Goal: Task Accomplishment & Management: Use online tool/utility

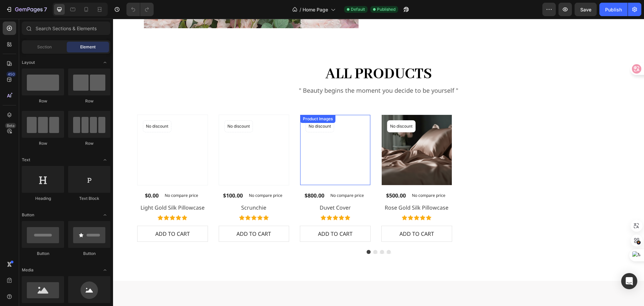
scroll to position [624, 0]
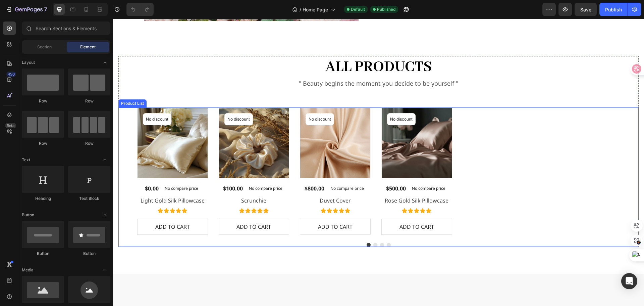
click at [488, 128] on div "Product Images No discount Not be displayed when published Product Badge Row $0…" at bounding box center [378, 170] width 483 height 127
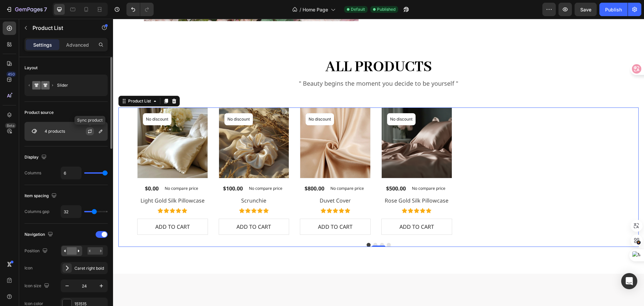
click at [90, 130] on icon "button" at bounding box center [90, 130] width 4 height 2
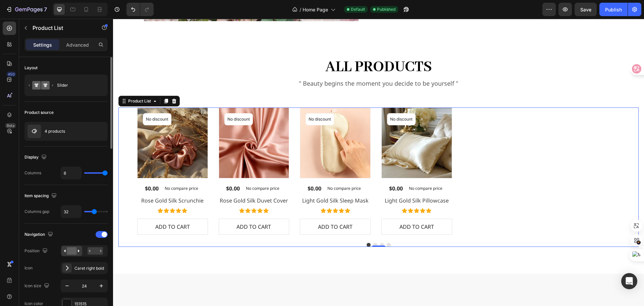
click at [627, 170] on icon "Carousel Next Arrow" at bounding box center [631, 171] width 8 height 8
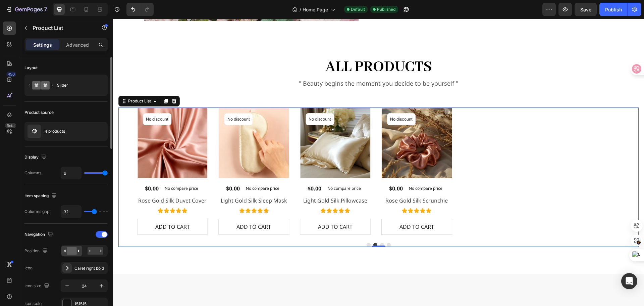
click at [627, 170] on icon "Carousel Next Arrow" at bounding box center [631, 171] width 8 height 8
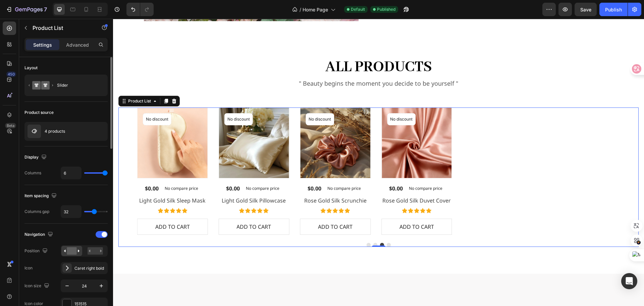
click at [128, 167] on icon "Carousel Back Arrow" at bounding box center [126, 171] width 8 height 8
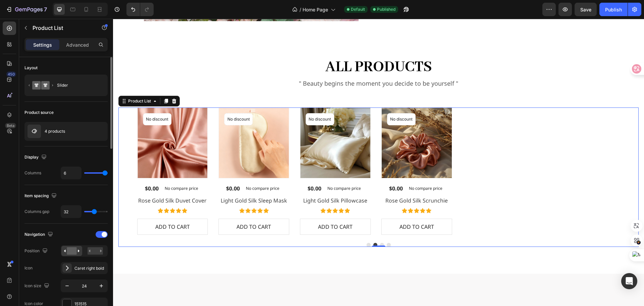
click at [126, 167] on icon "Carousel Back Arrow" at bounding box center [126, 171] width 8 height 8
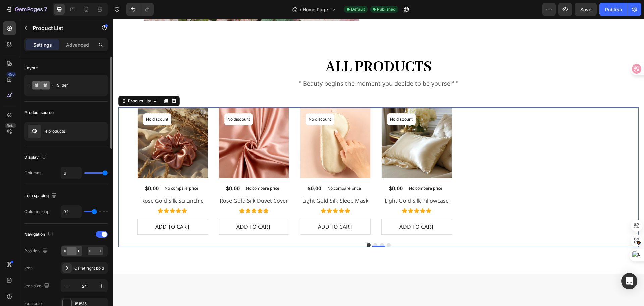
click at [628, 167] on icon "Carousel Next Arrow" at bounding box center [631, 171] width 8 height 8
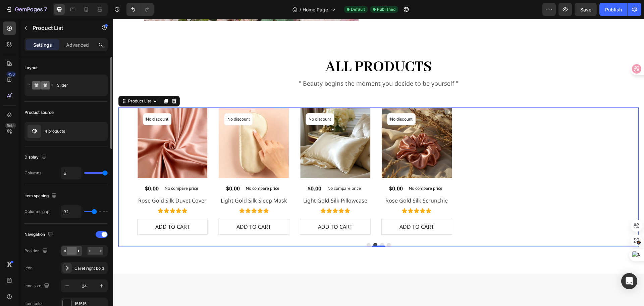
click at [627, 172] on icon "Carousel Next Arrow" at bounding box center [631, 171] width 8 height 8
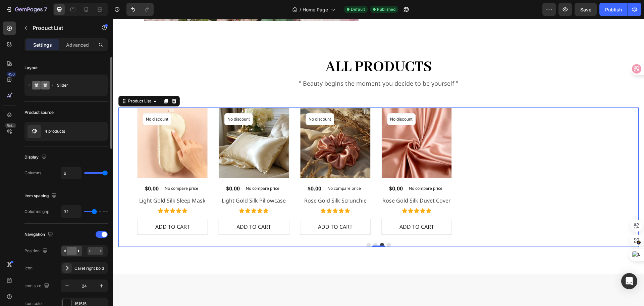
click at [627, 172] on icon "Carousel Next Arrow" at bounding box center [631, 171] width 8 height 8
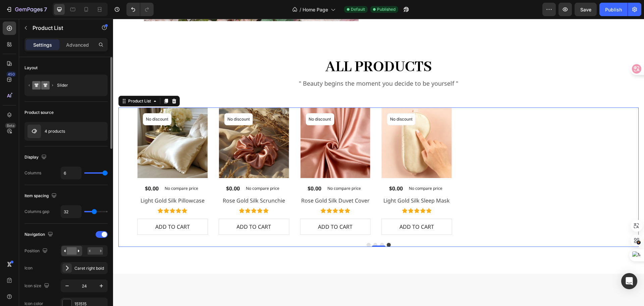
click at [627, 172] on icon "Carousel Next Arrow" at bounding box center [631, 171] width 8 height 8
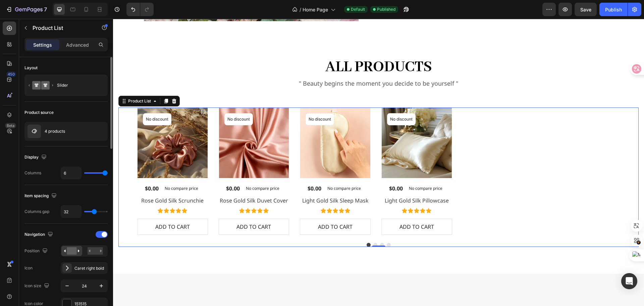
click at [630, 172] on icon "Carousel Next Arrow" at bounding box center [631, 171] width 3 height 6
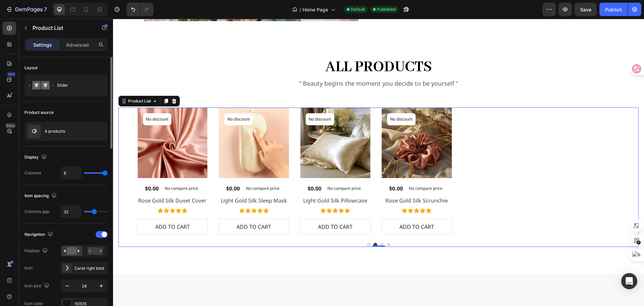
click at [630, 172] on icon "Carousel Next Arrow" at bounding box center [631, 171] width 3 height 6
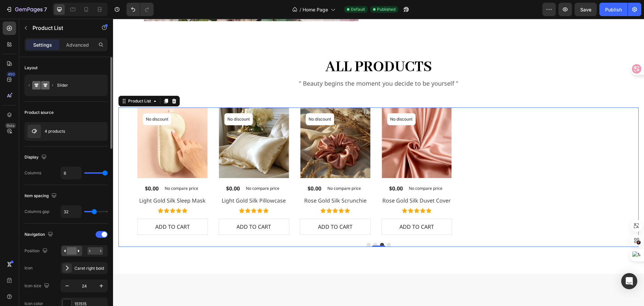
click at [126, 171] on icon "Carousel Back Arrow" at bounding box center [126, 171] width 8 height 8
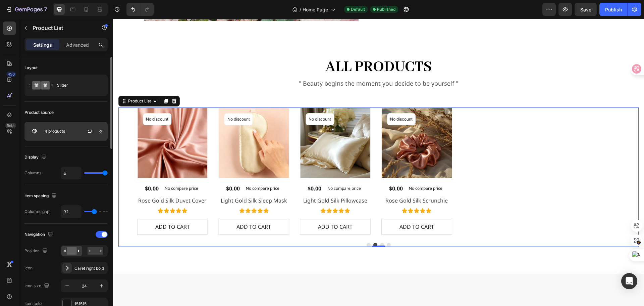
click at [74, 132] on div "4 products" at bounding box center [65, 131] width 83 height 19
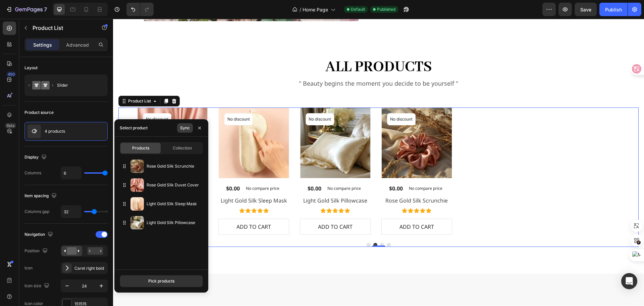
click at [184, 127] on div "Sync" at bounding box center [185, 128] width 10 height 6
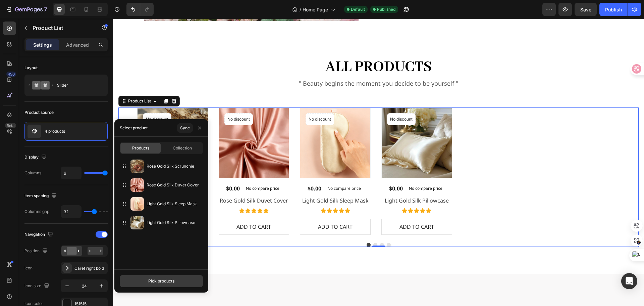
click at [167, 280] on div "Pick products" at bounding box center [161, 281] width 26 height 6
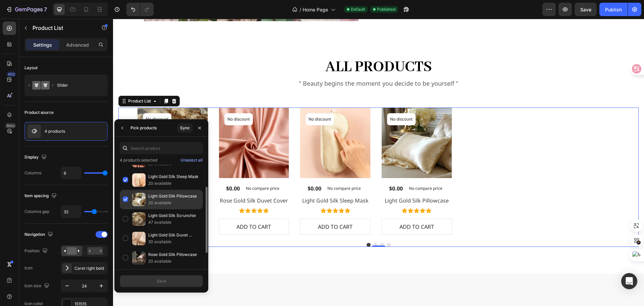
scroll to position [54, 0]
drag, startPoint x: 124, startPoint y: 197, endPoint x: 129, endPoint y: 207, distance: 11.3
click at [124, 198] on div "Light Gold Silk Scrunchie 47 available" at bounding box center [161, 198] width 83 height 19
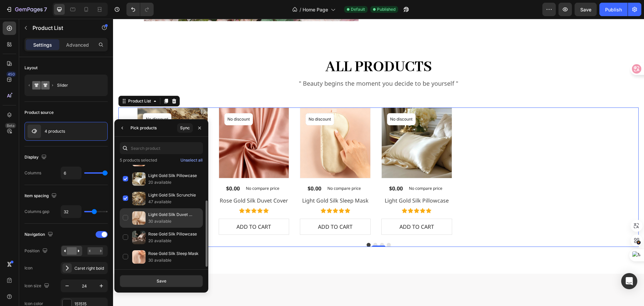
click at [129, 215] on div "Light Gold Silk Duvet Cover 30 available" at bounding box center [161, 217] width 83 height 19
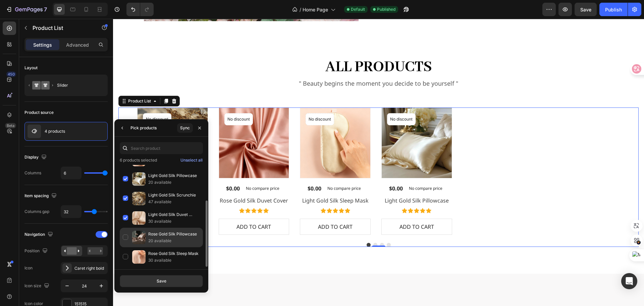
click at [126, 234] on div "Rose Gold Silk Pillowcase 20 available" at bounding box center [161, 236] width 83 height 19
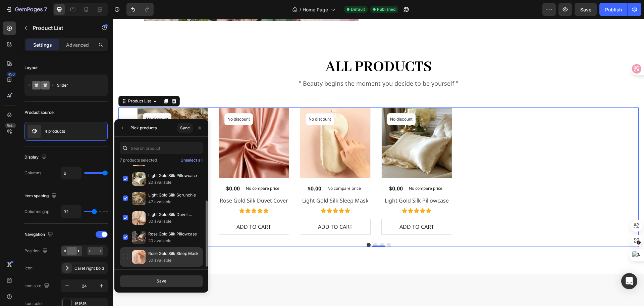
click at [124, 255] on div "Rose Gold Silk Sleep Mask 30 available" at bounding box center [161, 256] width 83 height 19
click at [162, 279] on div "Save" at bounding box center [162, 281] width 10 height 6
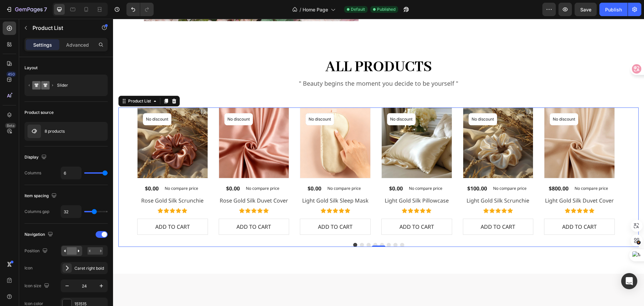
click at [629, 169] on icon "Carousel Next Arrow" at bounding box center [631, 171] width 8 height 8
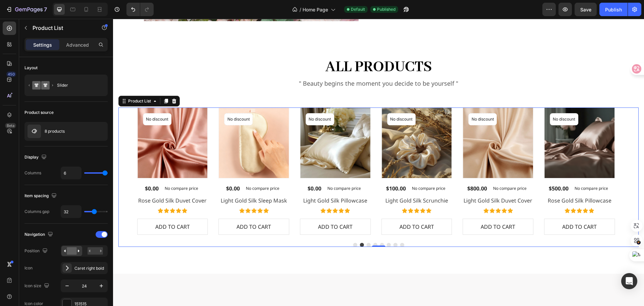
click at [628, 170] on icon "Carousel Next Arrow" at bounding box center [631, 171] width 8 height 8
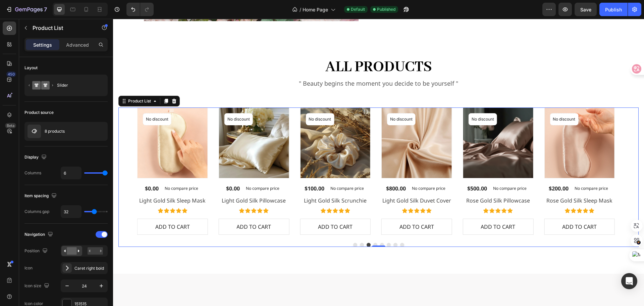
click at [630, 170] on icon "Carousel Next Arrow" at bounding box center [631, 171] width 3 height 6
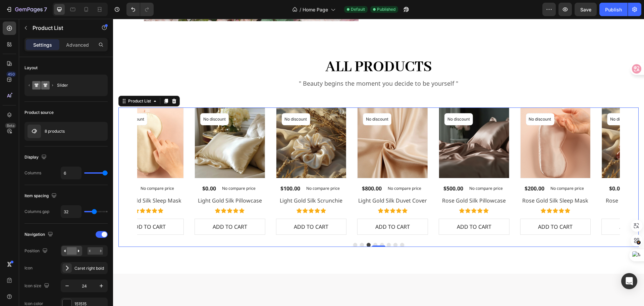
click at [627, 168] on icon "Carousel Next Arrow" at bounding box center [631, 171] width 8 height 8
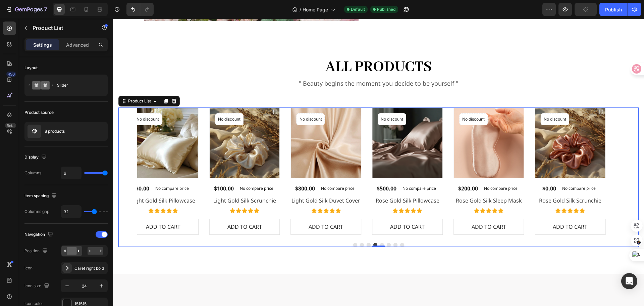
click at [627, 168] on icon "Carousel Next Arrow" at bounding box center [631, 171] width 8 height 8
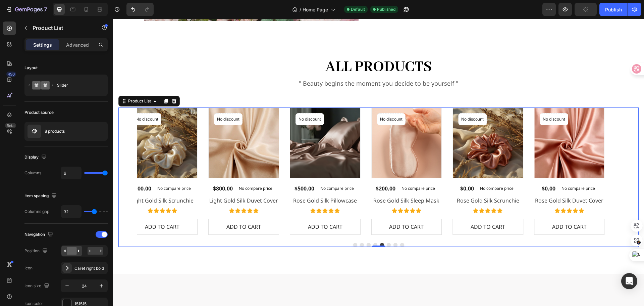
click at [627, 168] on icon "Carousel Next Arrow" at bounding box center [631, 171] width 8 height 8
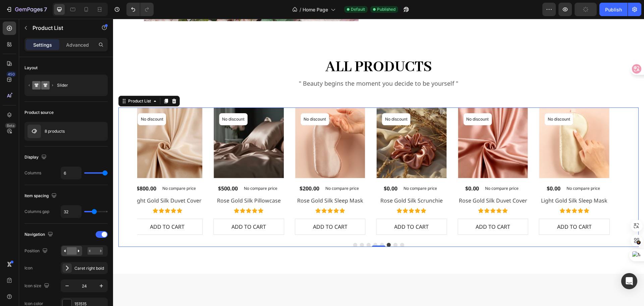
click at [627, 168] on icon "Carousel Next Arrow" at bounding box center [631, 171] width 8 height 8
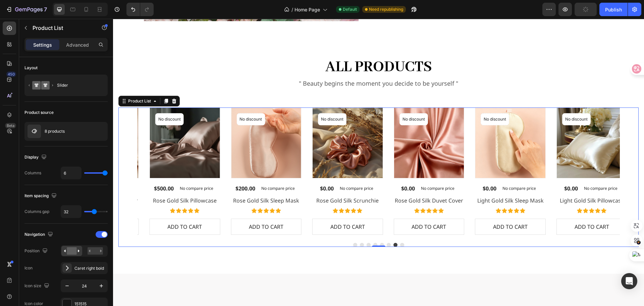
click at [627, 168] on icon "Carousel Next Arrow" at bounding box center [631, 171] width 8 height 8
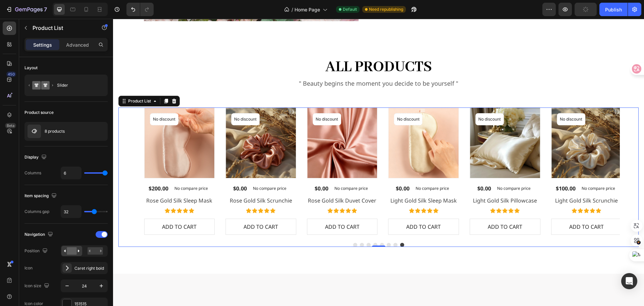
click at [627, 167] on icon "Carousel Next Arrow" at bounding box center [631, 171] width 8 height 8
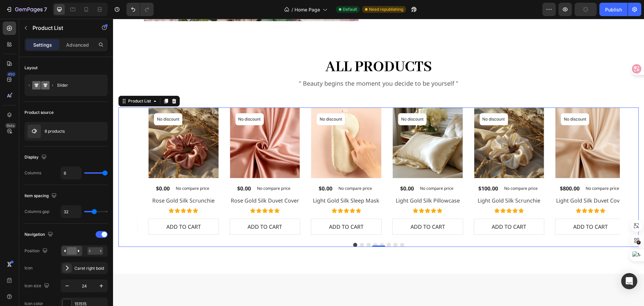
click at [627, 167] on icon "Carousel Next Arrow" at bounding box center [631, 171] width 8 height 8
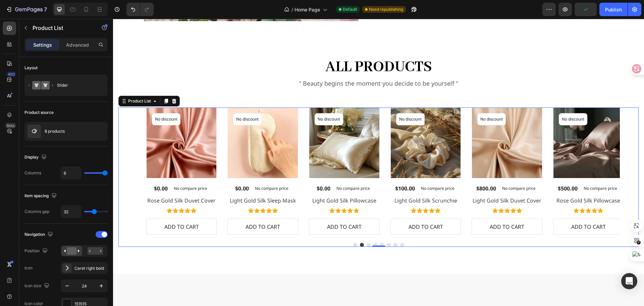
click at [627, 167] on icon "Carousel Next Arrow" at bounding box center [631, 171] width 8 height 8
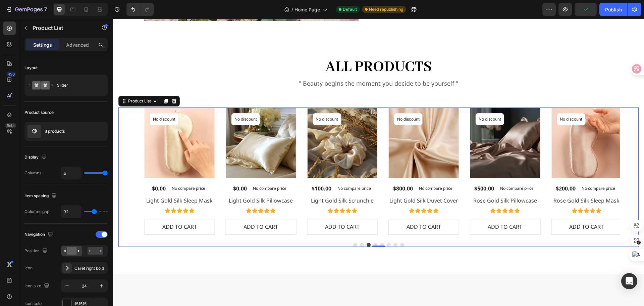
click at [627, 167] on icon "Carousel Next Arrow" at bounding box center [631, 171] width 8 height 8
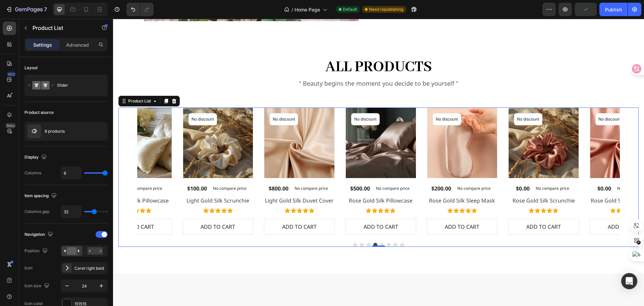
click at [627, 167] on icon "Carousel Next Arrow" at bounding box center [631, 171] width 8 height 8
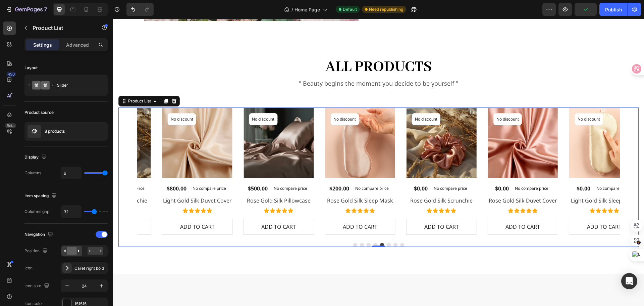
click at [627, 167] on icon "Carousel Next Arrow" at bounding box center [631, 171] width 8 height 8
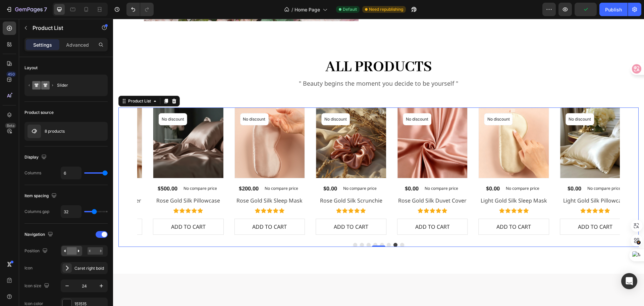
click at [627, 167] on icon "Carousel Next Arrow" at bounding box center [631, 171] width 8 height 8
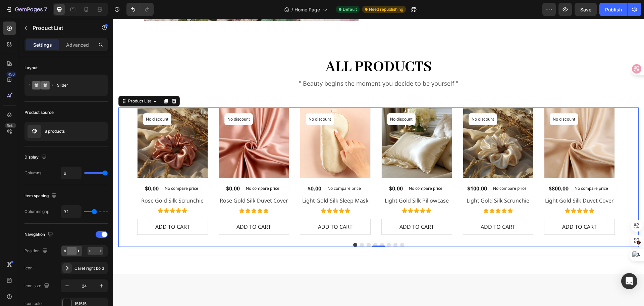
click at [627, 167] on icon "Carousel Next Arrow" at bounding box center [631, 171] width 8 height 8
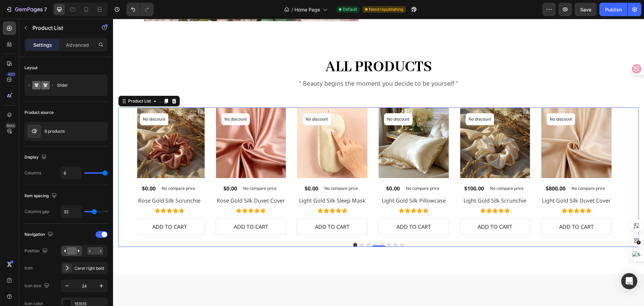
click at [627, 167] on icon "Carousel Next Arrow" at bounding box center [631, 171] width 8 height 8
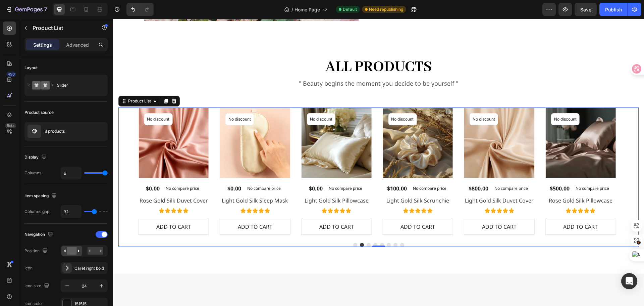
click at [627, 167] on icon "Carousel Next Arrow" at bounding box center [631, 171] width 8 height 8
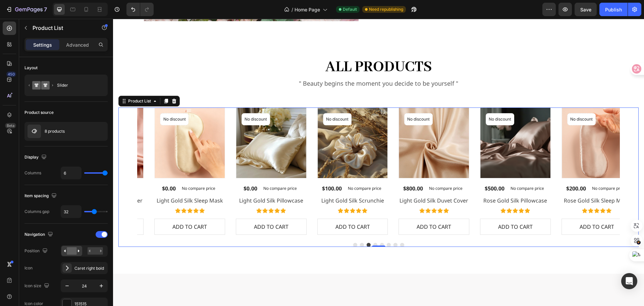
click at [627, 167] on icon "Carousel Next Arrow" at bounding box center [631, 171] width 8 height 8
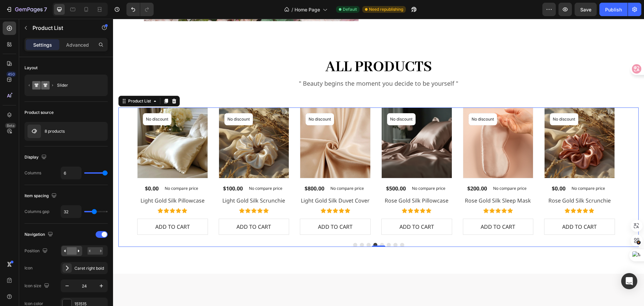
click at [627, 169] on icon "Carousel Next Arrow" at bounding box center [631, 171] width 8 height 8
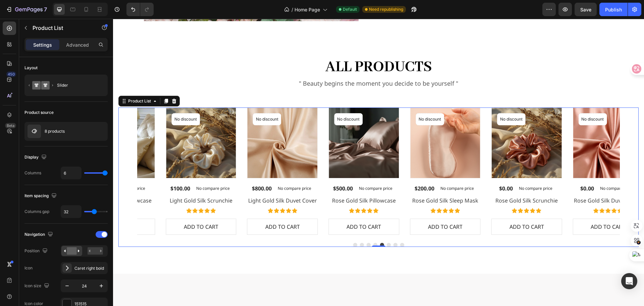
click at [627, 169] on icon "Carousel Next Arrow" at bounding box center [631, 171] width 8 height 8
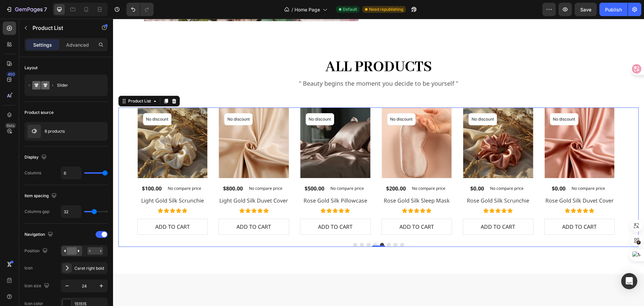
click at [627, 169] on icon "Carousel Next Arrow" at bounding box center [631, 171] width 8 height 8
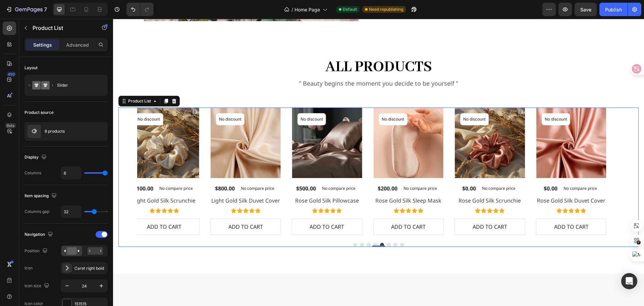
click at [627, 169] on icon "Carousel Next Arrow" at bounding box center [631, 171] width 8 height 8
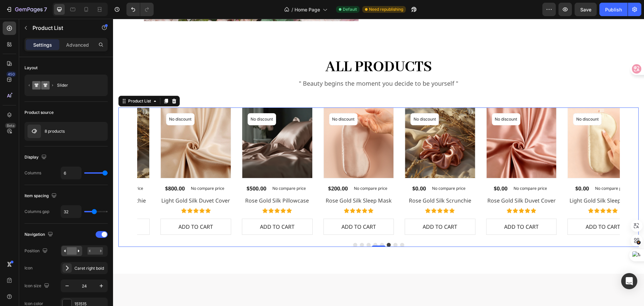
click at [627, 169] on icon "Carousel Next Arrow" at bounding box center [631, 171] width 8 height 8
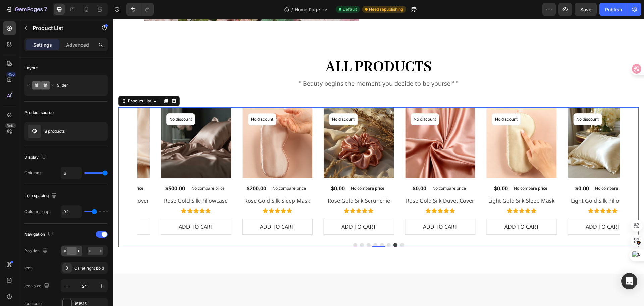
click at [627, 169] on icon "Carousel Next Arrow" at bounding box center [631, 171] width 8 height 8
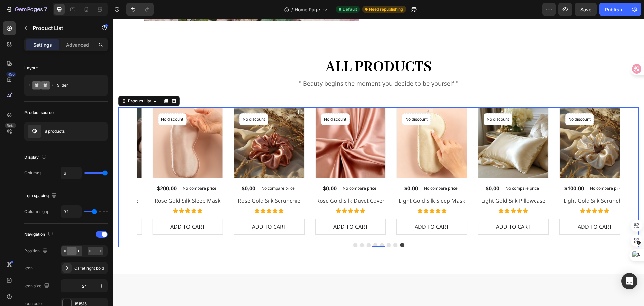
click at [627, 169] on icon "Carousel Next Arrow" at bounding box center [631, 171] width 8 height 8
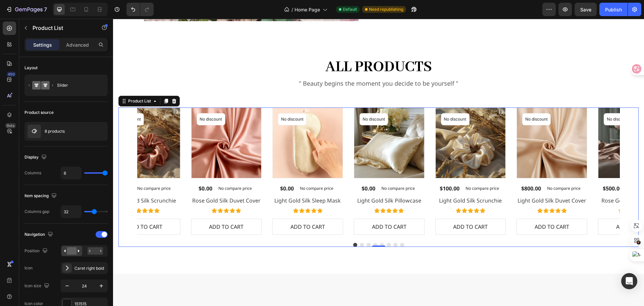
click at [627, 169] on icon "Carousel Next Arrow" at bounding box center [631, 171] width 8 height 8
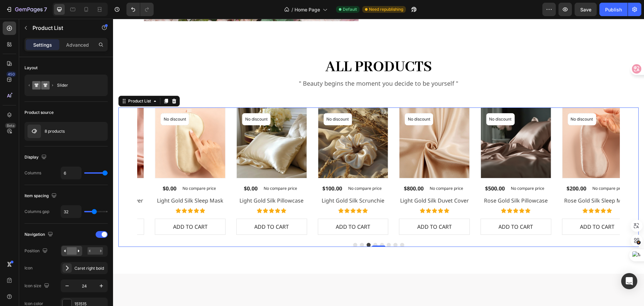
click at [627, 169] on icon "Carousel Next Arrow" at bounding box center [631, 171] width 8 height 8
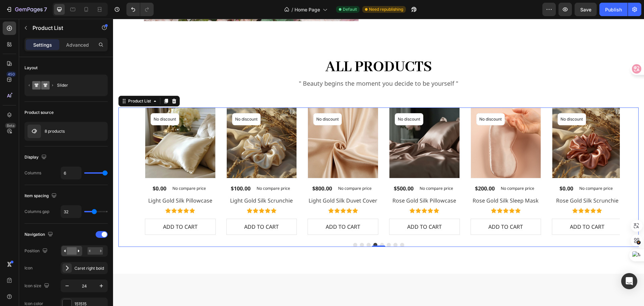
click at [627, 169] on icon "Carousel Next Arrow" at bounding box center [631, 171] width 8 height 8
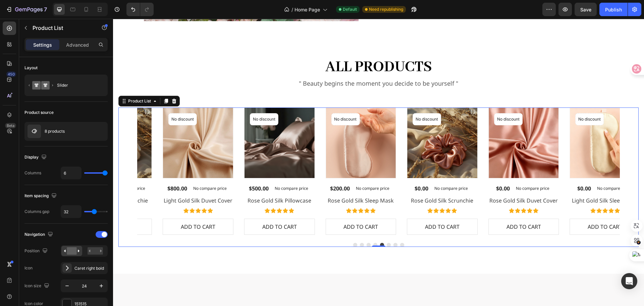
click at [627, 169] on icon "Carousel Next Arrow" at bounding box center [631, 171] width 8 height 8
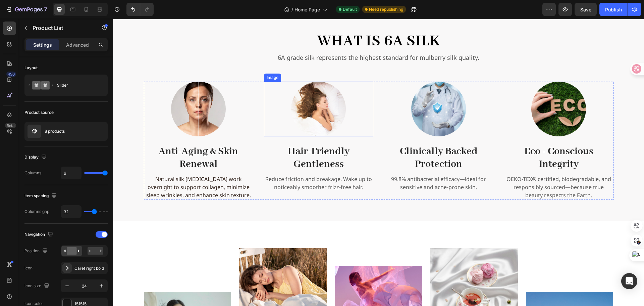
scroll to position [926, 0]
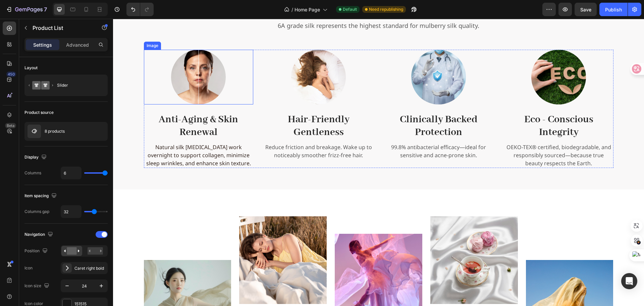
click at [192, 76] on img at bounding box center [198, 77] width 55 height 55
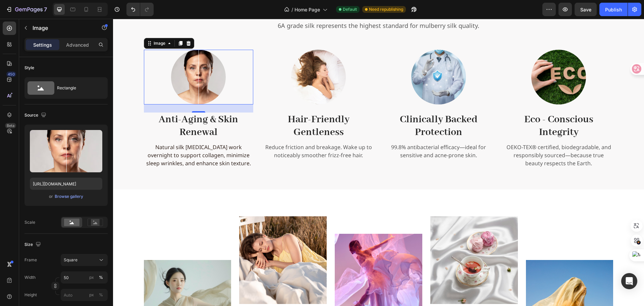
click at [197, 86] on img at bounding box center [198, 77] width 55 height 55
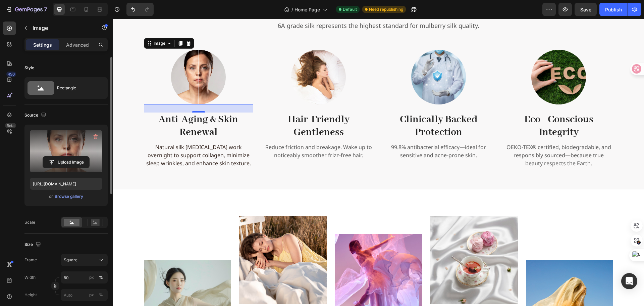
click at [78, 140] on label at bounding box center [66, 151] width 72 height 42
click at [78, 156] on input "file" at bounding box center [66, 161] width 46 height 11
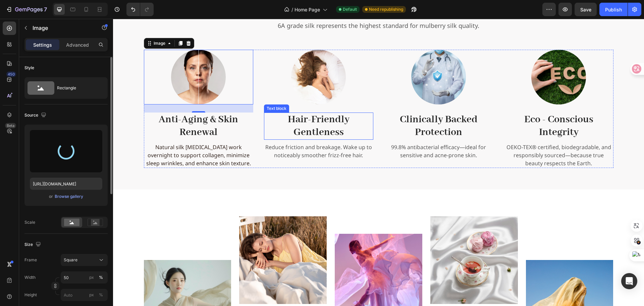
type input "https://cdn.shopify.com/s/files/1/0636/7471/2130/files/gempages_582482295949099…"
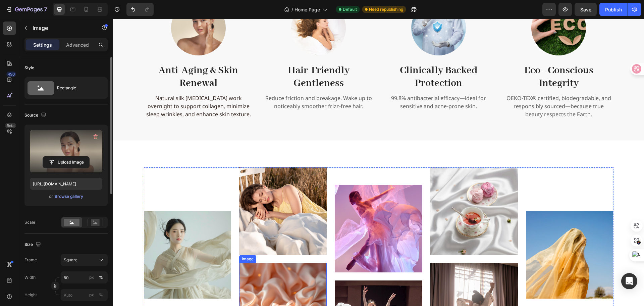
scroll to position [960, 0]
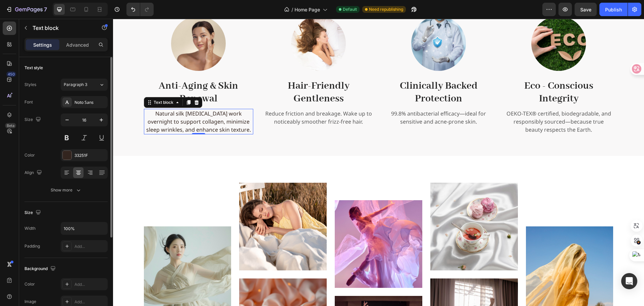
click at [217, 122] on p "Natural silk amino acids work overnight to support collagen, minimize sleep wri…" at bounding box center [199, 121] width 108 height 24
click at [321, 121] on p "Reduce friction and breakage. Wake up to noticeably smoother frizz-free hair." at bounding box center [319, 117] width 108 height 16
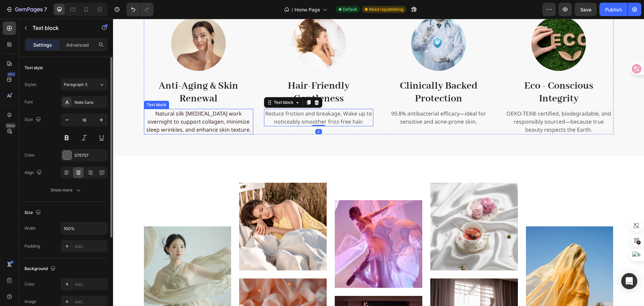
click at [233, 121] on p "Natural silk amino acids work overnight to support collagen, minimize sleep wri…" at bounding box center [199, 121] width 108 height 24
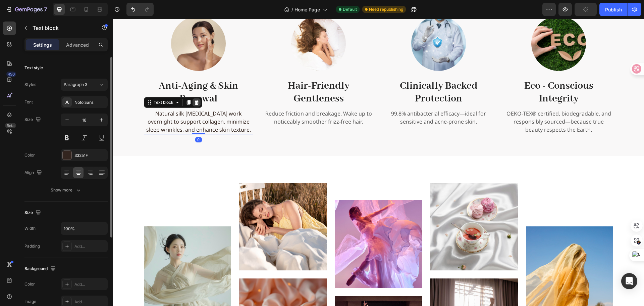
click at [194, 101] on icon at bounding box center [196, 102] width 4 height 5
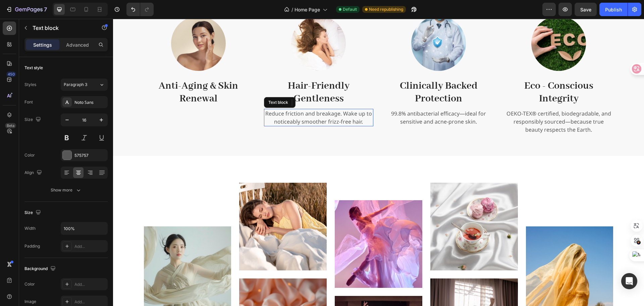
click at [320, 116] on p "Reduce friction and breakage. Wake up to noticeably smoother frizz-free hair." at bounding box center [319, 117] width 108 height 16
click at [315, 106] on div at bounding box center [317, 102] width 8 height 8
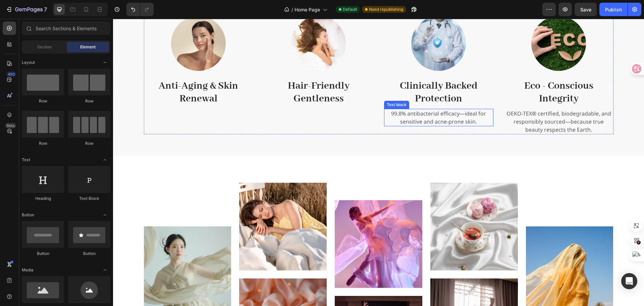
click at [425, 118] on p "99.8% antibacterial efficacy—ideal for sensitive and acne-prone skin." at bounding box center [439, 117] width 108 height 16
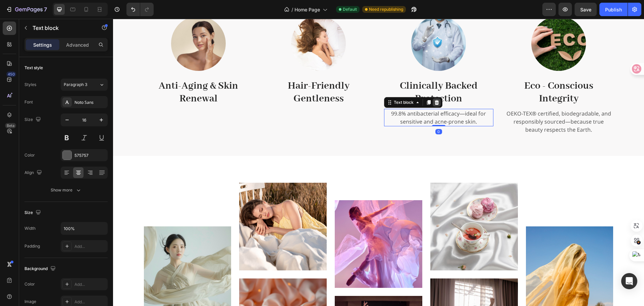
click at [434, 102] on icon at bounding box center [436, 102] width 5 height 5
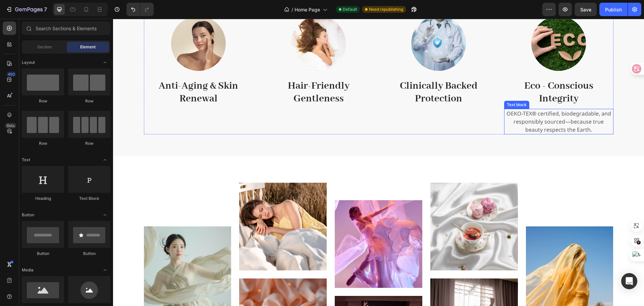
click at [543, 118] on p "OEKO-TEX® certified, biodegradable, and responsibly sourced—because true beauty…" at bounding box center [559, 121] width 108 height 24
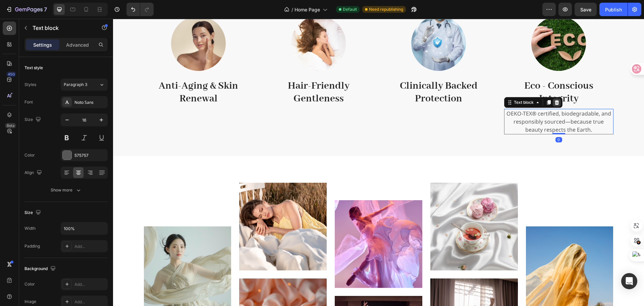
click at [554, 101] on icon at bounding box center [556, 102] width 4 height 5
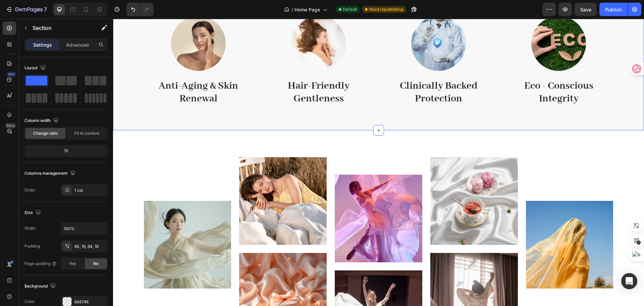
click at [472, 115] on div "What is 6A Silk Heading 6A grade silk represents the highest standard for mulbe…" at bounding box center [378, 34] width 531 height 192
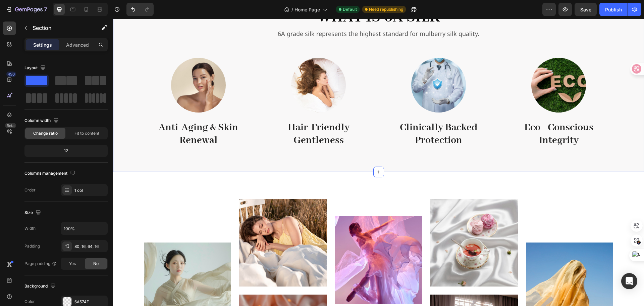
scroll to position [825, 0]
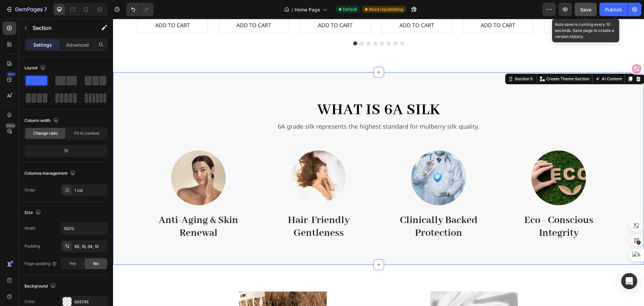
drag, startPoint x: 586, startPoint y: 8, endPoint x: 589, endPoint y: 17, distance: 9.4
click at [587, 8] on span "Save" at bounding box center [585, 10] width 11 height 6
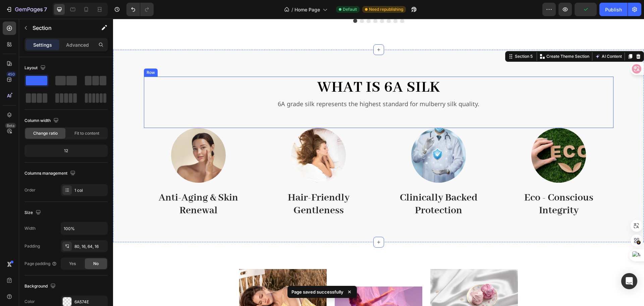
scroll to position [859, 0]
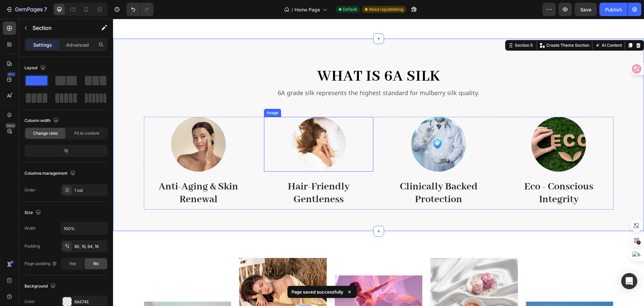
click at [330, 144] on img at bounding box center [318, 144] width 55 height 55
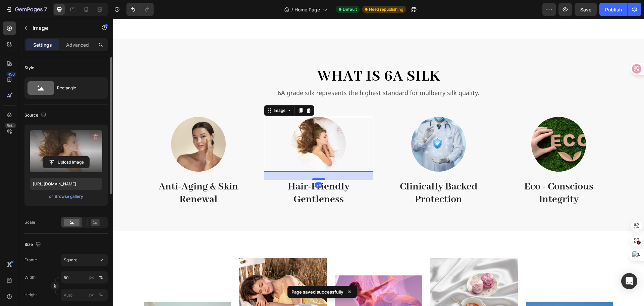
click at [66, 147] on label at bounding box center [66, 151] width 72 height 42
click at [66, 156] on input "file" at bounding box center [66, 161] width 46 height 11
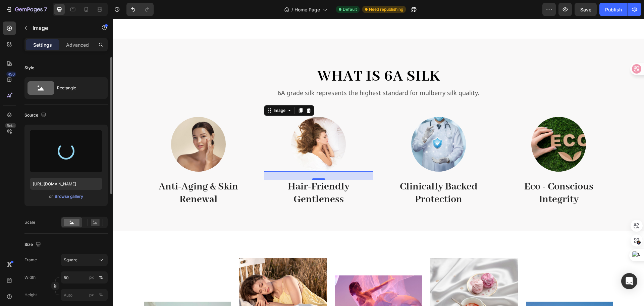
type input "https://cdn.shopify.com/s/files/1/0636/7471/2130/files/gempages_582482295949099…"
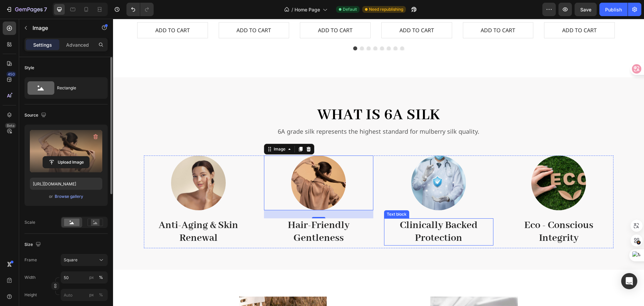
scroll to position [825, 0]
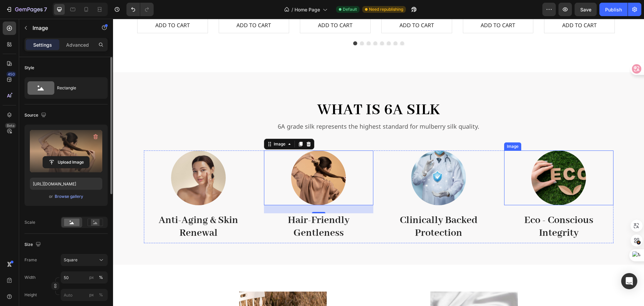
click at [556, 183] on img at bounding box center [558, 177] width 55 height 55
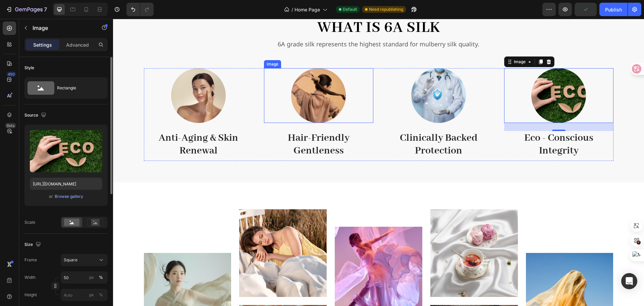
scroll to position [893, 0]
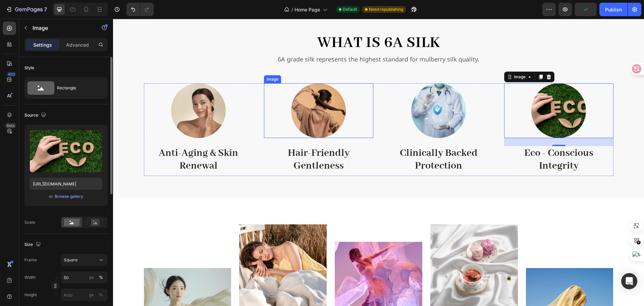
click at [322, 98] on img at bounding box center [318, 110] width 55 height 55
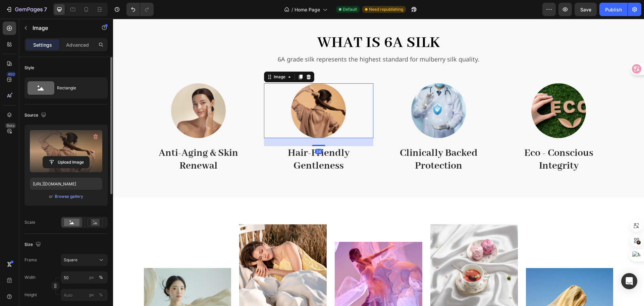
click at [72, 144] on label at bounding box center [66, 151] width 72 height 42
click at [72, 156] on input "file" at bounding box center [66, 161] width 46 height 11
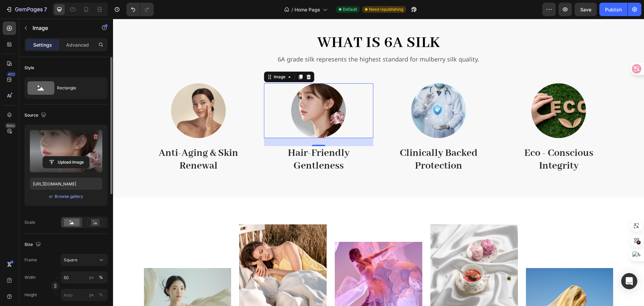
click at [320, 110] on img at bounding box center [318, 110] width 55 height 55
click at [66, 147] on label at bounding box center [66, 151] width 72 height 42
click at [66, 156] on input "file" at bounding box center [66, 161] width 46 height 11
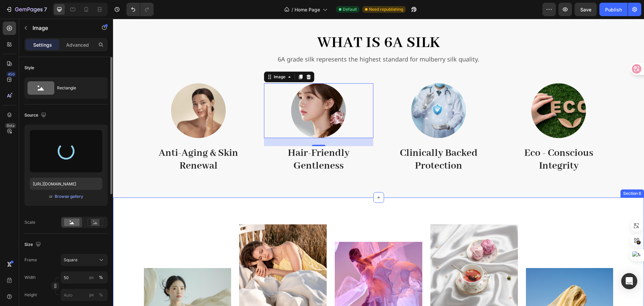
type input "https://cdn.shopify.com/s/files/1/0636/7471/2130/files/gempages_582482295949099…"
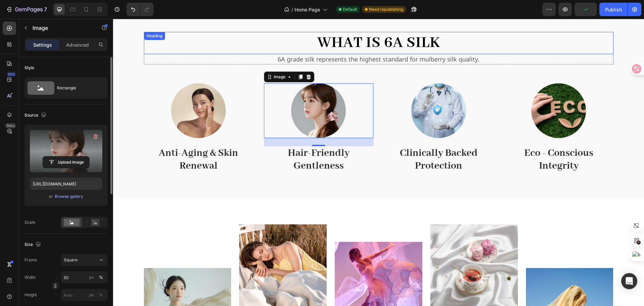
click at [505, 51] on h2 "What is 6A Silk" at bounding box center [379, 43] width 470 height 22
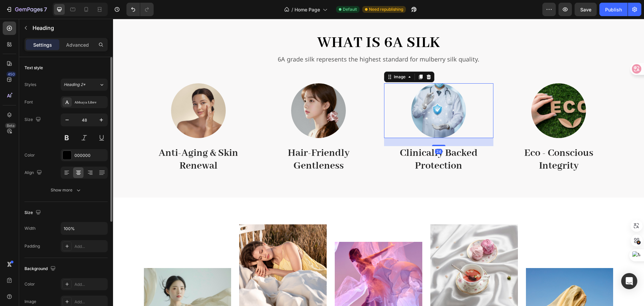
click at [444, 114] on img at bounding box center [438, 110] width 55 height 55
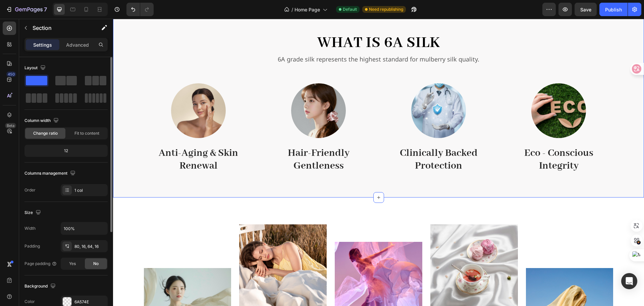
click at [619, 104] on div "What is 6A Silk Heading 6A grade silk represents the highest standard for mulbe…" at bounding box center [378, 104] width 520 height 144
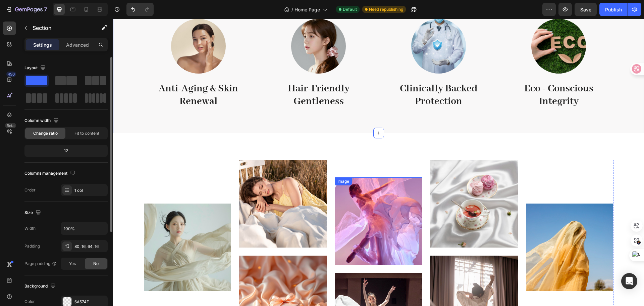
scroll to position [1060, 0]
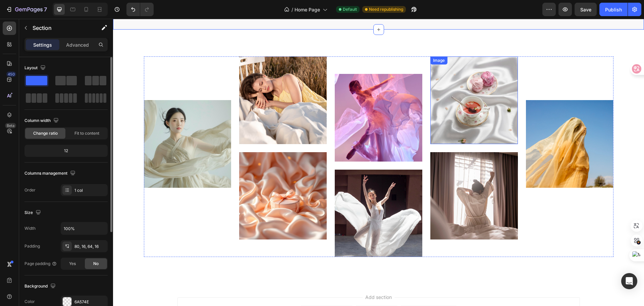
click at [481, 122] on img at bounding box center [474, 100] width 88 height 88
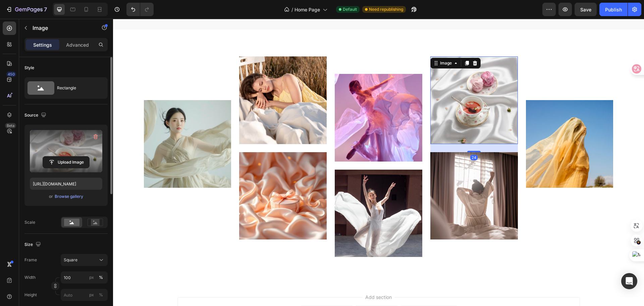
click at [70, 146] on label at bounding box center [66, 151] width 72 height 42
click at [70, 156] on input "file" at bounding box center [66, 161] width 46 height 11
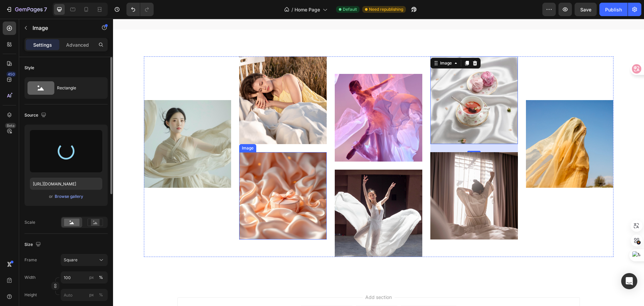
type input "https://cdn.shopify.com/s/files/1/0636/7471/2130/files/gempages_582482295949099…"
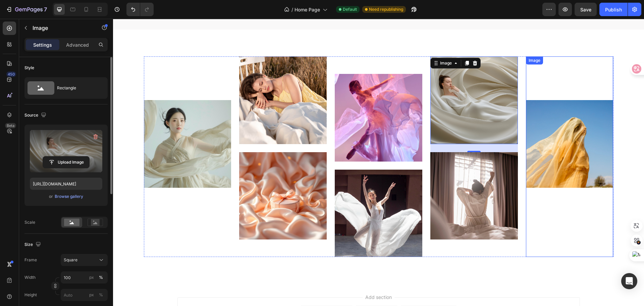
click at [568, 163] on img at bounding box center [570, 144] width 88 height 88
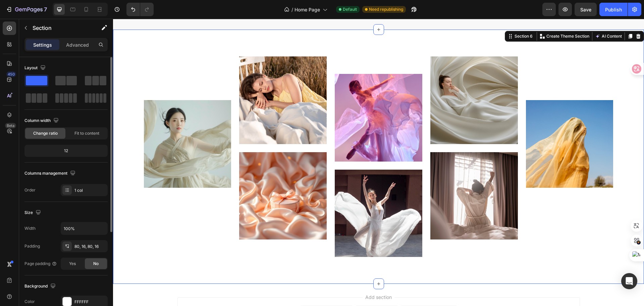
click at [536, 274] on div "Image Image Image Image Image Image Image Image Carousel Row Section 6 Create T…" at bounding box center [378, 157] width 531 height 254
click at [290, 175] on img at bounding box center [283, 196] width 88 height 88
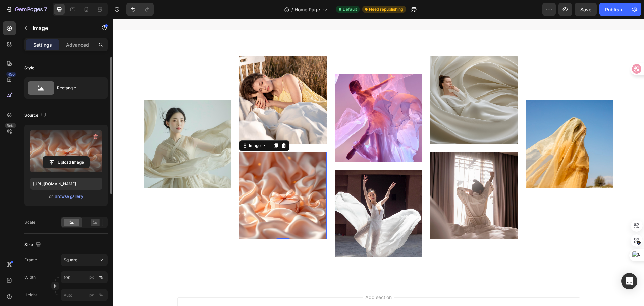
click at [58, 137] on label at bounding box center [66, 151] width 72 height 42
click at [58, 156] on input "file" at bounding box center [66, 161] width 46 height 11
click at [83, 147] on label at bounding box center [66, 151] width 72 height 42
click at [83, 156] on input "file" at bounding box center [66, 161] width 46 height 11
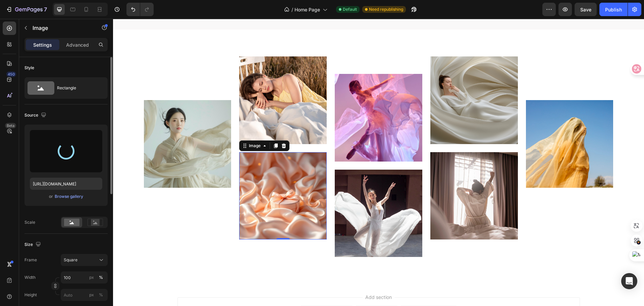
type input "https://cdn.shopify.com/s/files/1/0636/7471/2130/files/gempages_582482295949099…"
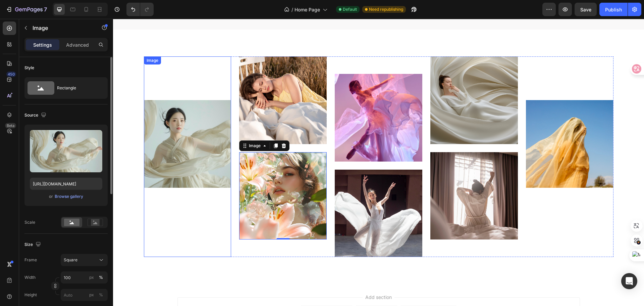
click at [187, 160] on img at bounding box center [188, 144] width 88 height 88
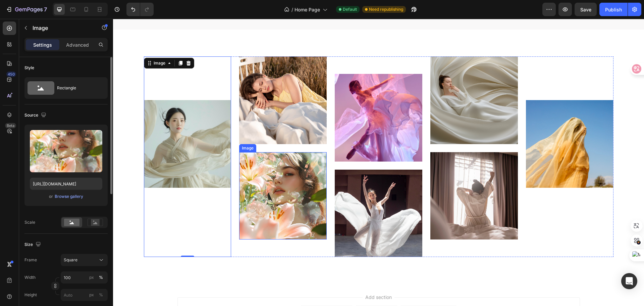
click at [268, 187] on img at bounding box center [283, 196] width 88 height 88
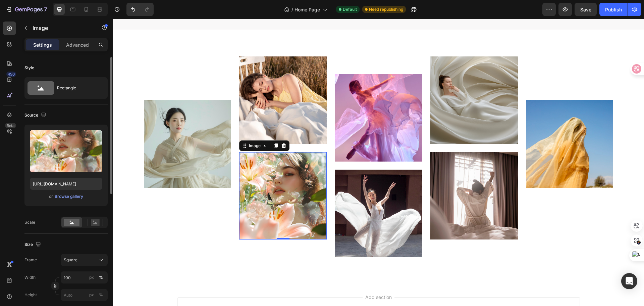
click at [294, 200] on img at bounding box center [283, 196] width 88 height 88
click at [353, 208] on img at bounding box center [379, 213] width 88 height 88
click at [300, 200] on img at bounding box center [283, 196] width 88 height 88
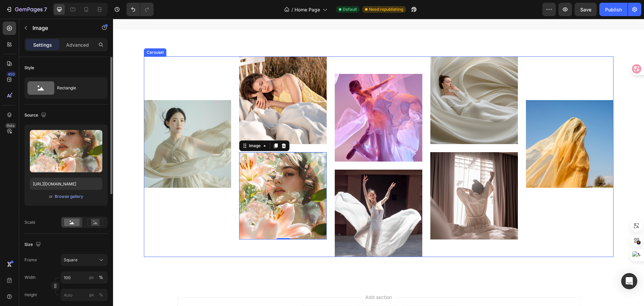
click at [190, 234] on div "Image" at bounding box center [188, 200] width 88 height 201
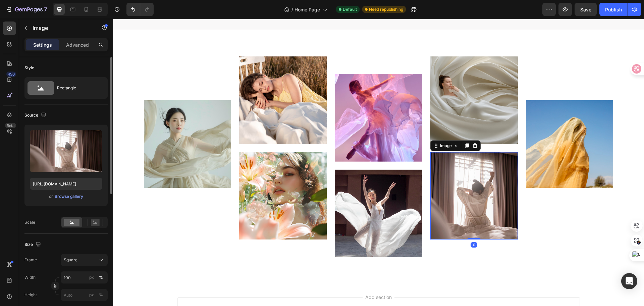
click at [473, 191] on img at bounding box center [474, 196] width 88 height 88
click at [75, 149] on label at bounding box center [66, 151] width 72 height 42
click at [75, 156] on input "file" at bounding box center [66, 161] width 46 height 11
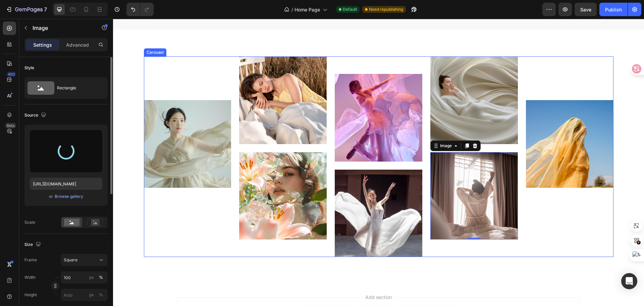
type input "https://cdn.shopify.com/s/files/1/0636/7471/2130/files/gempages_582482295949099…"
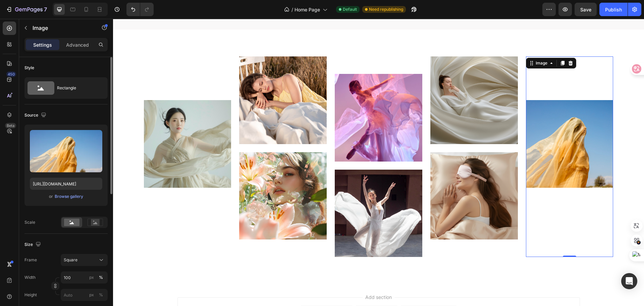
click at [560, 153] on img at bounding box center [570, 144] width 88 height 88
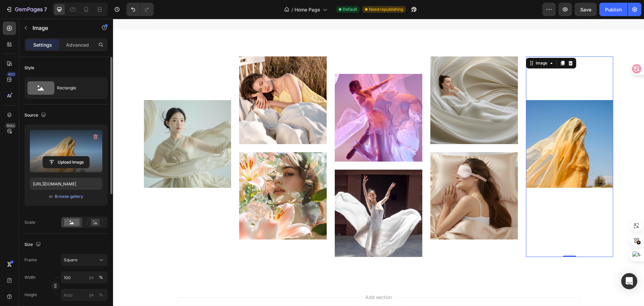
click at [74, 152] on label at bounding box center [66, 151] width 72 height 42
click at [74, 156] on input "file" at bounding box center [66, 161] width 46 height 11
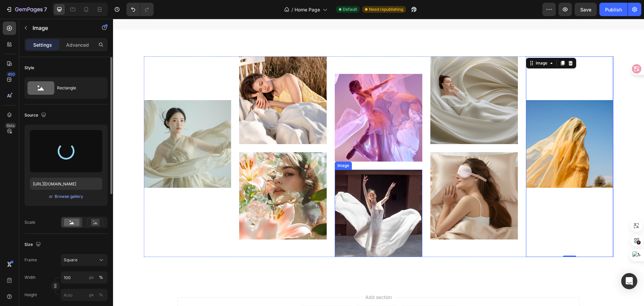
type input "https://cdn.shopify.com/s/files/1/0636/7471/2130/files/gempages_582482295949099…"
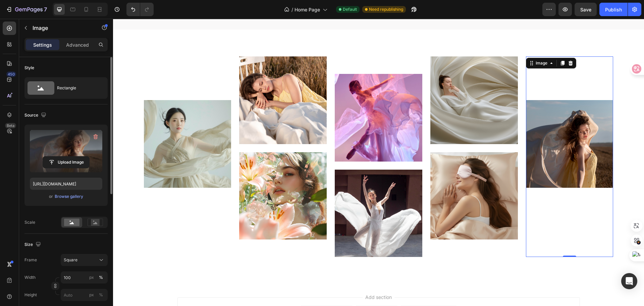
click at [66, 144] on label at bounding box center [66, 151] width 72 height 42
click at [66, 156] on input "file" at bounding box center [66, 161] width 46 height 11
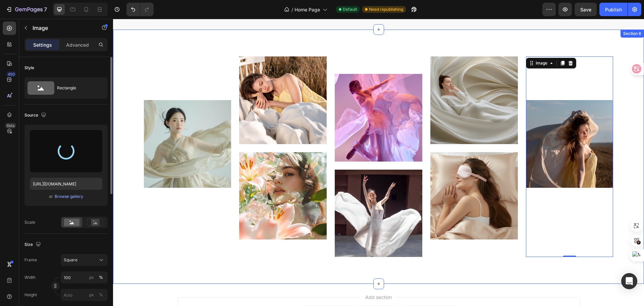
click at [625, 153] on div "Image Image Image Image Image Image Image Image 0 Carousel Row" at bounding box center [378, 156] width 520 height 201
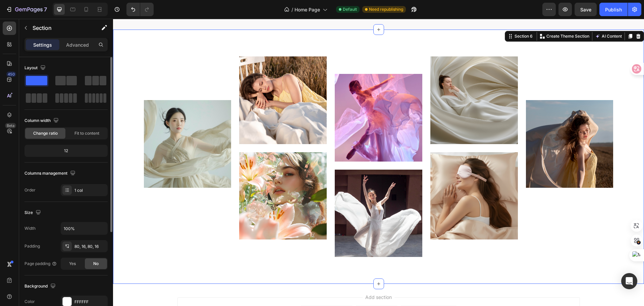
click at [212, 46] on div "Image Image Image Image Image Image Image Image Carousel Row Section 6 Create T…" at bounding box center [378, 157] width 531 height 254
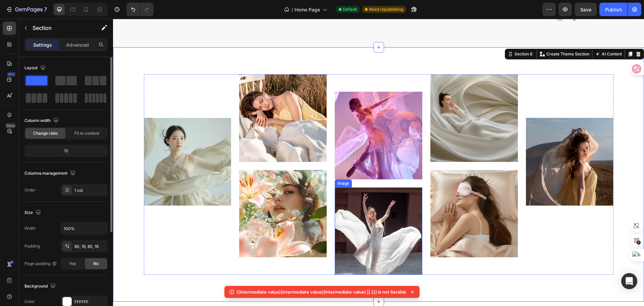
scroll to position [1068, 0]
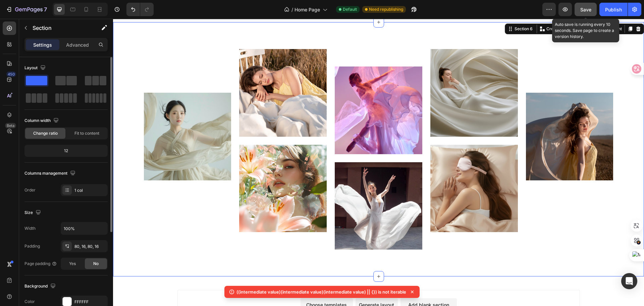
click at [583, 8] on span "Save" at bounding box center [585, 10] width 11 height 6
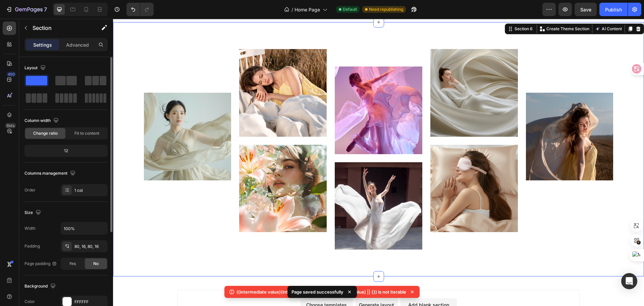
click at [351, 292] on icon at bounding box center [349, 291] width 7 height 7
drag, startPoint x: 413, startPoint y: 292, endPoint x: 295, endPoint y: 251, distance: 124.2
click at [413, 292] on icon at bounding box center [412, 291] width 3 height 3
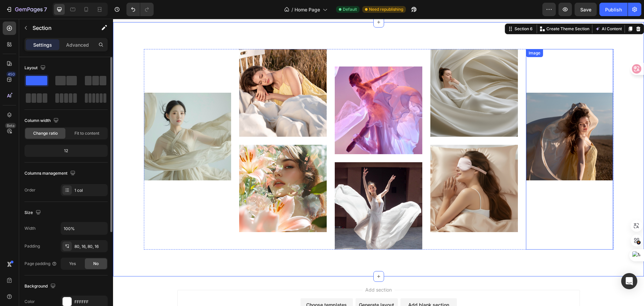
click at [577, 147] on img at bounding box center [570, 137] width 88 height 88
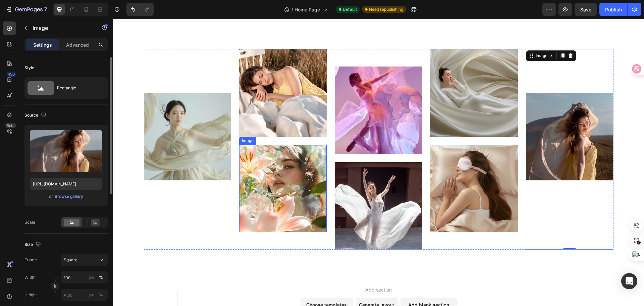
scroll to position [1034, 0]
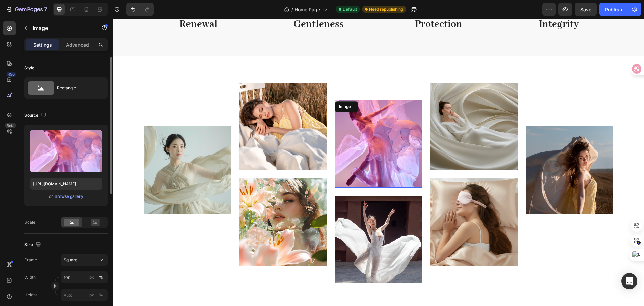
click at [387, 160] on img at bounding box center [379, 144] width 88 height 88
click at [382, 138] on img at bounding box center [379, 144] width 88 height 88
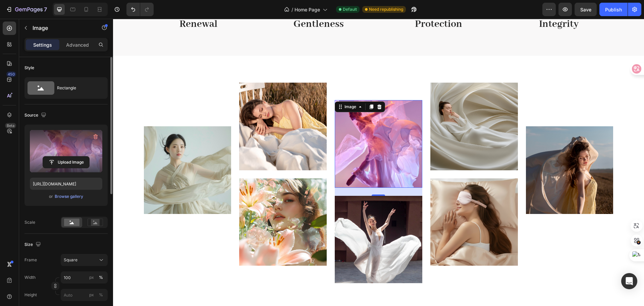
click at [75, 146] on label at bounding box center [66, 151] width 72 height 42
click at [75, 156] on input "file" at bounding box center [66, 161] width 46 height 11
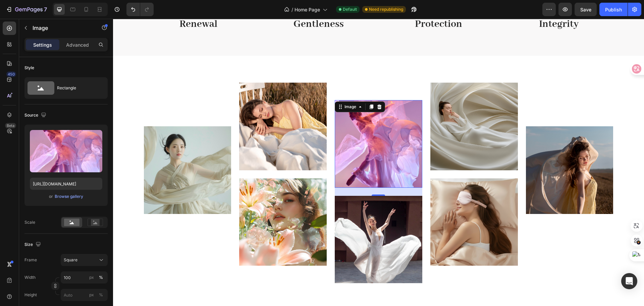
click at [377, 164] on img at bounding box center [379, 144] width 88 height 88
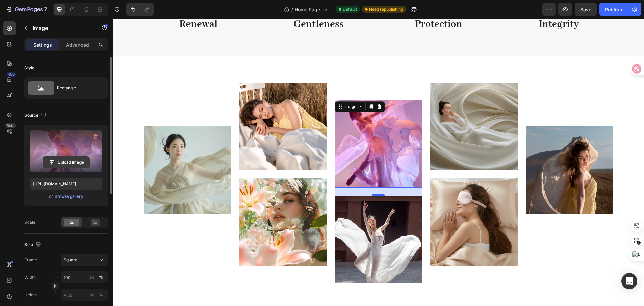
click at [69, 161] on input "file" at bounding box center [66, 161] width 46 height 11
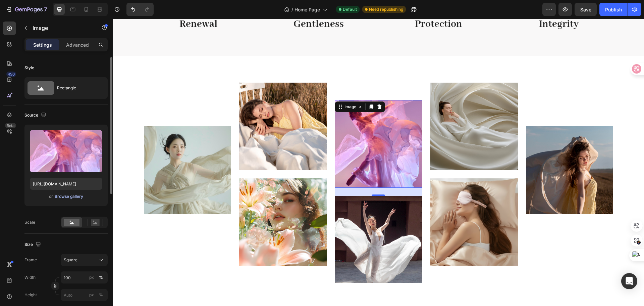
click at [70, 198] on div "Browse gallery" at bounding box center [69, 196] width 29 height 6
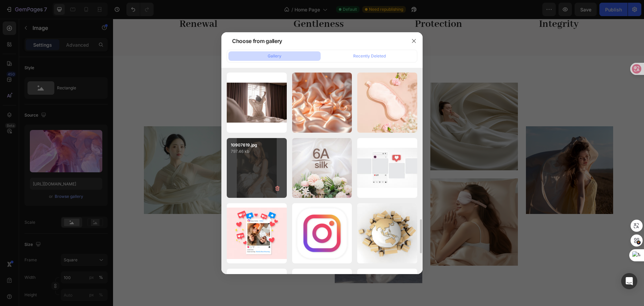
scroll to position [948, 0]
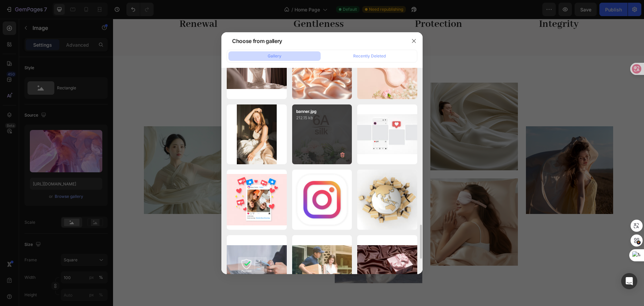
click at [323, 145] on div "banner.jpg 212.15 kb" at bounding box center [322, 134] width 60 height 60
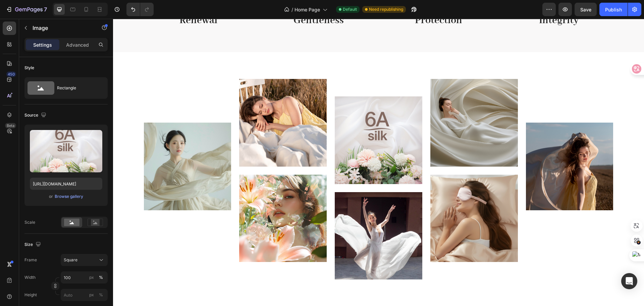
scroll to position [1034, 0]
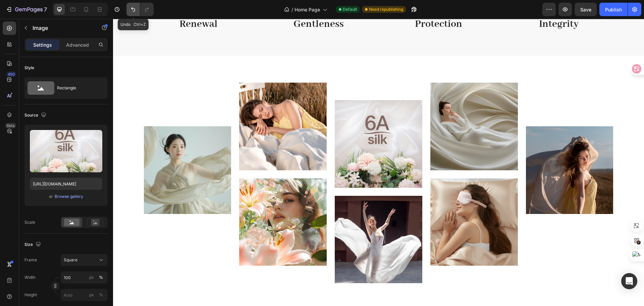
click at [130, 9] on icon "Undo/Redo" at bounding box center [133, 9] width 7 height 7
type input "https://cdn.shopify.com/s/files/1/0636/7471/2130/files/gempages_582482295949099…"
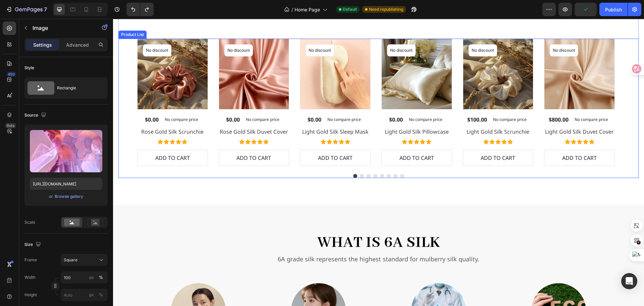
scroll to position [699, 0]
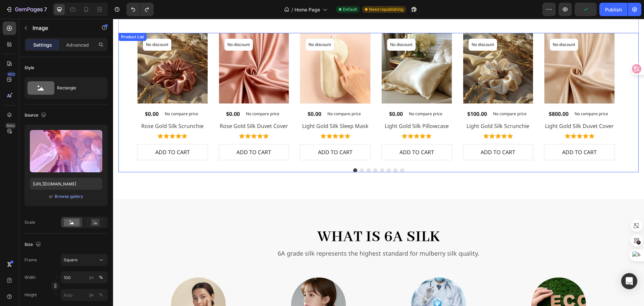
click at [629, 99] on icon "Carousel Next Arrow" at bounding box center [631, 96] width 8 height 8
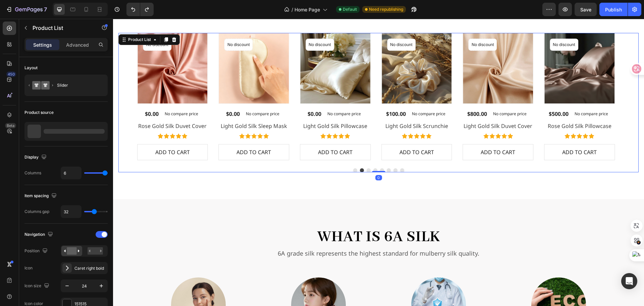
click at [629, 99] on icon "Carousel Next Arrow" at bounding box center [631, 96] width 8 height 8
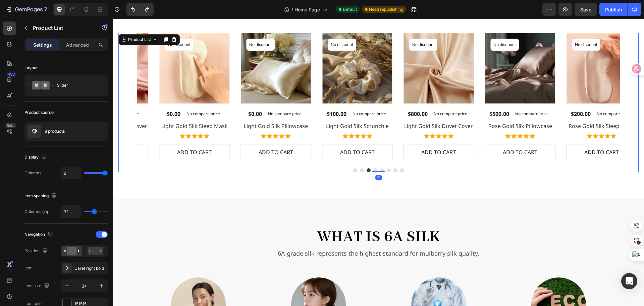
click at [629, 99] on icon "Carousel Next Arrow" at bounding box center [631, 96] width 8 height 8
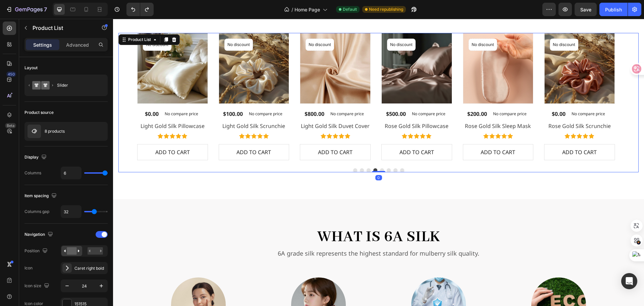
click at [629, 99] on icon "Carousel Next Arrow" at bounding box center [631, 96] width 8 height 8
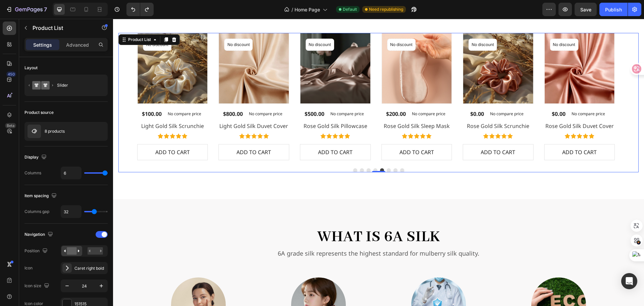
click at [629, 99] on icon "Carousel Next Arrow" at bounding box center [631, 96] width 8 height 8
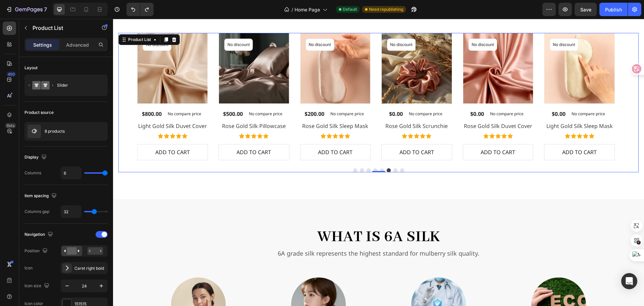
click at [629, 99] on icon "Carousel Next Arrow" at bounding box center [631, 96] width 8 height 8
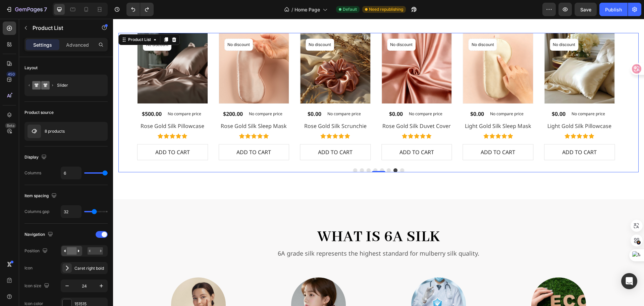
click at [629, 99] on icon "Carousel Next Arrow" at bounding box center [631, 96] width 8 height 8
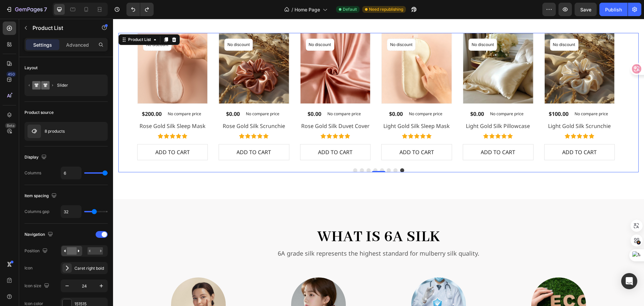
click at [629, 99] on icon "Carousel Next Arrow" at bounding box center [631, 96] width 8 height 8
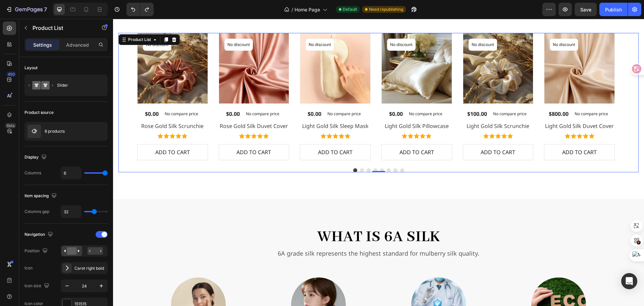
click at [629, 99] on icon "Carousel Next Arrow" at bounding box center [631, 96] width 8 height 8
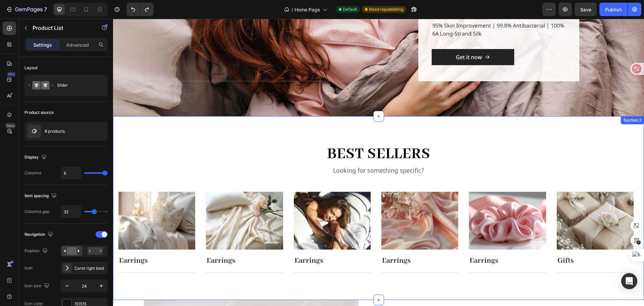
scroll to position [122, 0]
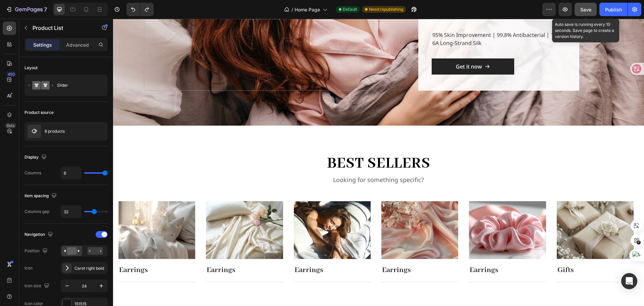
click at [589, 8] on span "Save" at bounding box center [585, 10] width 11 height 6
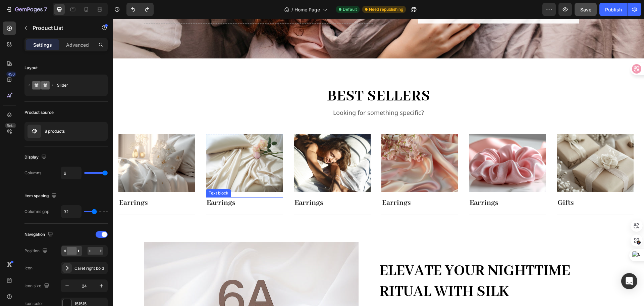
scroll to position [222, 0]
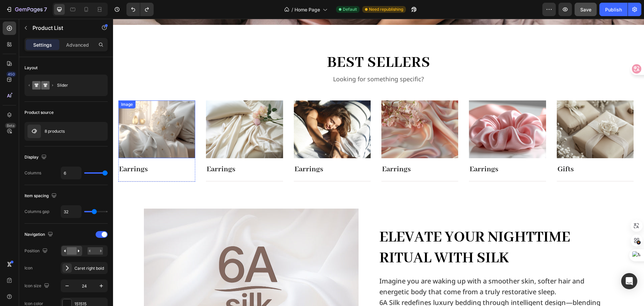
click at [164, 128] on img at bounding box center [156, 129] width 77 height 58
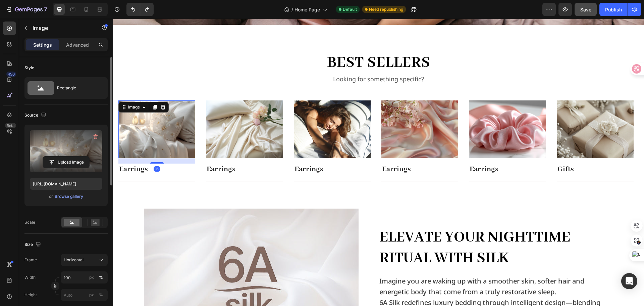
click at [65, 143] on label at bounding box center [66, 151] width 72 height 42
click at [65, 156] on input "file" at bounding box center [66, 161] width 46 height 11
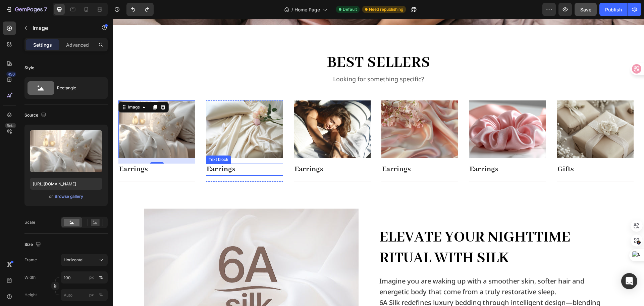
click at [247, 168] on p "Earrings" at bounding box center [244, 169] width 75 height 10
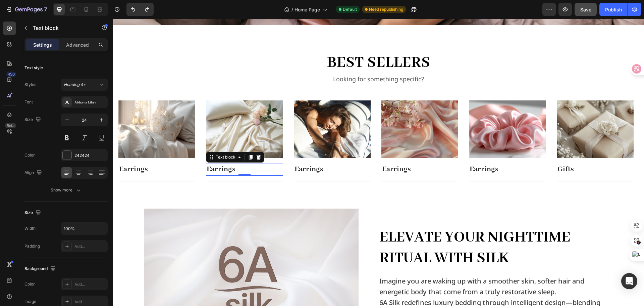
click at [248, 166] on p "Earrings" at bounding box center [244, 169] width 75 height 10
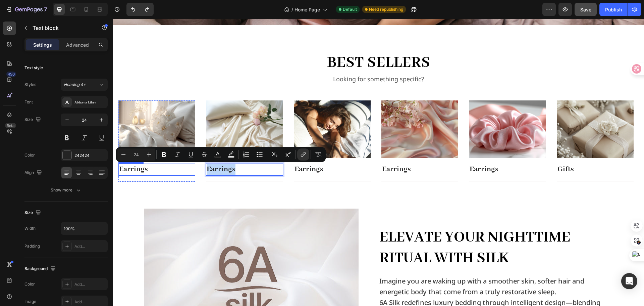
drag, startPoint x: 239, startPoint y: 168, endPoint x: 211, endPoint y: 168, distance: 27.8
click at [196, 172] on div "Image Earrings Text block Title Line Row Image Earrings Text block 0 Title Line…" at bounding box center [378, 140] width 520 height 81
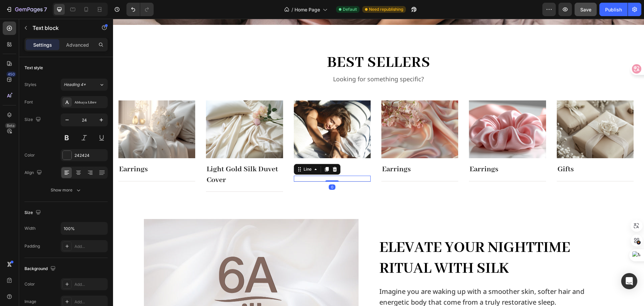
click at [305, 175] on div "Title Line 0" at bounding box center [332, 178] width 77 height 6
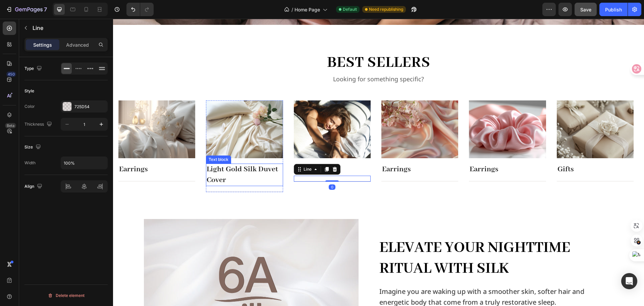
click at [259, 171] on p "Light Gold Silk Duvet Cover" at bounding box center [244, 174] width 75 height 21
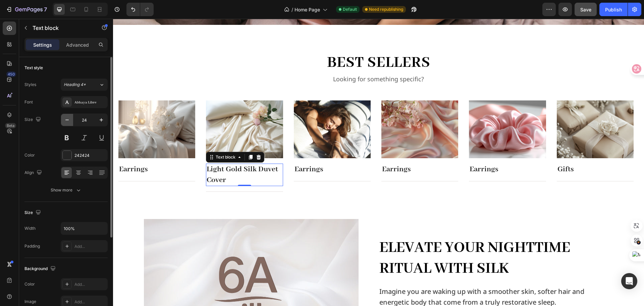
click at [67, 121] on icon "button" at bounding box center [67, 119] width 7 height 7
click at [66, 119] on icon "button" at bounding box center [67, 119] width 7 height 7
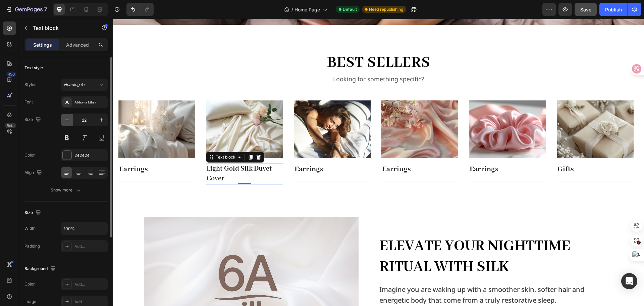
click at [66, 119] on icon "button" at bounding box center [67, 119] width 7 height 7
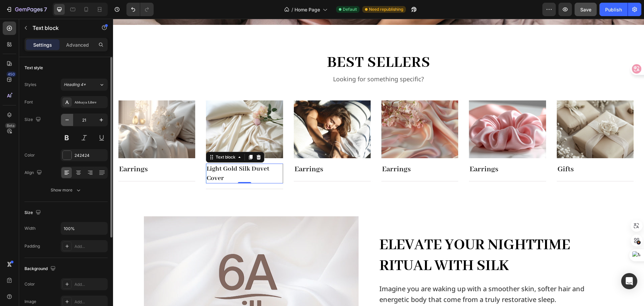
click at [66, 119] on icon "button" at bounding box center [67, 119] width 7 height 7
type input "19"
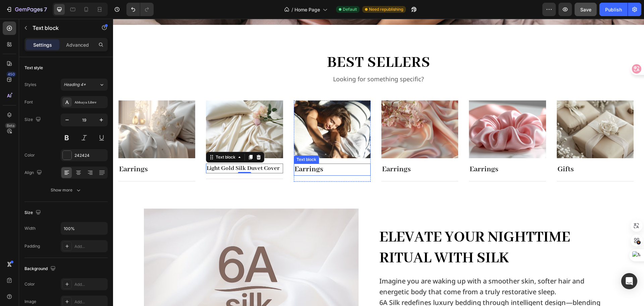
click at [313, 170] on link "Earrings" at bounding box center [308, 168] width 29 height 9
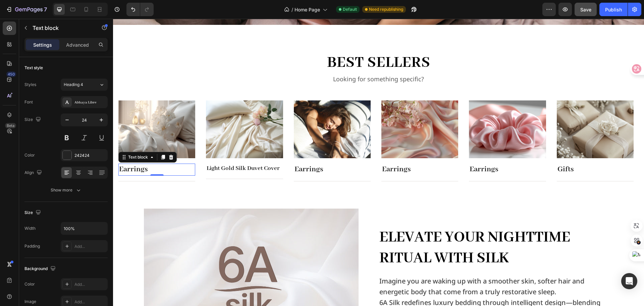
click at [156, 170] on p "Earrings" at bounding box center [156, 169] width 75 height 10
click at [267, 169] on p "Light Gold Silk Duvet Cover" at bounding box center [244, 168] width 75 height 8
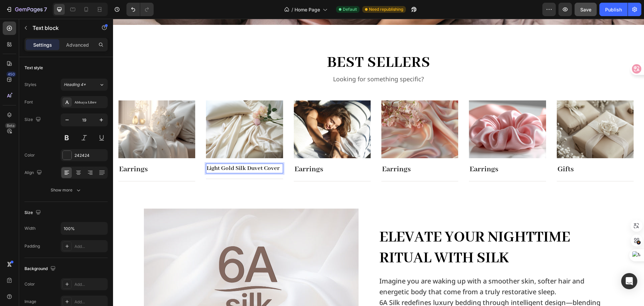
click at [206, 163] on span at bounding box center [206, 163] width 0 height 0
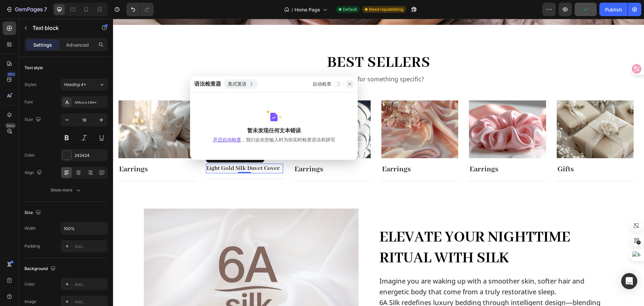
click at [351, 85] on icon at bounding box center [349, 83] width 5 height 5
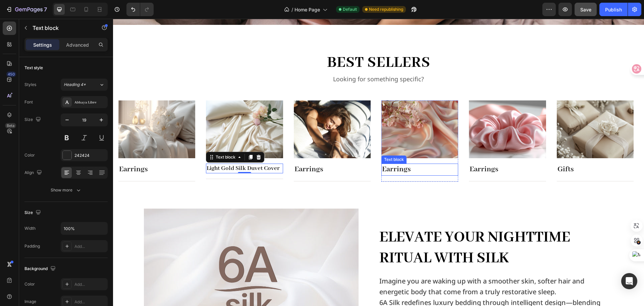
click at [420, 171] on p "Earrings" at bounding box center [419, 169] width 75 height 10
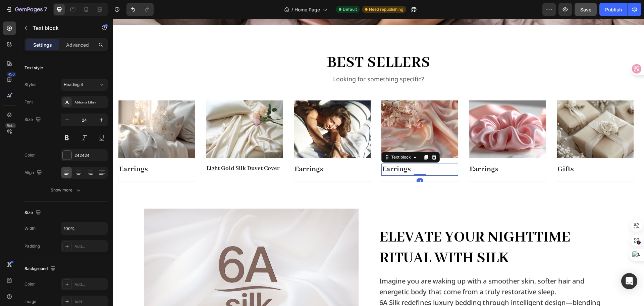
click at [416, 169] on p "Earrings" at bounding box center [419, 169] width 75 height 10
drag, startPoint x: 414, startPoint y: 168, endPoint x: 383, endPoint y: 173, distance: 31.5
click at [383, 173] on p "Earrings" at bounding box center [419, 169] width 75 height 10
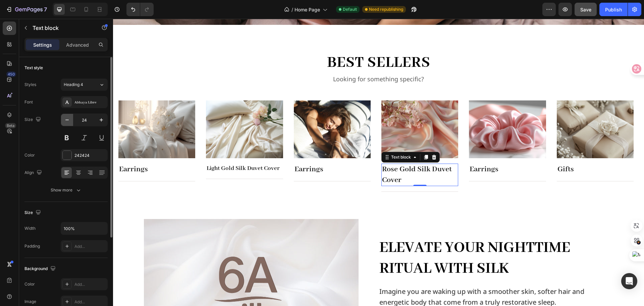
click at [69, 120] on icon "button" at bounding box center [66, 119] width 3 height 1
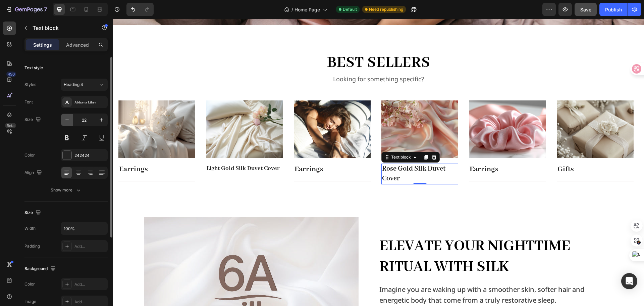
click at [69, 120] on icon "button" at bounding box center [66, 119] width 3 height 1
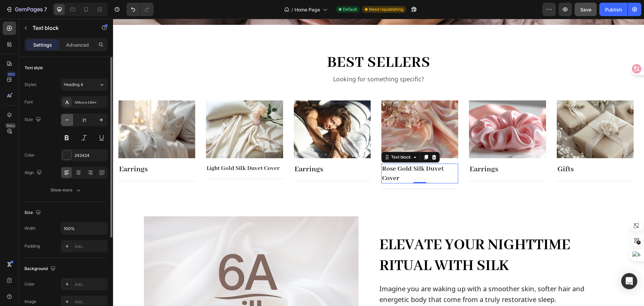
click at [69, 120] on icon "button" at bounding box center [66, 119] width 3 height 1
type input "19"
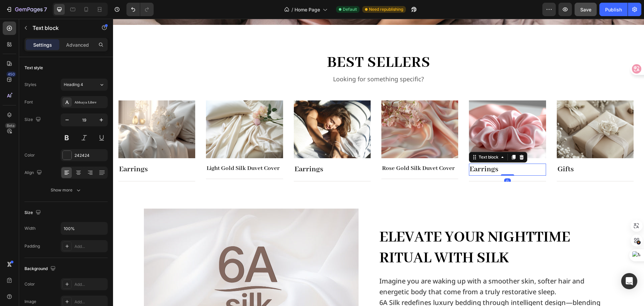
click at [503, 167] on p "Earrings" at bounding box center [507, 169] width 75 height 10
click at [523, 127] on img at bounding box center [507, 129] width 77 height 58
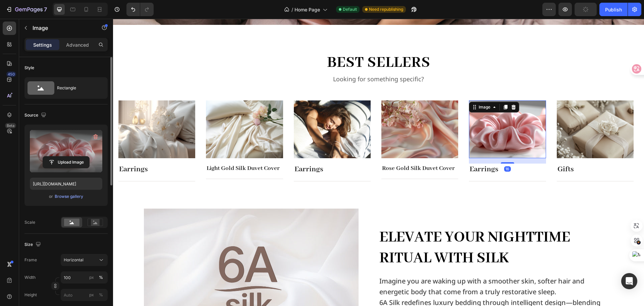
click at [69, 149] on label at bounding box center [66, 151] width 72 height 42
click at [69, 156] on input "file" at bounding box center [66, 161] width 46 height 11
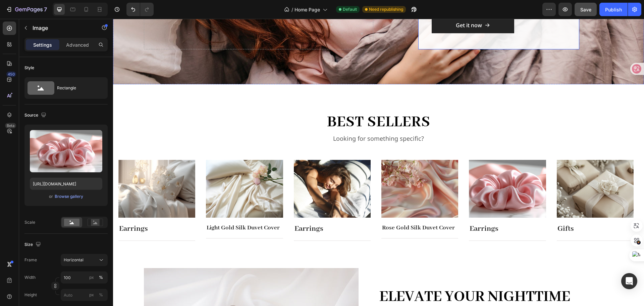
scroll to position [201, 0]
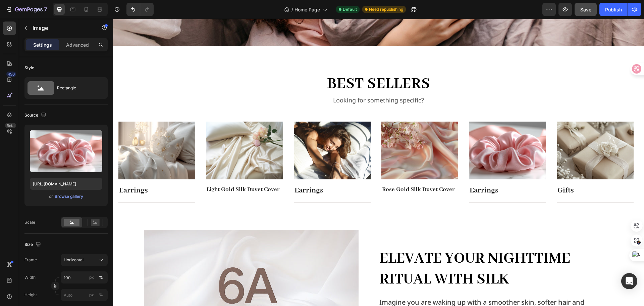
click at [488, 155] on img at bounding box center [507, 150] width 77 height 58
click at [71, 198] on div "Browse gallery" at bounding box center [69, 196] width 29 height 6
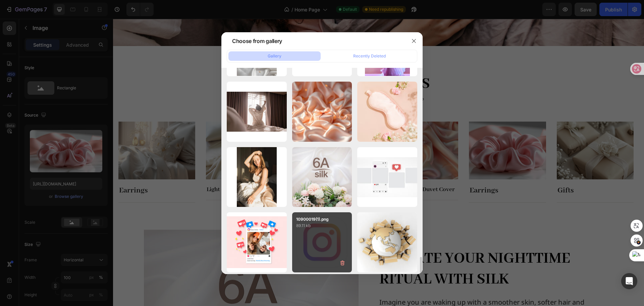
scroll to position [1006, 0]
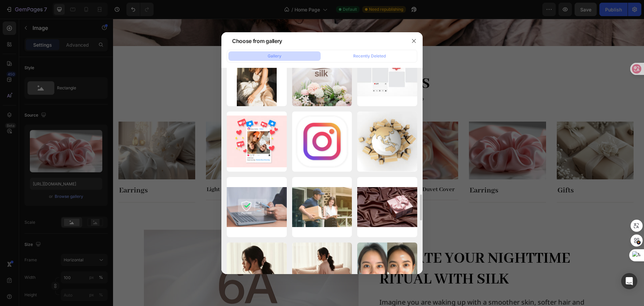
click at [59, 157] on div at bounding box center [322, 153] width 644 height 306
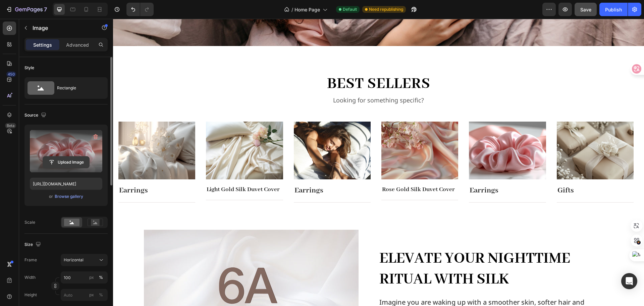
click at [75, 156] on input "file" at bounding box center [66, 161] width 46 height 11
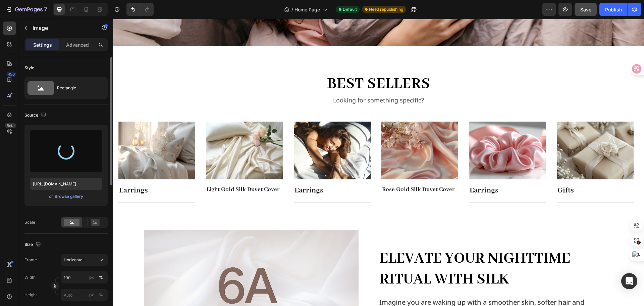
type input "https://cdn.shopify.com/s/files/1/0636/7471/2130/files/gempages_582482295949099…"
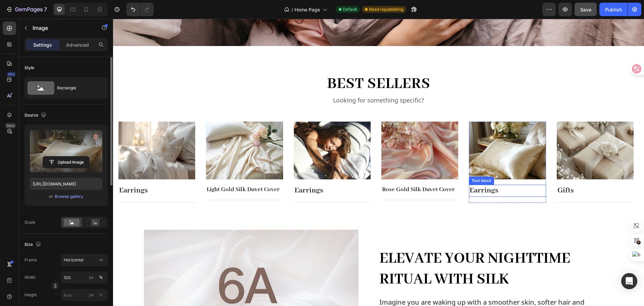
click at [511, 190] on p "Earrings" at bounding box center [507, 190] width 75 height 10
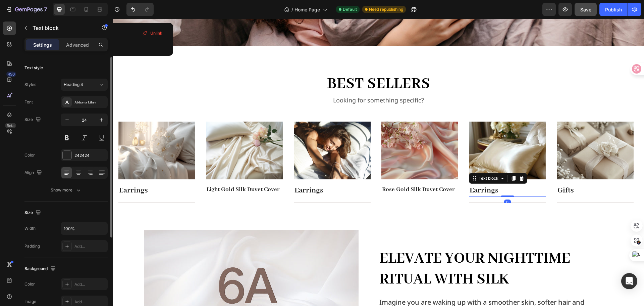
click at [505, 190] on p "Earrings" at bounding box center [507, 190] width 75 height 10
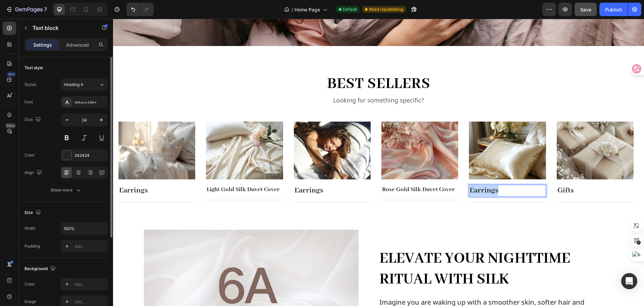
drag, startPoint x: 503, startPoint y: 191, endPoint x: 471, endPoint y: 192, distance: 32.2
click at [471, 192] on p "Earrings" at bounding box center [507, 190] width 75 height 10
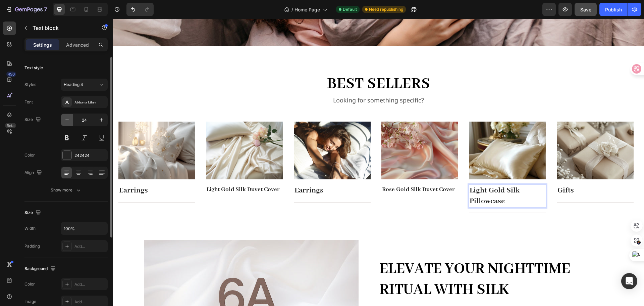
click at [69, 121] on icon "button" at bounding box center [67, 119] width 7 height 7
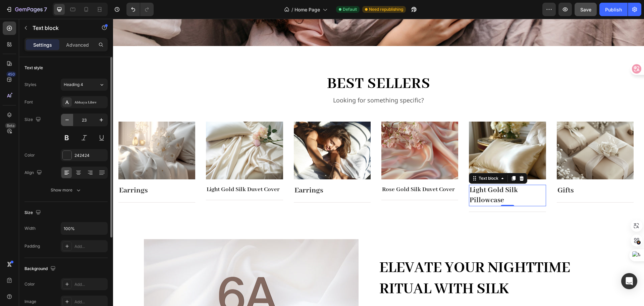
click at [69, 121] on icon "button" at bounding box center [67, 119] width 7 height 7
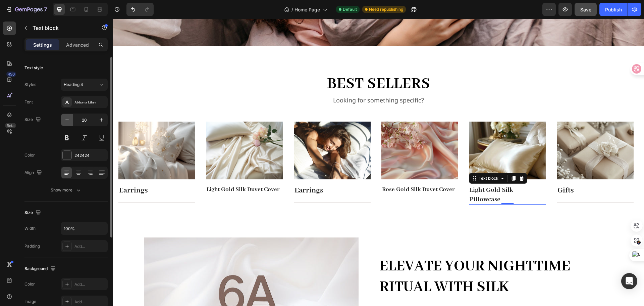
click at [69, 121] on icon "button" at bounding box center [67, 119] width 7 height 7
type input "19"
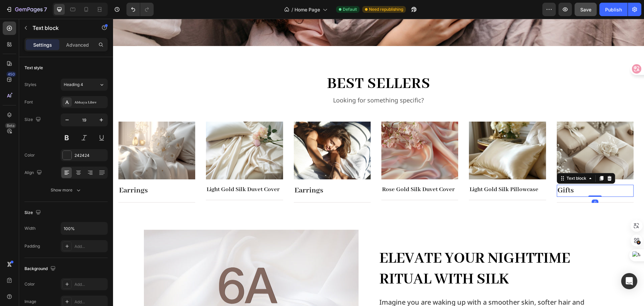
click at [587, 190] on p "Gifts" at bounding box center [594, 190] width 75 height 10
click at [580, 190] on p "Gifts" at bounding box center [594, 190] width 75 height 10
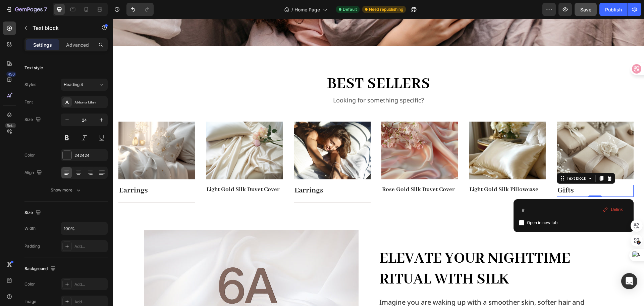
click at [571, 192] on link "Gifts" at bounding box center [565, 189] width 16 height 9
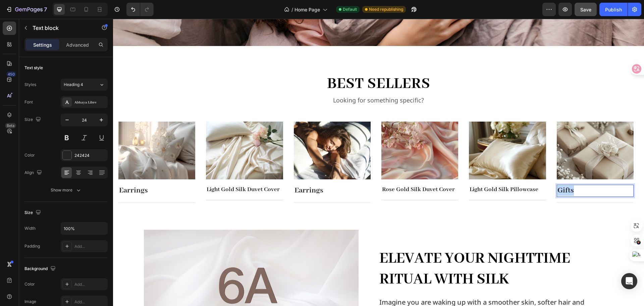
drag, startPoint x: 574, startPoint y: 190, endPoint x: 558, endPoint y: 190, distance: 15.4
click at [558, 190] on link "Gifts" at bounding box center [565, 189] width 16 height 9
click at [91, 119] on input "24" at bounding box center [84, 120] width 22 height 12
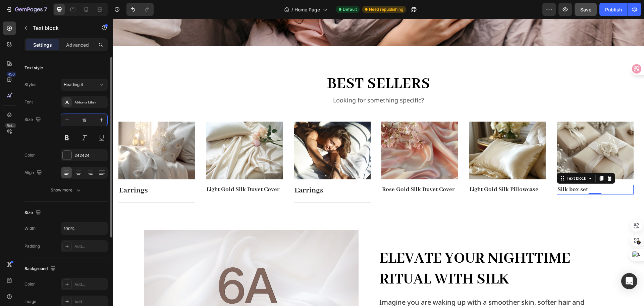
type input "19"
click at [168, 155] on img at bounding box center [156, 150] width 77 height 58
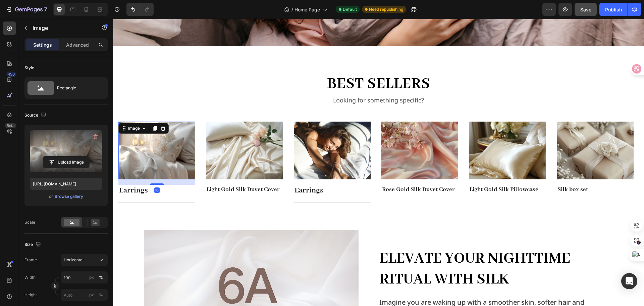
click at [57, 147] on label at bounding box center [66, 151] width 72 height 42
click at [57, 156] on input "file" at bounding box center [66, 161] width 46 height 11
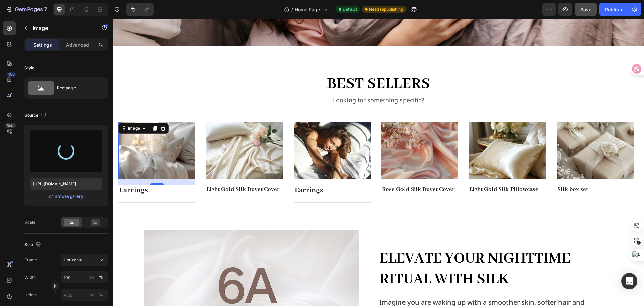
type input "https://cdn.shopify.com/s/files/1/0636/7471/2130/files/gempages_582482295949099…"
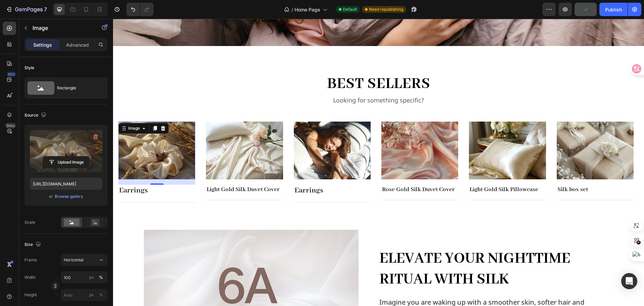
drag, startPoint x: 182, startPoint y: 157, endPoint x: 184, endPoint y: 161, distance: 4.2
click at [182, 157] on img at bounding box center [156, 150] width 77 height 58
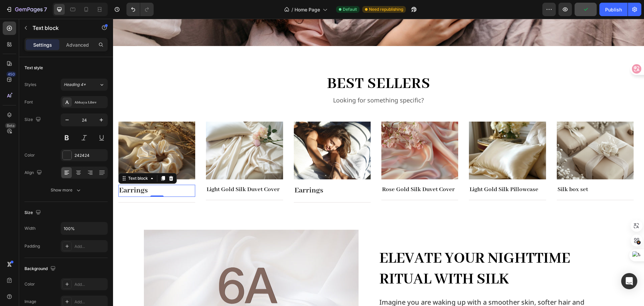
click at [153, 192] on p "Earrings" at bounding box center [156, 190] width 75 height 10
click at [154, 191] on p "Earrings" at bounding box center [156, 190] width 75 height 10
drag, startPoint x: 154, startPoint y: 191, endPoint x: 119, endPoint y: 193, distance: 35.3
click at [119, 193] on p "Earrings" at bounding box center [156, 190] width 75 height 10
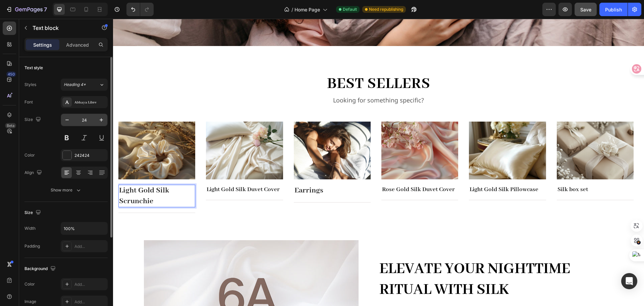
click at [94, 120] on input "24" at bounding box center [84, 120] width 22 height 12
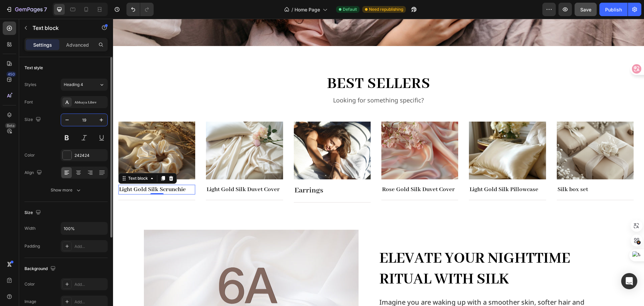
type input "19"
click at [340, 192] on p "Earrings" at bounding box center [331, 190] width 75 height 10
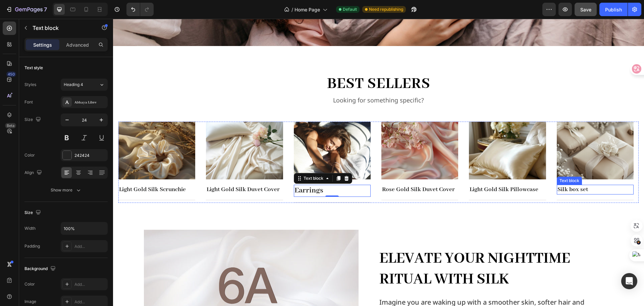
click at [583, 190] on p "Silk box set" at bounding box center [594, 189] width 75 height 8
click at [573, 190] on p "Silk box Set" at bounding box center [594, 189] width 75 height 8
click at [550, 199] on div "Image Light Gold Silk Scrunchie Text block Title Line Row Image Light Gold Silk…" at bounding box center [378, 161] width 520 height 81
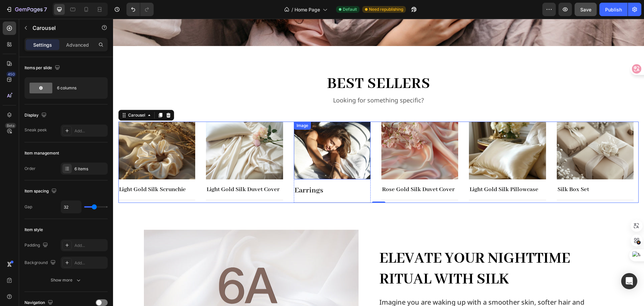
click at [342, 159] on img at bounding box center [332, 150] width 77 height 58
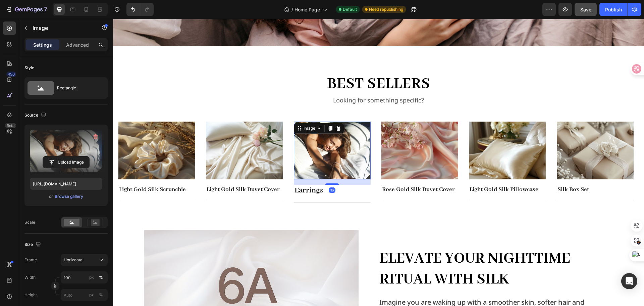
click at [73, 145] on label at bounding box center [66, 151] width 72 height 42
click at [73, 156] on input "file" at bounding box center [66, 161] width 46 height 11
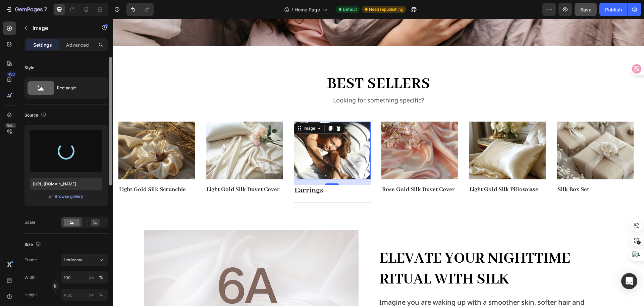
type input "https://cdn.shopify.com/s/files/1/0636/7471/2130/files/gempages_582482295949099…"
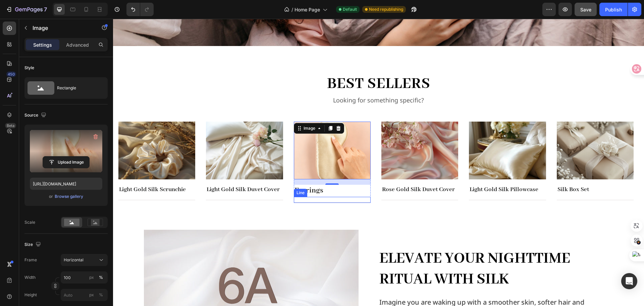
click at [345, 194] on p "Earrings" at bounding box center [331, 190] width 75 height 10
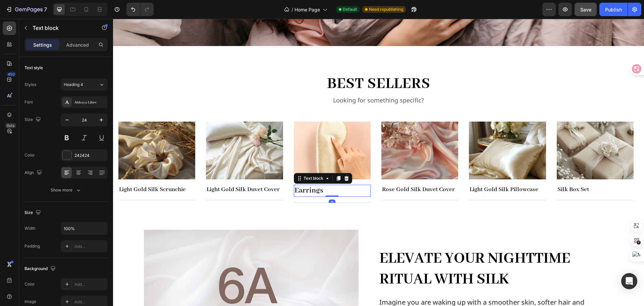
click at [337, 193] on p "Earrings" at bounding box center [331, 190] width 75 height 10
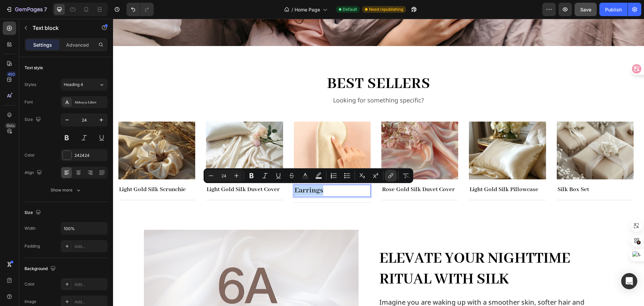
drag, startPoint x: 327, startPoint y: 190, endPoint x: 296, endPoint y: 192, distance: 31.9
click at [296, 192] on p "Earrings" at bounding box center [331, 190] width 75 height 10
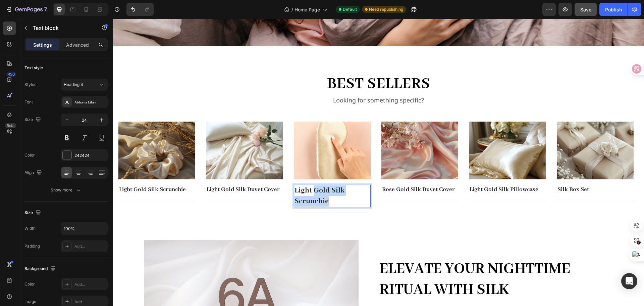
drag, startPoint x: 335, startPoint y: 200, endPoint x: 293, endPoint y: 188, distance: 43.4
click at [293, 188] on div "Image Light Gold Silk Scrunchie Text block Title Line Row Image Light Gold Silk…" at bounding box center [378, 166] width 520 height 91
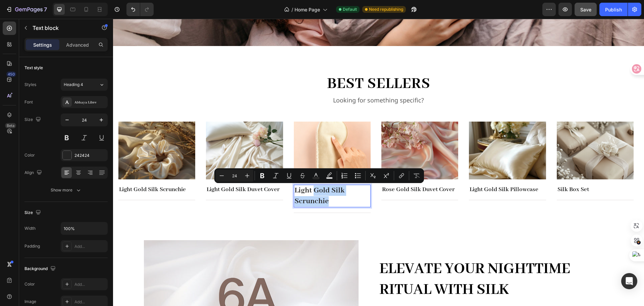
click at [360, 193] on p "Light Gold Silk Scrunchie" at bounding box center [331, 195] width 75 height 21
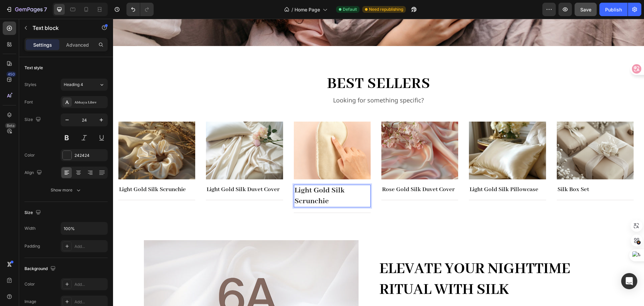
click at [334, 202] on p "Light Gold Silk Scrunchie" at bounding box center [331, 195] width 75 height 21
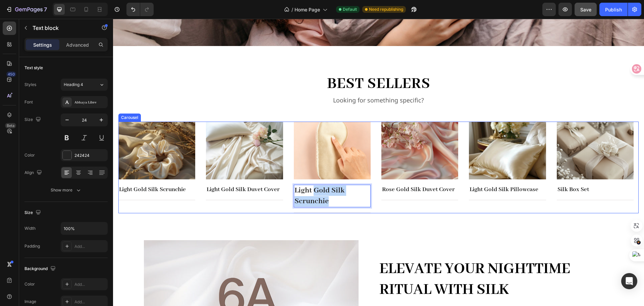
drag, startPoint x: 328, startPoint y: 202, endPoint x: 293, endPoint y: 189, distance: 37.9
click at [293, 189] on div "Image Light Gold Silk Scrunchie Text block Title Line Row Image Light Gold Silk…" at bounding box center [378, 166] width 520 height 91
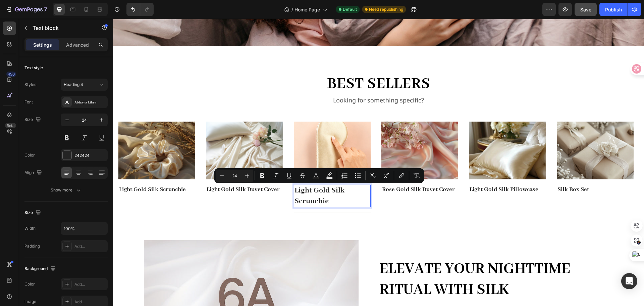
click at [308, 190] on p "Light Gold Silk Scrunchie" at bounding box center [331, 195] width 75 height 21
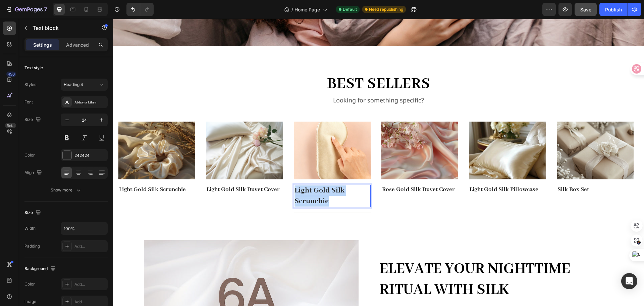
drag, startPoint x: 296, startPoint y: 190, endPoint x: 332, endPoint y: 200, distance: 37.3
click at [332, 200] on p "Light Gold Silk Scrunchie" at bounding box center [331, 195] width 75 height 21
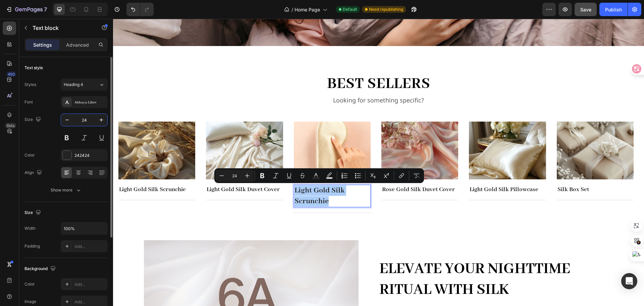
click at [90, 118] on input "24" at bounding box center [84, 120] width 22 height 12
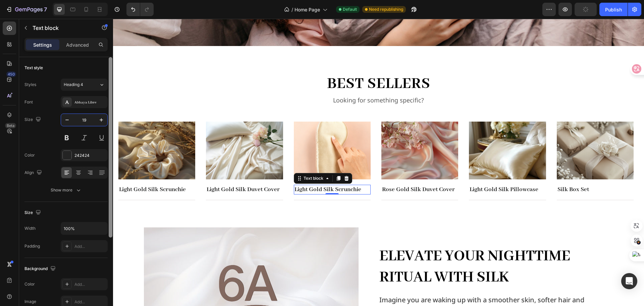
type input "19"
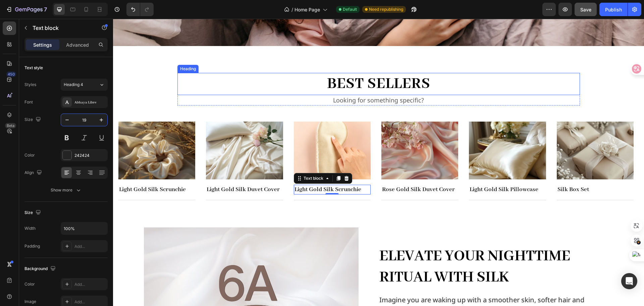
click at [481, 73] on h2 "best sellers" at bounding box center [378, 84] width 402 height 22
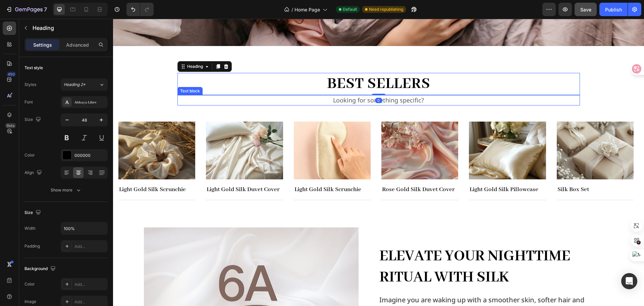
click at [425, 100] on p "Looking for something specific?" at bounding box center [378, 100] width 401 height 9
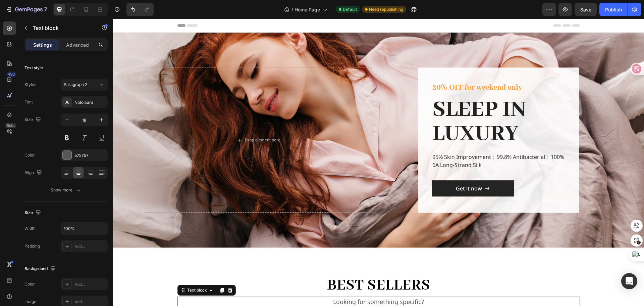
scroll to position [201, 0]
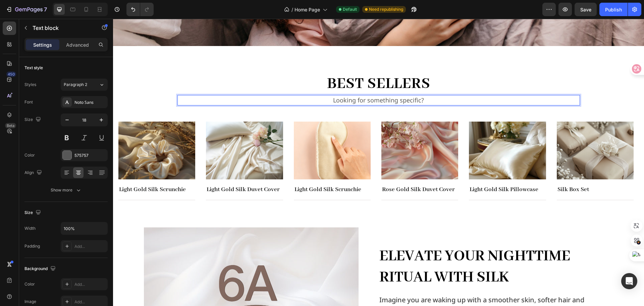
click at [430, 99] on p "Looking for something specific?" at bounding box center [378, 100] width 401 height 9
click at [356, 102] on p "Looking for something specific?" at bounding box center [378, 100] width 401 height 9
drag, startPoint x: 330, startPoint y: 101, endPoint x: 406, endPoint y: 104, distance: 75.5
click at [433, 103] on p "Looking for something specific?" at bounding box center [378, 100] width 401 height 9
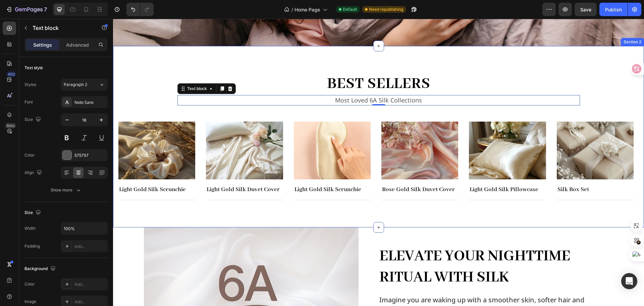
click at [467, 65] on div "best sellers Heading Most Loved 6A Silk Collections Text block 0 Row Image Ligh…" at bounding box center [378, 136] width 531 height 181
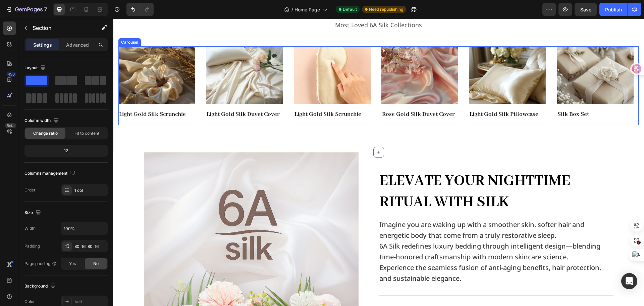
scroll to position [302, 0]
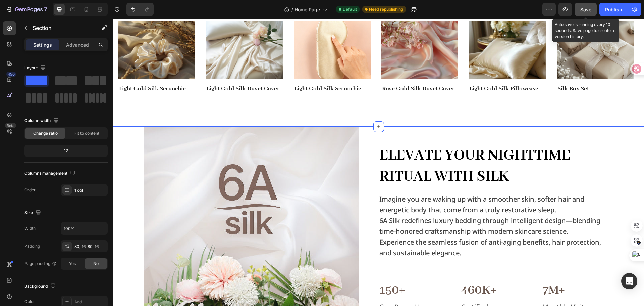
click at [589, 10] on span "Save" at bounding box center [585, 10] width 11 height 6
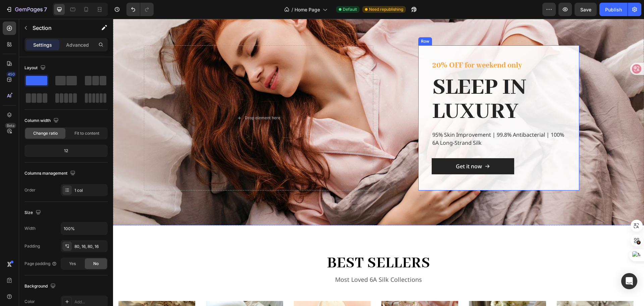
scroll to position [34, 0]
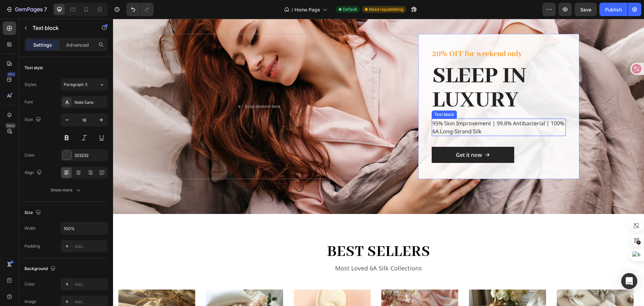
click at [464, 125] on p "95% Skin Improvement | 99.8% Antibacterial | 100% 6A Long-Strand Silk" at bounding box center [498, 127] width 133 height 16
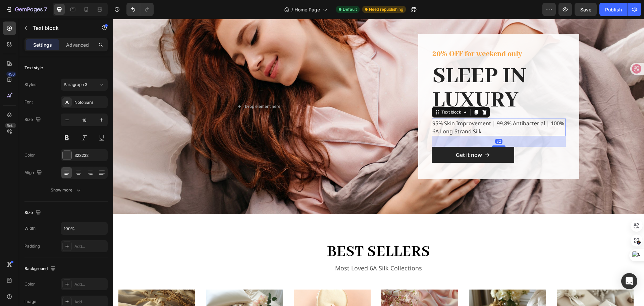
click at [462, 123] on p "95% Skin Improvement | 99.8% Antibacterial | 100% 6A Long-Strand Silk" at bounding box center [498, 127] width 133 height 16
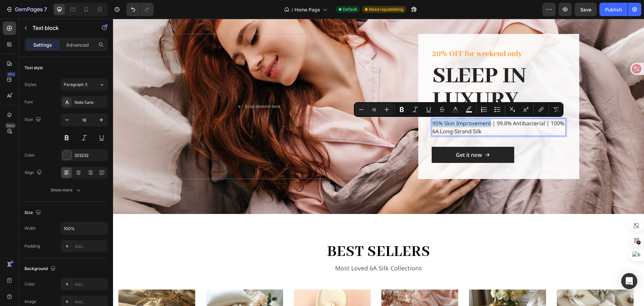
drag, startPoint x: 429, startPoint y: 124, endPoint x: 488, endPoint y: 125, distance: 58.7
click at [488, 125] on div "95% Skin Improvement | 99.8% Antibacterial | 100% 6A Long-Strand Silk" at bounding box center [499, 126] width 134 height 17
copy p "95% Skin Improvement"
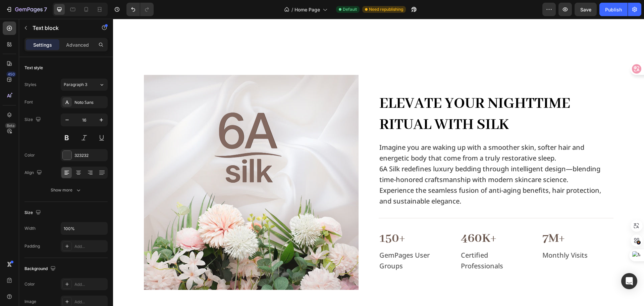
scroll to position [470, 0]
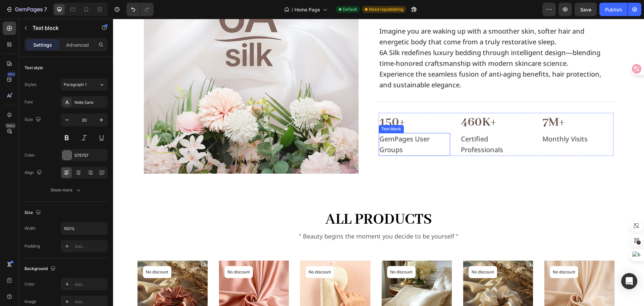
click at [405, 145] on p "GemPages User Groups" at bounding box center [414, 143] width 70 height 21
click at [403, 149] on p "GemPages User Groups" at bounding box center [414, 143] width 70 height 21
drag, startPoint x: 401, startPoint y: 151, endPoint x: 378, endPoint y: 139, distance: 26.0
click at [379, 139] on p "GemPages User Groups" at bounding box center [414, 143] width 70 height 21
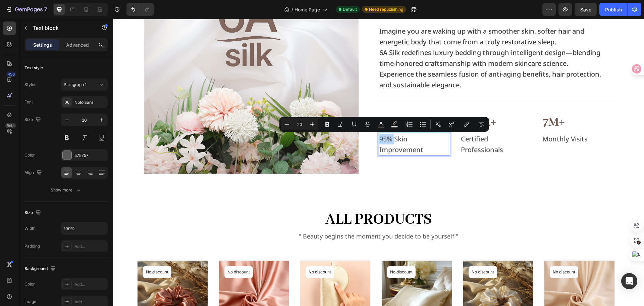
drag, startPoint x: 393, startPoint y: 139, endPoint x: 377, endPoint y: 139, distance: 16.1
click at [379, 139] on p "95% Skin Improvement" at bounding box center [414, 143] width 70 height 21
copy p "95%"
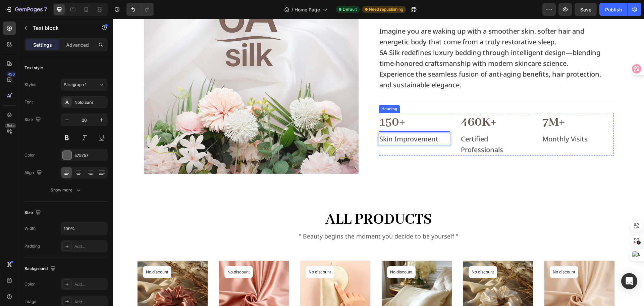
click at [400, 121] on p "150+" at bounding box center [414, 121] width 70 height 17
click at [402, 122] on p "150+" at bounding box center [414, 121] width 70 height 17
click at [402, 124] on p "150+" at bounding box center [414, 121] width 70 height 17
click at [404, 127] on p "150+95%" at bounding box center [414, 121] width 70 height 17
click at [484, 123] on p "460K+" at bounding box center [496, 121] width 70 height 17
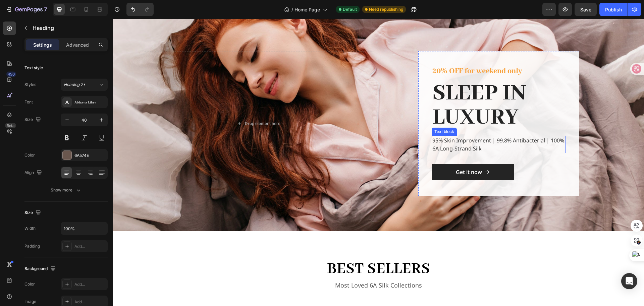
scroll to position [0, 0]
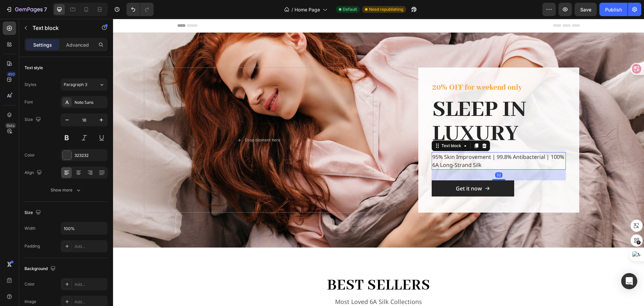
click at [496, 157] on p "95% Skin Improvement | 99.8% Antibacterial | 100% 6A Long-Strand Silk" at bounding box center [498, 161] width 133 height 16
click at [494, 157] on p "95% Skin Improvement | 99.8% Antibacterial | 100% 6A Long-Strand Silk" at bounding box center [498, 161] width 133 height 16
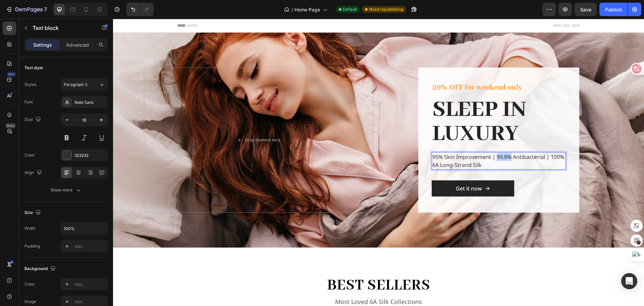
drag, startPoint x: 494, startPoint y: 157, endPoint x: 509, endPoint y: 158, distance: 15.1
click at [509, 158] on p "95% Skin Improvement | 99.8% Antibacterial | 100% 6A Long-Strand Silk" at bounding box center [498, 161] width 133 height 16
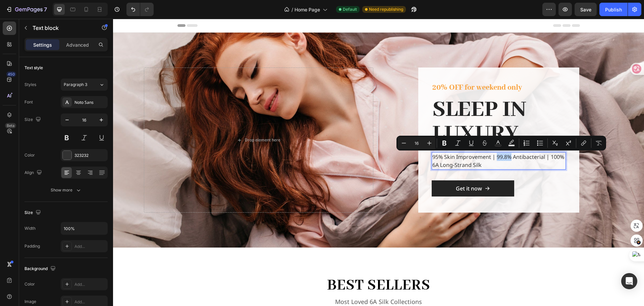
copy p "99.8%"
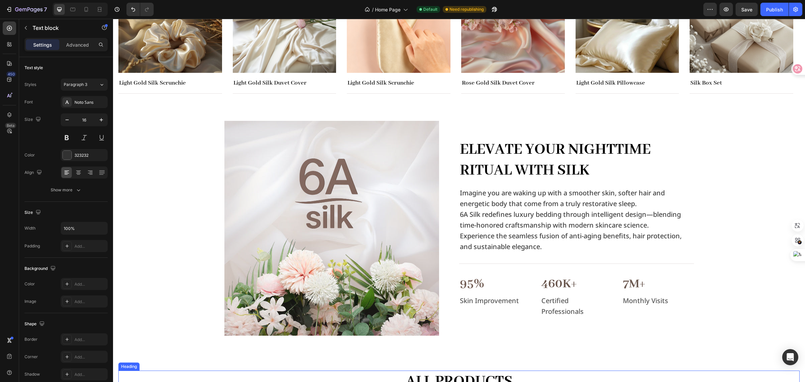
scroll to position [419, 0]
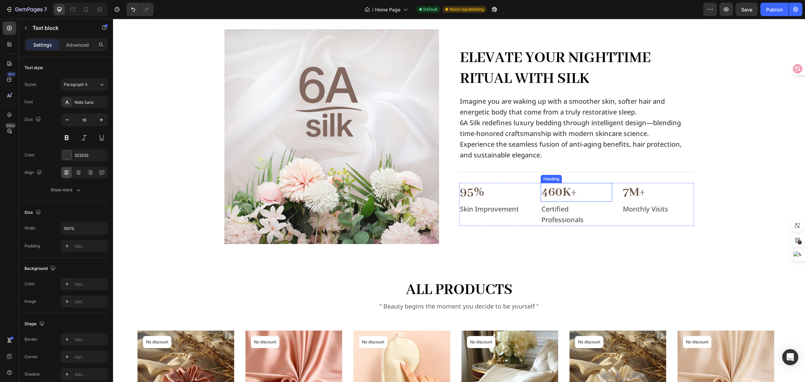
click at [569, 191] on p "460K+" at bounding box center [576, 191] width 70 height 17
click at [574, 194] on p "460K+" at bounding box center [576, 191] width 70 height 17
drag, startPoint x: 574, startPoint y: 194, endPoint x: 540, endPoint y: 193, distance: 33.6
click at [541, 193] on p "460K+" at bounding box center [576, 191] width 70 height 17
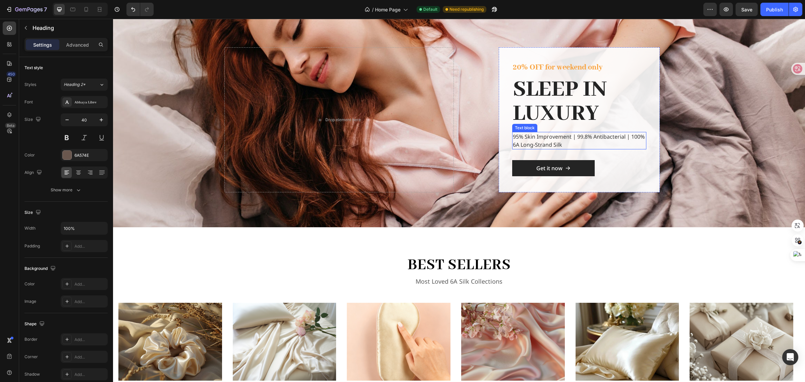
scroll to position [0, 0]
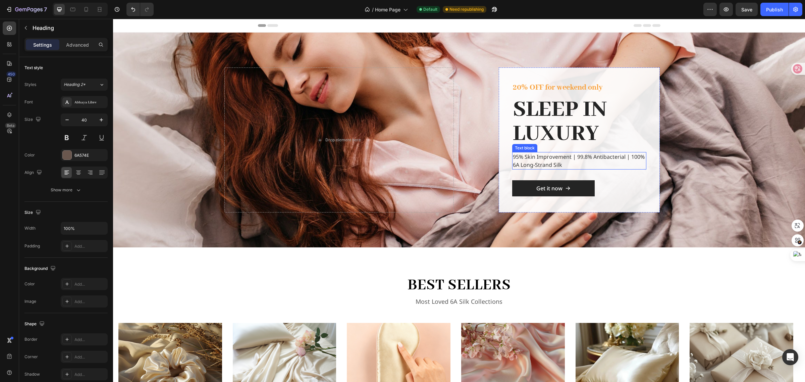
click at [592, 154] on p "95% Skin Improvement | 99.8% Antibacterial | 100% 6A Long-Strand Silk" at bounding box center [579, 161] width 133 height 16
click at [589, 159] on p "95% Skin Improvement | 99.8% Antibacterial | 100% 6A Long-Strand Silk" at bounding box center [579, 161] width 133 height 16
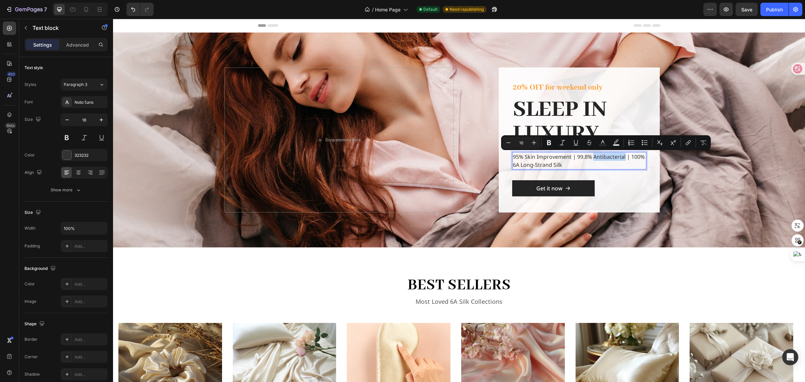
drag, startPoint x: 591, startPoint y: 158, endPoint x: 621, endPoint y: 160, distance: 30.6
click at [621, 160] on p "95% Skin Improvement | 99.8% Antibacterial | 100% 6A Long-Strand Silk" at bounding box center [579, 161] width 133 height 16
copy p "Antibacterial"
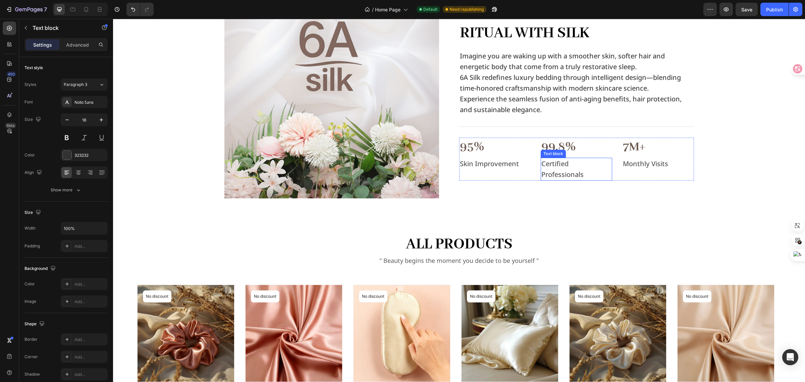
scroll to position [461, 0]
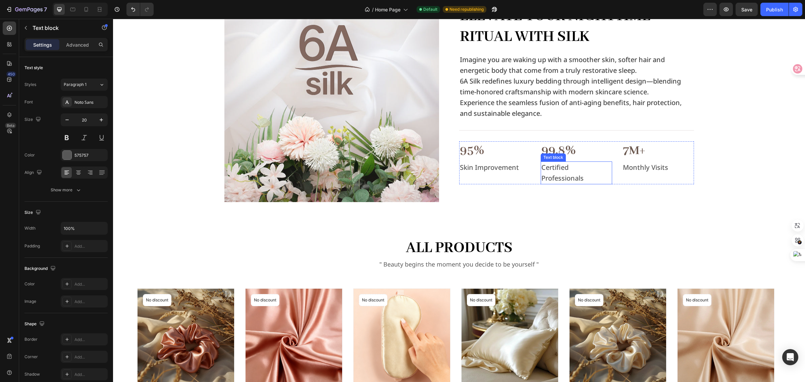
click at [561, 173] on p "Certified Professionals" at bounding box center [576, 172] width 70 height 21
click at [570, 173] on p "Certified Professionals" at bounding box center [576, 172] width 70 height 21
drag, startPoint x: 581, startPoint y: 180, endPoint x: 539, endPoint y: 166, distance: 44.1
click at [541, 166] on p "Certified Professionals" at bounding box center [576, 172] width 70 height 21
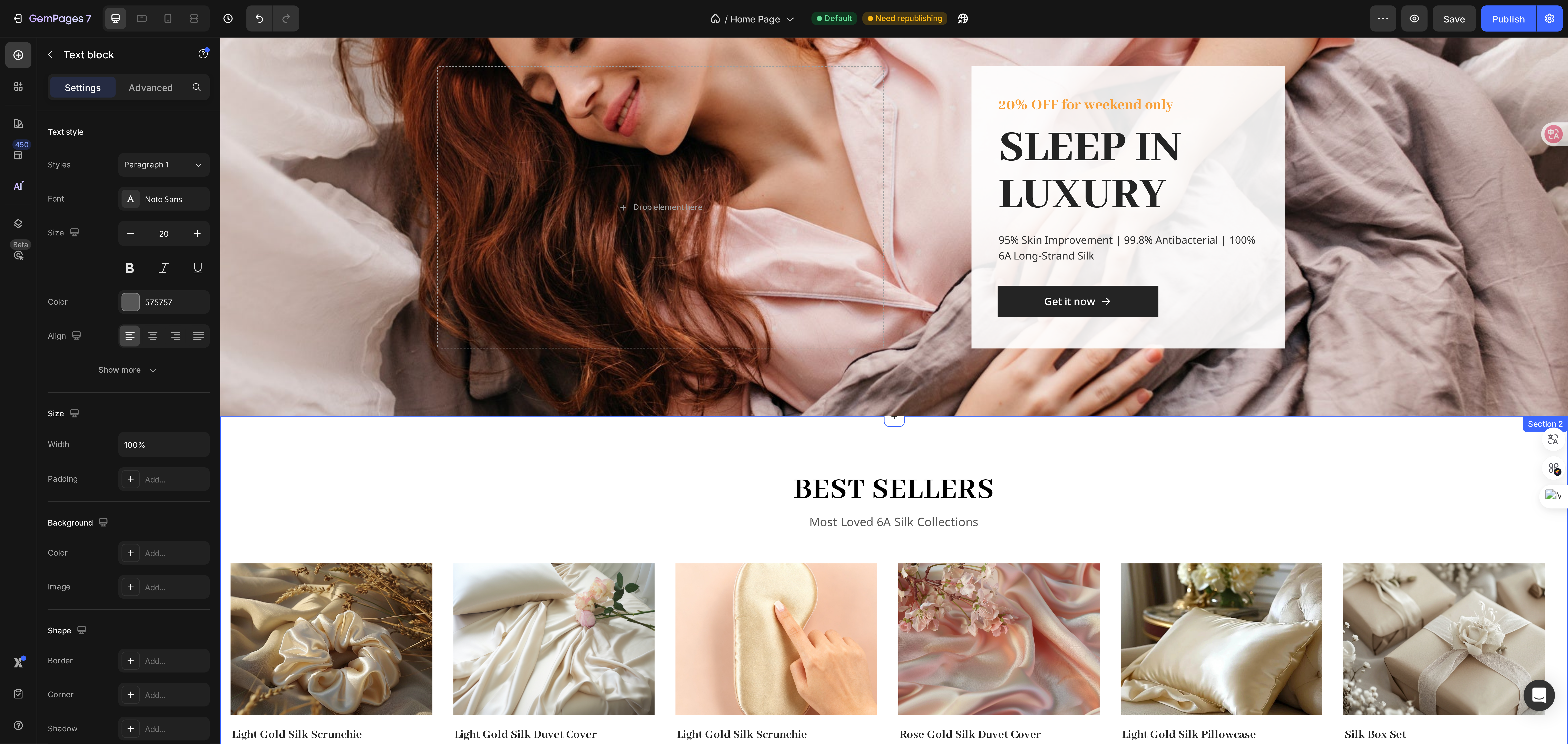
scroll to position [0, 0]
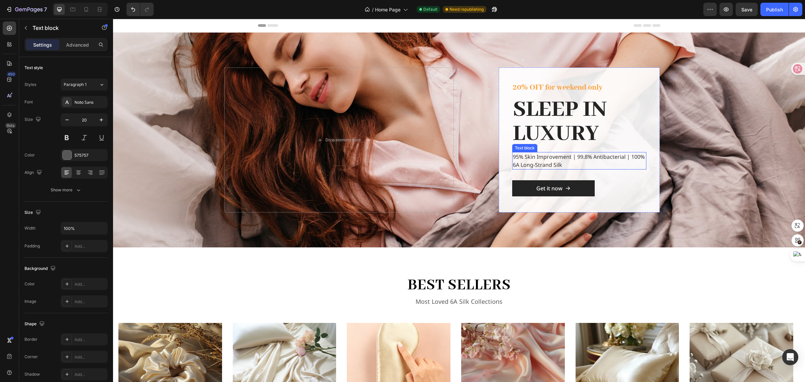
click at [631, 155] on p "95% Skin Improvement | 99.8% Antibacterial | 100% 6A Long-Strand Silk" at bounding box center [579, 161] width 133 height 16
click at [629, 157] on p "95% Skin Improvement | 99.8% Antibacterial | 100% 6A Long-Strand Silk" at bounding box center [579, 161] width 133 height 16
drag, startPoint x: 628, startPoint y: 157, endPoint x: 640, endPoint y: 157, distance: 11.7
click at [640, 157] on p "95% Skin Improvement | 99.8% Antibacterial | 100% 6A Long-Strand Silk" at bounding box center [579, 161] width 133 height 16
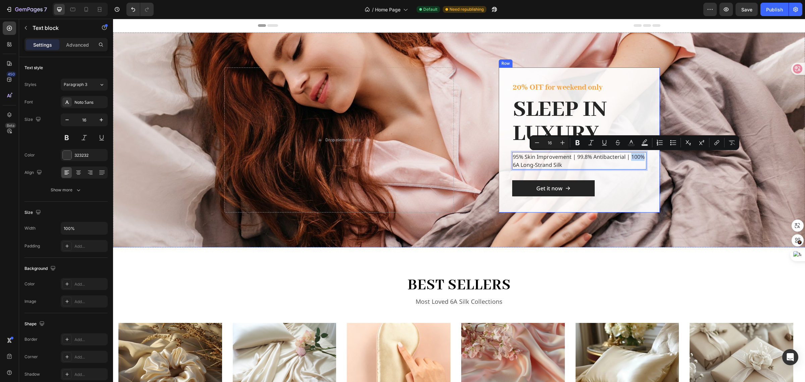
copy p "100%"
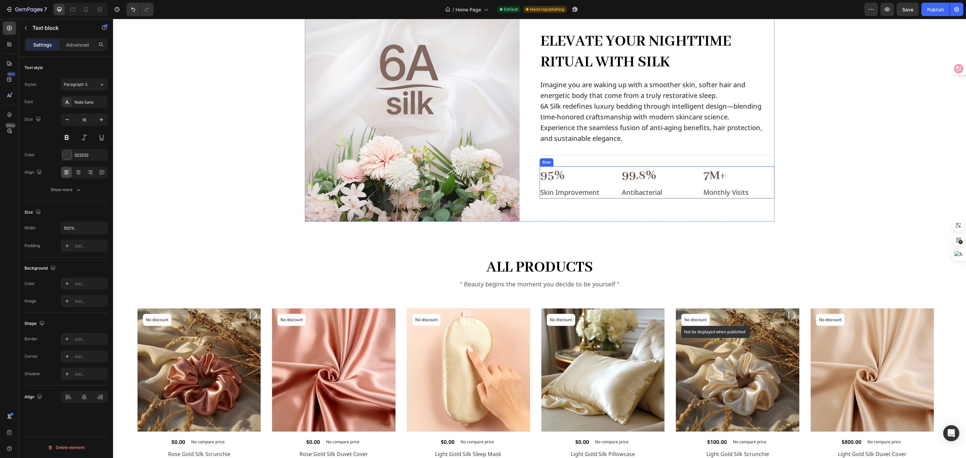
scroll to position [517, 0]
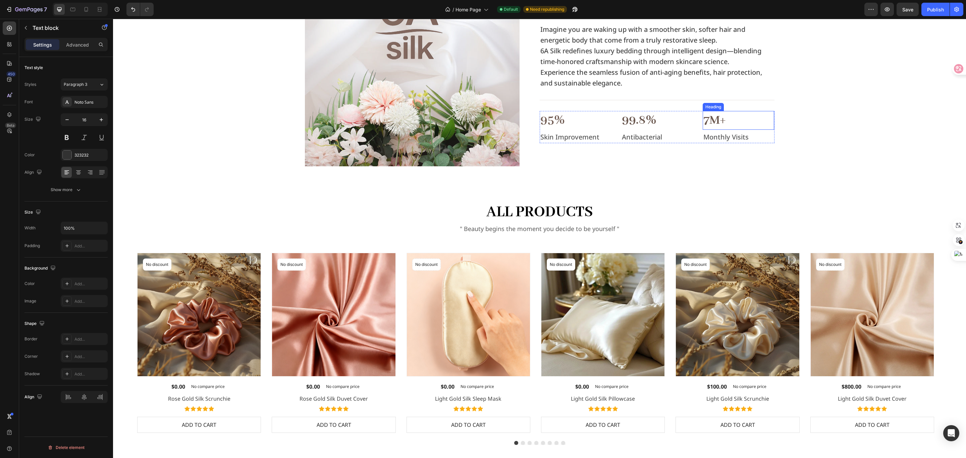
click at [644, 121] on p "7M+" at bounding box center [738, 120] width 70 height 17
click at [644, 119] on p "7M+" at bounding box center [738, 120] width 70 height 17
drag, startPoint x: 722, startPoint y: 120, endPoint x: 699, endPoint y: 121, distance: 23.2
click at [644, 121] on h3 "7M+" at bounding box center [738, 120] width 71 height 19
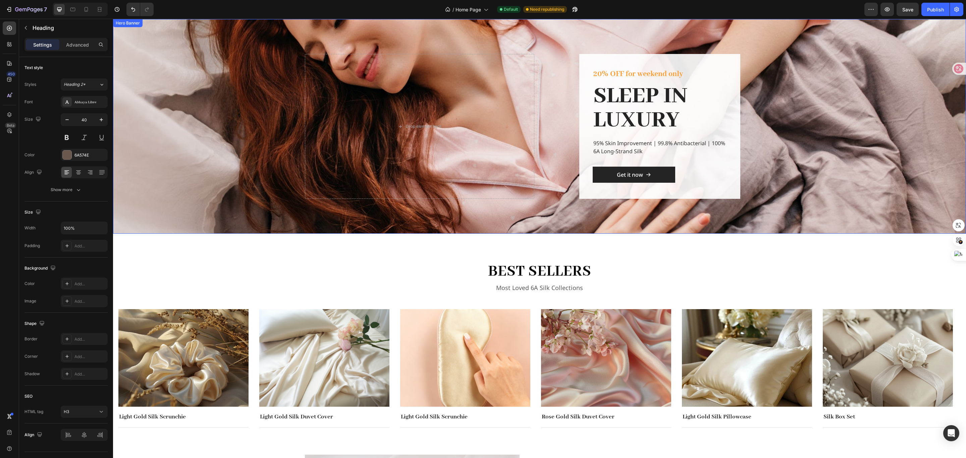
scroll to position [64, 0]
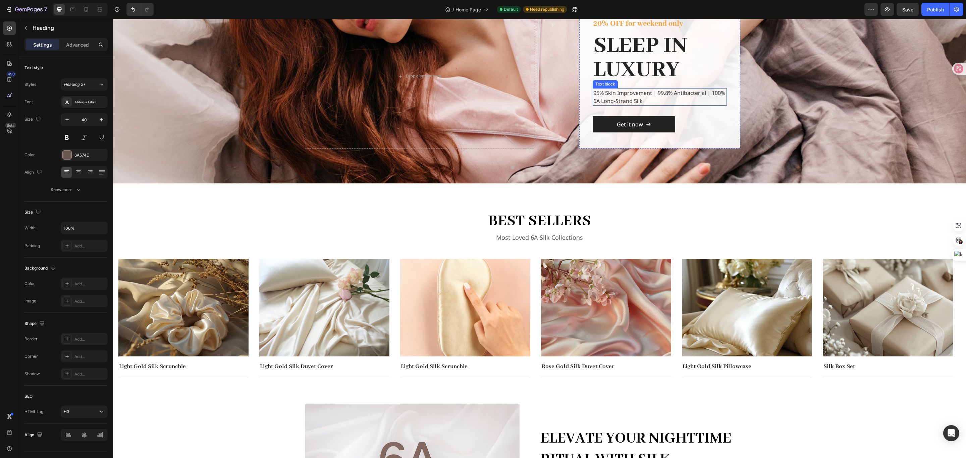
click at [624, 101] on p "95% Skin Improvement | 99.8% Antibacterial | 100% 6A Long-Strand Silk" at bounding box center [659, 97] width 133 height 16
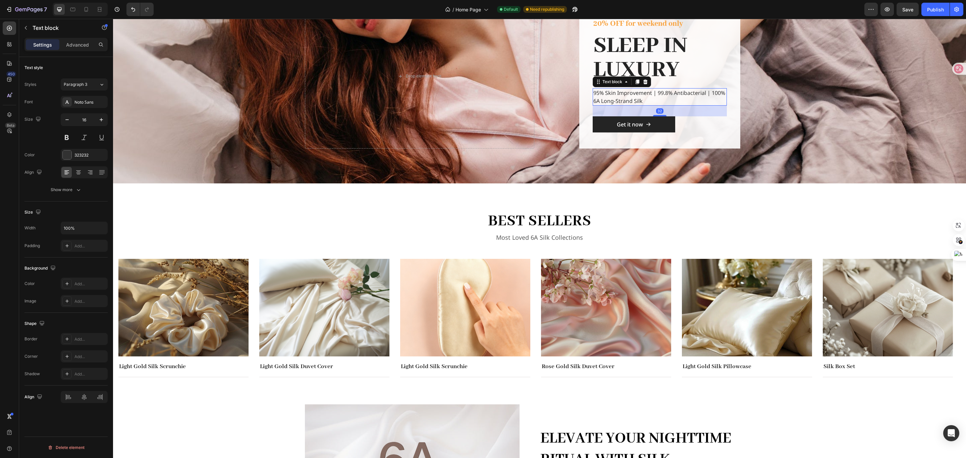
click at [638, 101] on p "95% Skin Improvement | 99.8% Antibacterial | 100% 6A Long-Strand Silk" at bounding box center [659, 97] width 133 height 16
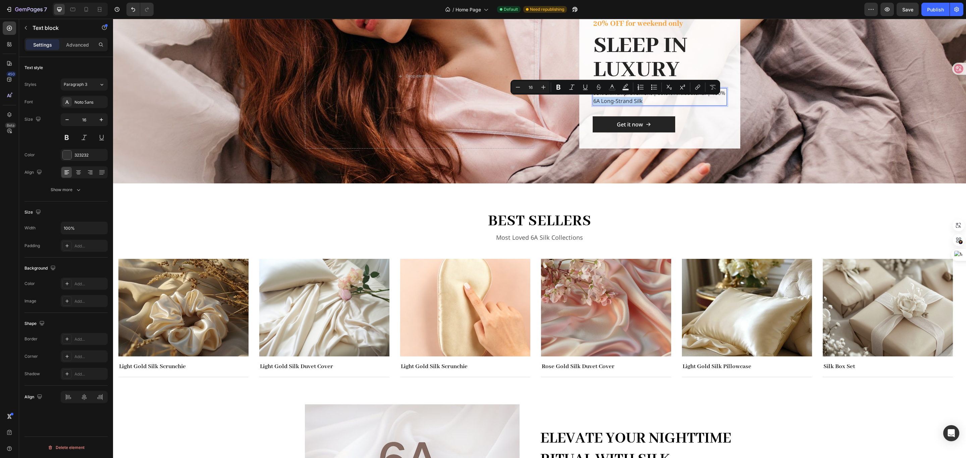
drag, startPoint x: 632, startPoint y: 100, endPoint x: 588, endPoint y: 102, distance: 44.0
click at [593, 102] on div "95% Skin Improvement | 99.8% Antibacterial | 100% 6A Long-Strand Silk" at bounding box center [660, 96] width 134 height 17
copy p "6A Long-Strand Silk"
click at [644, 219] on h2 "best sellers" at bounding box center [539, 221] width 402 height 22
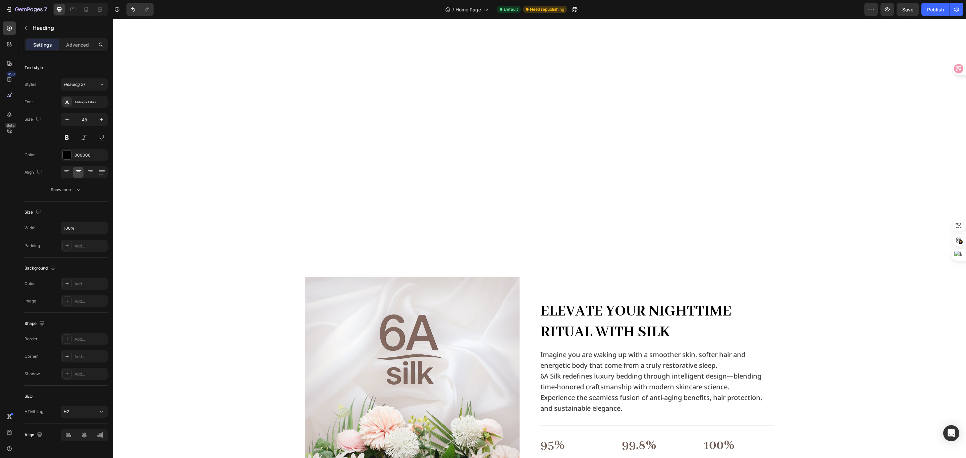
scroll to position [517, 0]
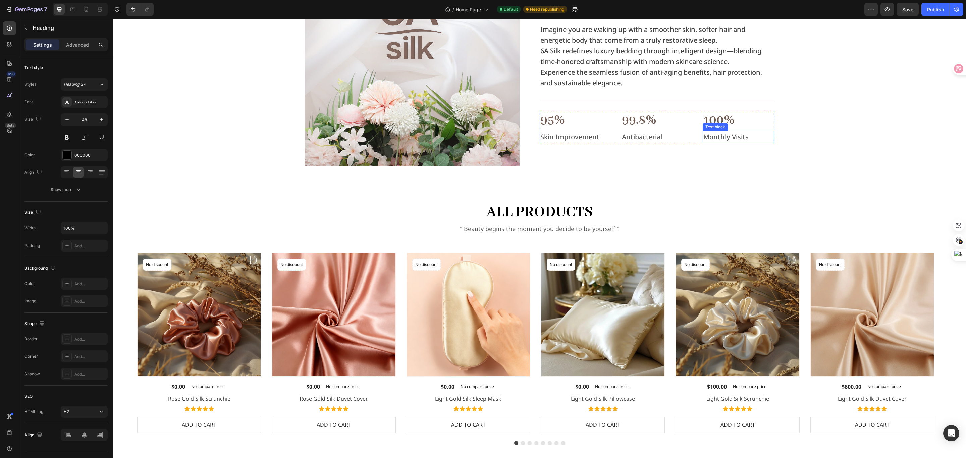
click at [644, 138] on p "Monthly Visits" at bounding box center [738, 137] width 70 height 11
click at [644, 140] on p "Monthly Visits" at bounding box center [738, 137] width 70 height 11
drag, startPoint x: 746, startPoint y: 138, endPoint x: 701, endPoint y: 139, distance: 44.6
click at [644, 139] on p "Monthly Visits" at bounding box center [738, 137] width 70 height 11
click at [644, 155] on div "Image Elevate Your Nighttime Ritual with Silk Heading Imagine you are waking up…" at bounding box center [539, 59] width 831 height 215
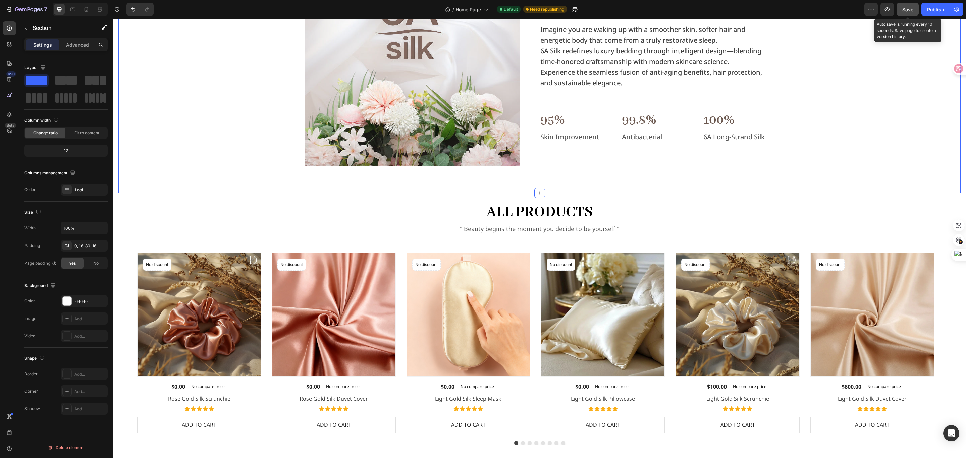
click at [644, 10] on span "Save" at bounding box center [907, 10] width 11 height 6
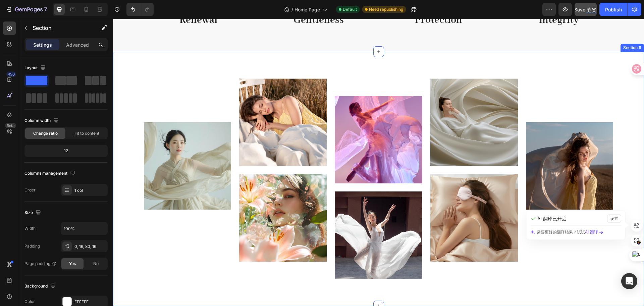
scroll to position [1087, 0]
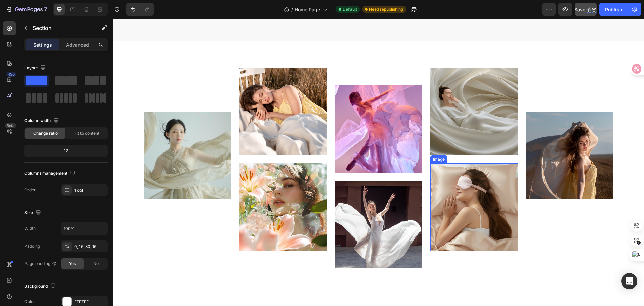
click at [467, 195] on img at bounding box center [474, 207] width 88 height 88
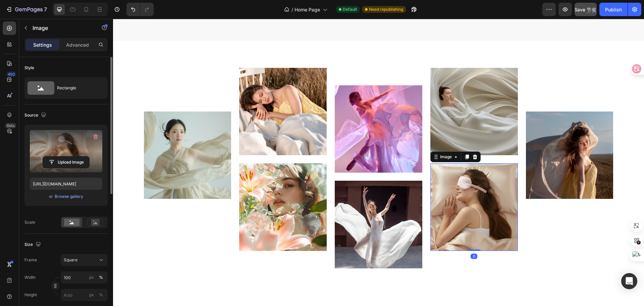
click at [70, 146] on label at bounding box center [66, 151] width 72 height 42
click at [70, 156] on input "file" at bounding box center [66, 161] width 46 height 11
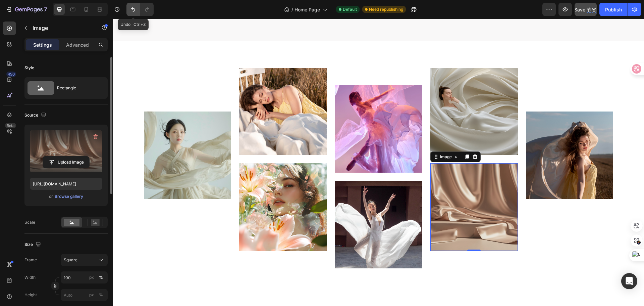
click at [132, 9] on icon "Undo/Redo" at bounding box center [133, 9] width 7 height 7
click at [132, 10] on icon "Undo/Redo" at bounding box center [133, 9] width 7 height 7
type input "https://cdn.shopify.com/s/files/1/0636/7471/2130/files/gempages_582482295949099…"
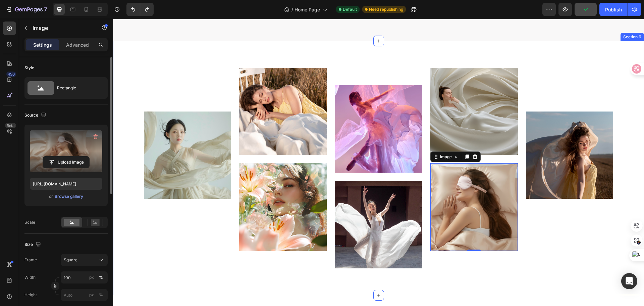
click at [415, 59] on div "Image Image Image Image Image Image Image 0 Image Carousel Row Section 6" at bounding box center [378, 168] width 531 height 254
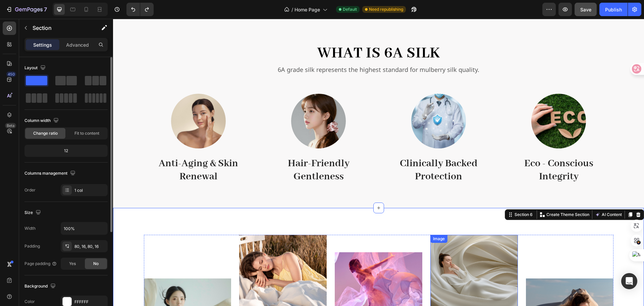
scroll to position [785, 0]
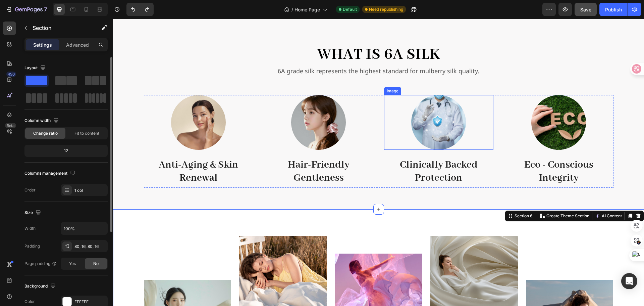
click at [432, 126] on img at bounding box center [438, 122] width 55 height 55
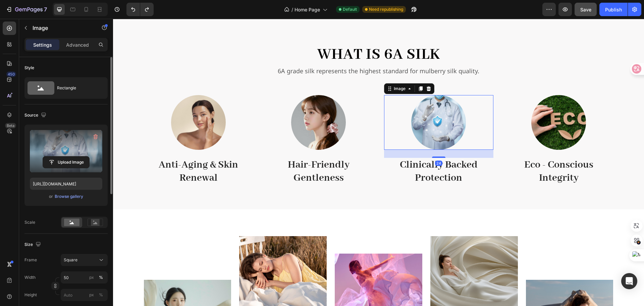
click at [77, 148] on label at bounding box center [66, 151] width 72 height 42
click at [77, 156] on input "file" at bounding box center [66, 161] width 46 height 11
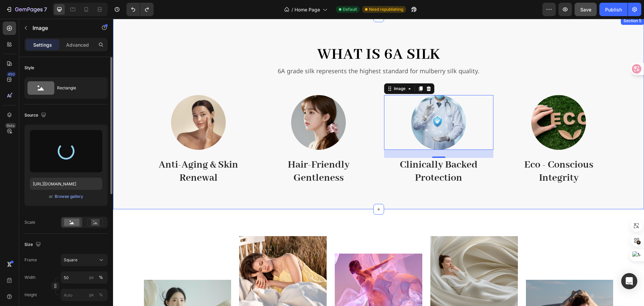
type input "https://cdn.shopify.com/s/files/1/0636/7471/2130/files/gempages_582482295949099…"
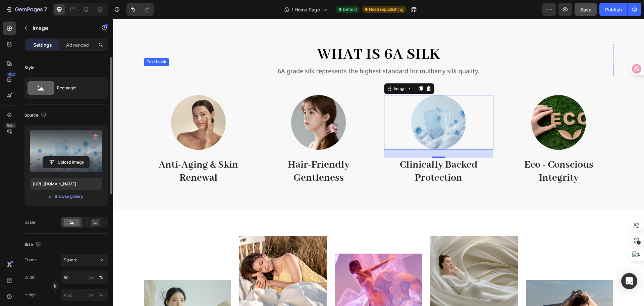
click at [558, 74] on p "6A grade silk represents the highest standard for mulberry silk quality." at bounding box center [379, 70] width 468 height 9
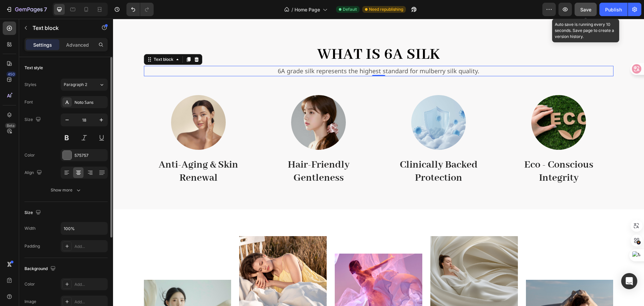
click at [583, 9] on span "Save" at bounding box center [585, 10] width 11 height 6
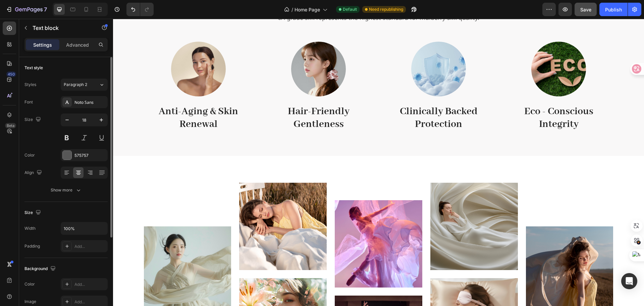
scroll to position [975, 0]
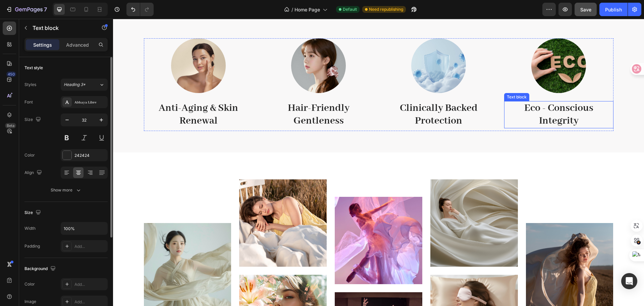
click at [547, 108] on strong "Eco - Conscious Integrity" at bounding box center [558, 114] width 69 height 25
click at [545, 111] on strong "Eco - Conscious Integrity" at bounding box center [558, 114] width 69 height 25
click at [540, 110] on strong "Eco -Conscious Integrity" at bounding box center [558, 114] width 67 height 25
click at [543, 110] on strong "Eco -Conscious Integrity" at bounding box center [558, 114] width 67 height 25
click at [542, 110] on strong "Eco -Conscious Integrity" at bounding box center [558, 114] width 67 height 25
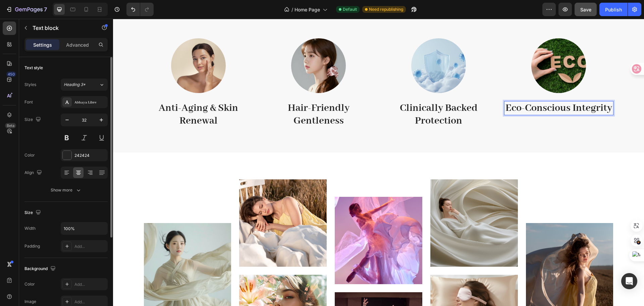
click at [571, 110] on strong "Eco-Conscious Integrity" at bounding box center [558, 108] width 107 height 13
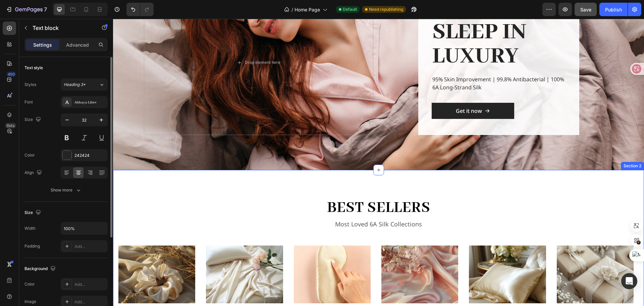
scroll to position [66, 0]
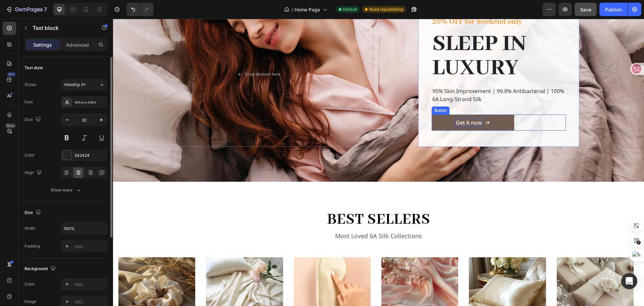
click at [462, 123] on p "Get it now" at bounding box center [469, 122] width 26 height 8
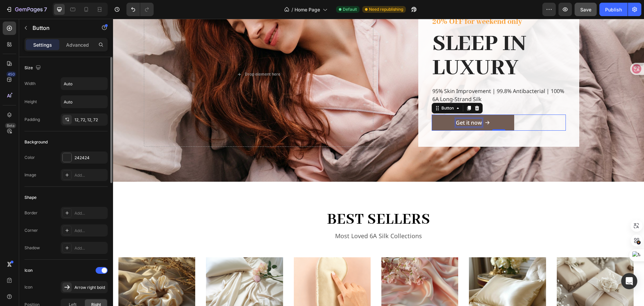
click at [461, 123] on p "Get it now" at bounding box center [469, 122] width 26 height 8
click at [462, 123] on p "Get it now" at bounding box center [469, 122] width 26 height 8
click at [472, 122] on p "Shop it now" at bounding box center [471, 122] width 30 height 8
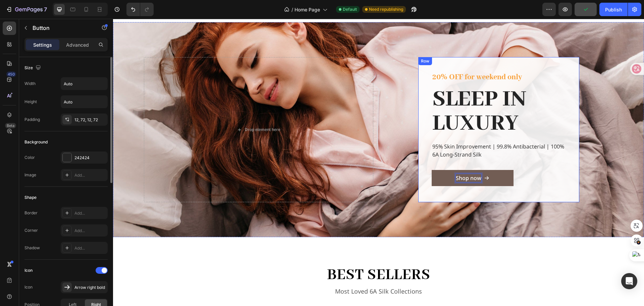
scroll to position [0, 0]
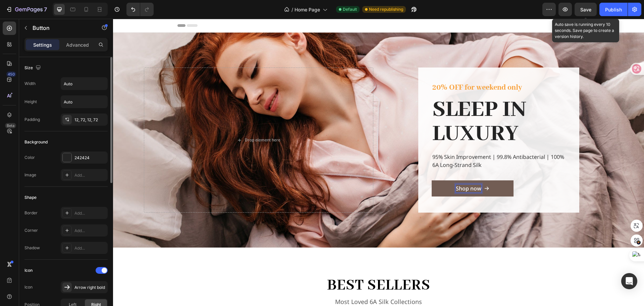
drag, startPoint x: 588, startPoint y: 14, endPoint x: 586, endPoint y: 17, distance: 4.1
click at [588, 14] on button "Save" at bounding box center [586, 9] width 22 height 13
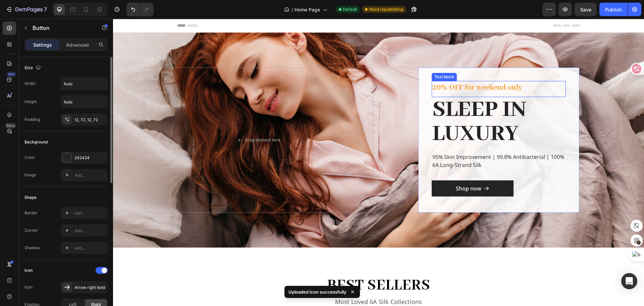
click at [433, 89] on p "20% OFF for weekend only" at bounding box center [498, 88] width 133 height 12
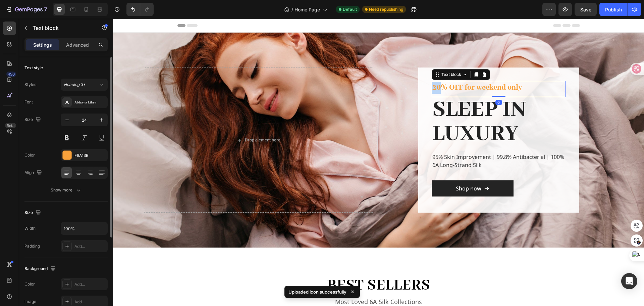
click at [433, 89] on p "20% OFF for weekend only" at bounding box center [498, 88] width 133 height 12
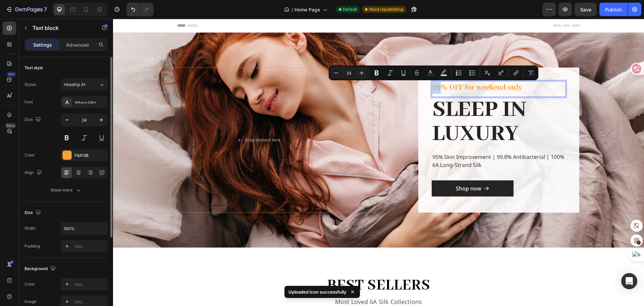
click at [433, 89] on p "20% OFF for weekend only" at bounding box center [498, 88] width 133 height 12
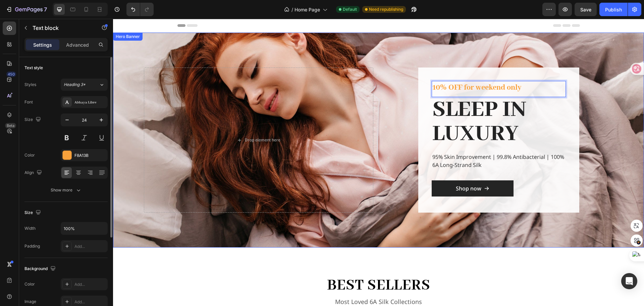
click at [623, 137] on div "Overlay" at bounding box center [378, 140] width 531 height 215
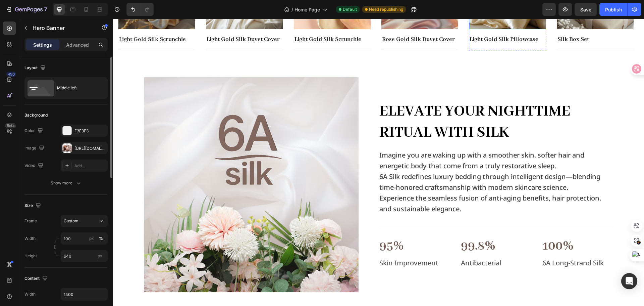
scroll to position [369, 0]
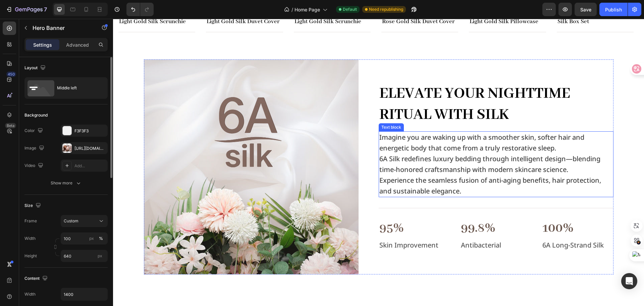
click at [380, 159] on p "6A Silk redefines luxury bedding through intelligent design—blending time-honor…" at bounding box center [495, 163] width 233 height 21
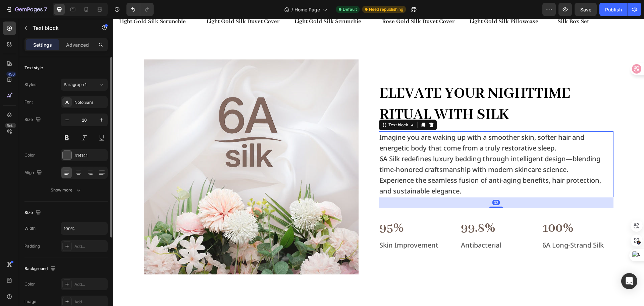
click at [379, 160] on p "6A Silk redefines luxury bedding through intelligent design—blending time-honor…" at bounding box center [495, 163] width 233 height 21
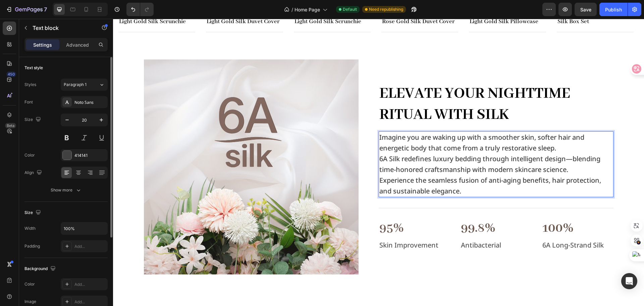
scroll to position [364, 0]
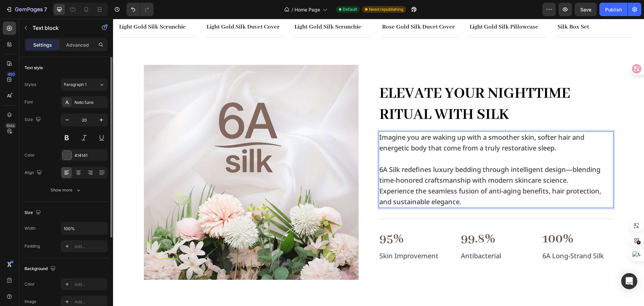
click at [379, 186] on p "Experience the seamless fusion of anti-aging benefits, hair protection, and sus…" at bounding box center [495, 195] width 233 height 21
click at [379, 189] on p "Experience the seamless fusion of anti-aging benefits, hair protection, and sus…" at bounding box center [495, 195] width 233 height 21
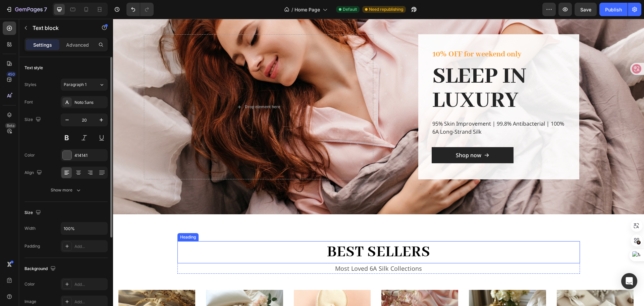
scroll to position [0, 0]
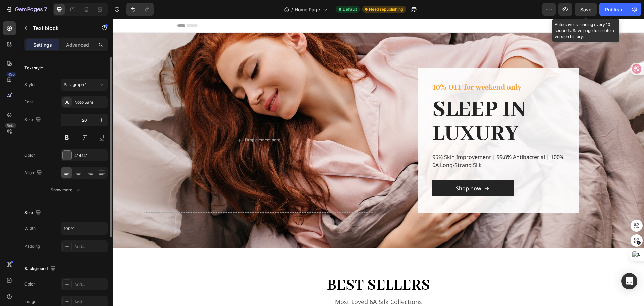
click at [584, 8] on span "Save" at bounding box center [585, 10] width 11 height 6
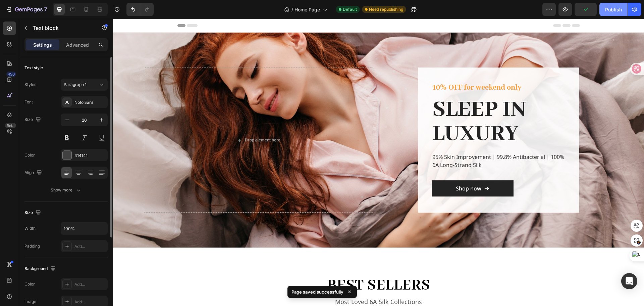
click at [608, 11] on div "Publish" at bounding box center [613, 9] width 17 height 7
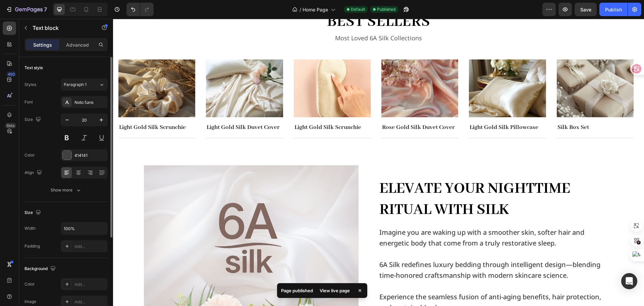
scroll to position [369, 0]
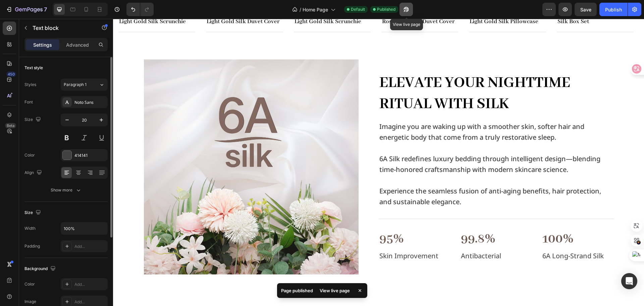
click at [404, 7] on icon "button" at bounding box center [406, 9] width 7 height 7
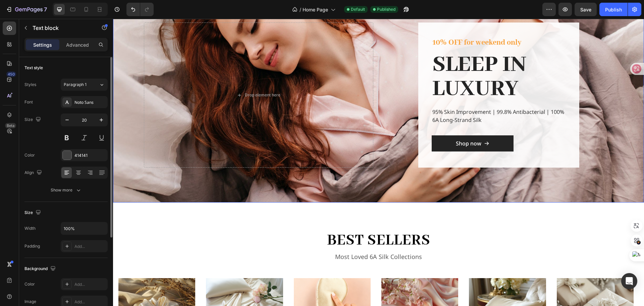
scroll to position [0, 0]
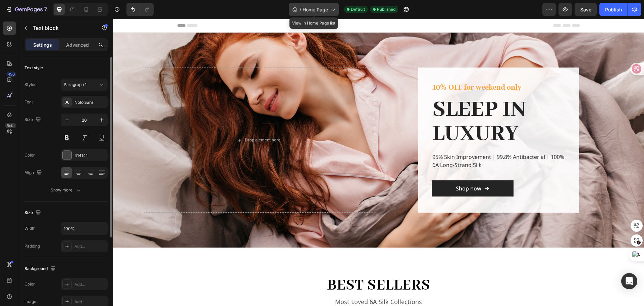
click at [329, 10] on div "/ Home Page" at bounding box center [314, 9] width 50 height 13
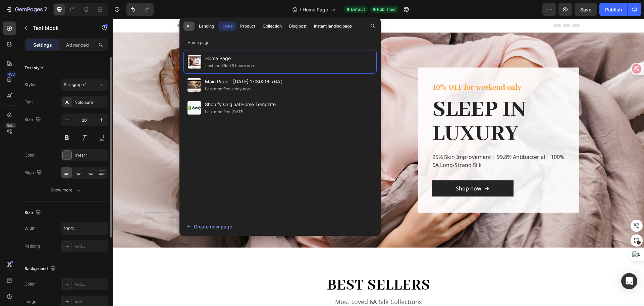
click at [190, 26] on div "All" at bounding box center [188, 26] width 5 height 6
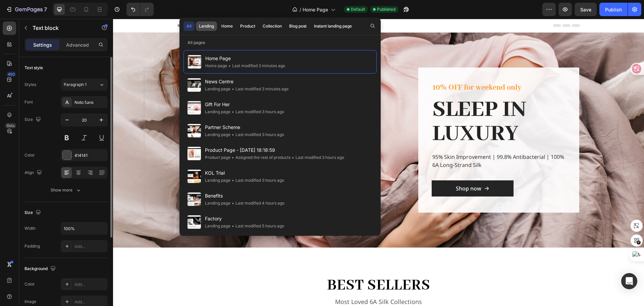
click at [209, 29] on div "Landing" at bounding box center [206, 26] width 15 height 6
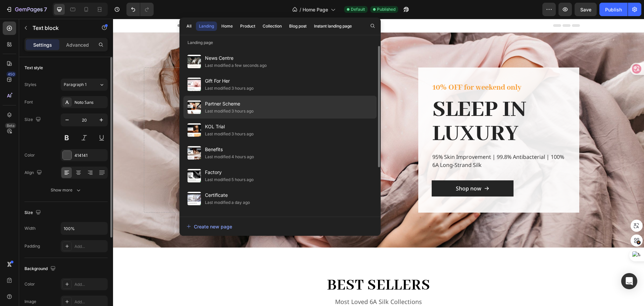
click at [225, 108] on div "Last modified 3 hours ago" at bounding box center [229, 111] width 49 height 7
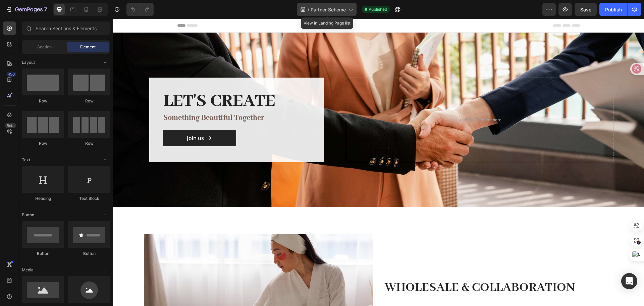
click at [347, 9] on div "/ Partner Scheme" at bounding box center [327, 9] width 60 height 13
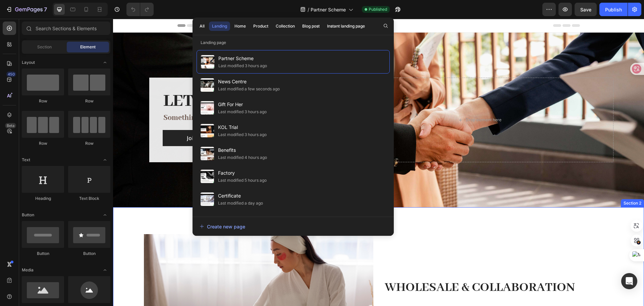
click at [572, 220] on div "Image Wholesale & Collaboration Text Block We welcome partnership inquiries fro…" at bounding box center [378, 301] width 531 height 188
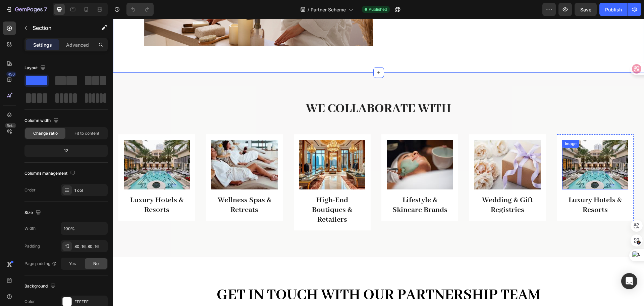
scroll to position [335, 0]
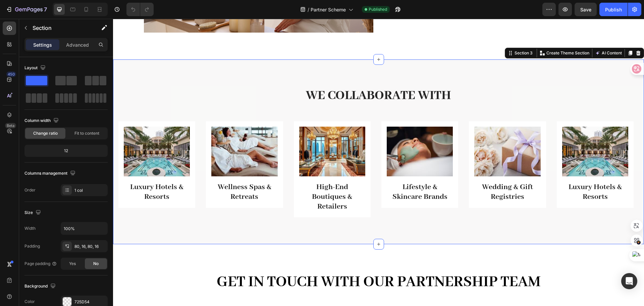
click at [322, 76] on div "We Collaborate With Heading Row Image Luxury Hotels & Resorts Heading Row Image…" at bounding box center [378, 151] width 531 height 184
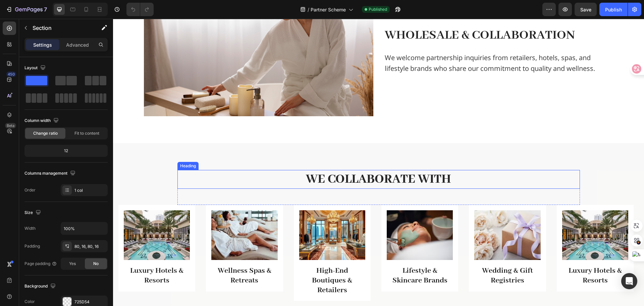
scroll to position [268, 0]
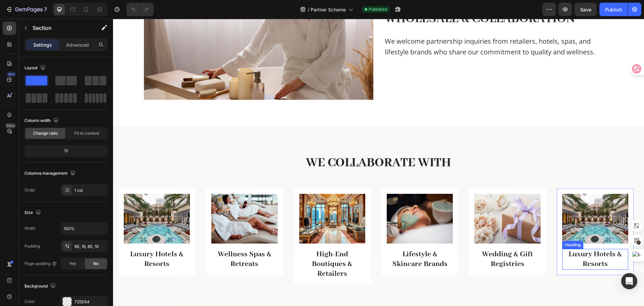
click at [592, 268] on h3 "Luxury Hotels & Resorts" at bounding box center [595, 259] width 66 height 21
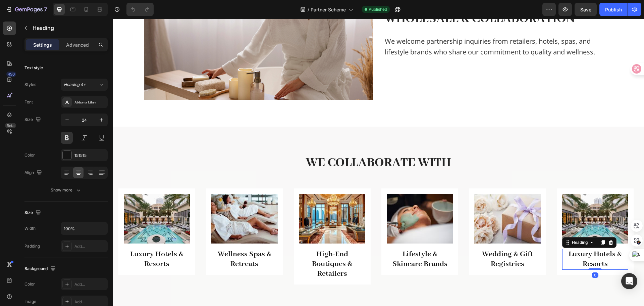
click at [598, 265] on h3 "Luxury Hotels & Resorts" at bounding box center [595, 259] width 66 height 21
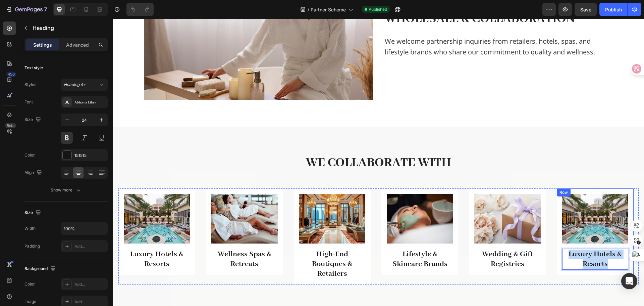
drag, startPoint x: 607, startPoint y: 264, endPoint x: 561, endPoint y: 254, distance: 46.8
click at [561, 254] on div "Image Luxury Hotels & Resorts Heading 0 Row" at bounding box center [595, 231] width 77 height 87
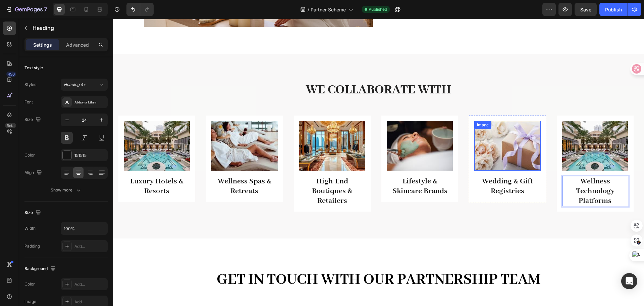
scroll to position [369, 0]
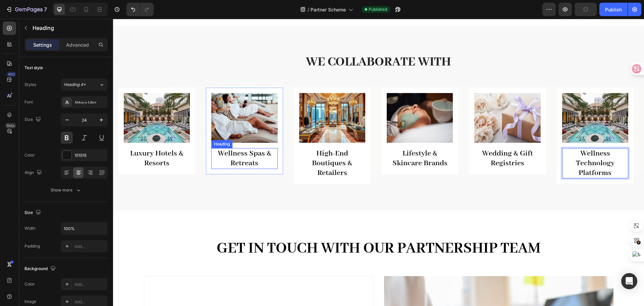
click at [267, 163] on h3 "Wellness Spas & Retreats" at bounding box center [244, 158] width 66 height 21
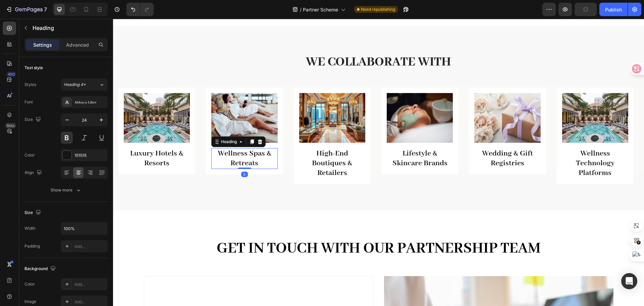
click at [265, 163] on h3 "Wellness Spas & Retreats" at bounding box center [244, 158] width 66 height 21
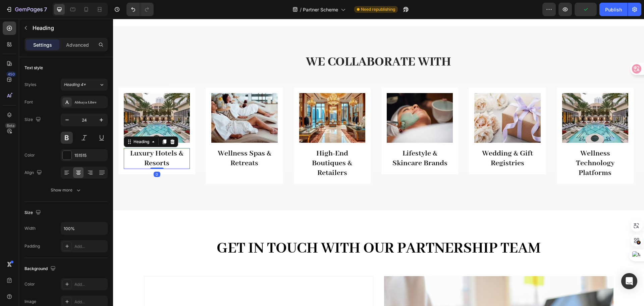
click at [177, 162] on h3 "Luxury Hotels & Resorts" at bounding box center [157, 158] width 66 height 21
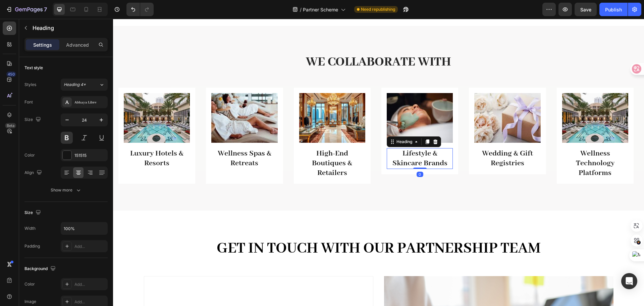
click at [448, 164] on h3 "Lifestyle & Skincare Brands" at bounding box center [420, 158] width 66 height 21
click at [448, 164] on div "Lifestyle & Skincare Brands" at bounding box center [420, 158] width 66 height 21
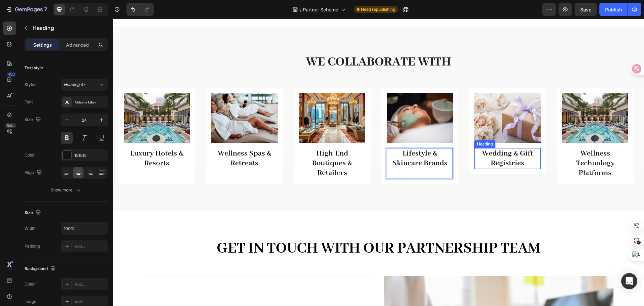
click at [529, 166] on h3 "Wedding & Gift Registries" at bounding box center [507, 158] width 66 height 21
click at [529, 163] on h3 "Wedding & Gift Registries" at bounding box center [507, 158] width 66 height 21
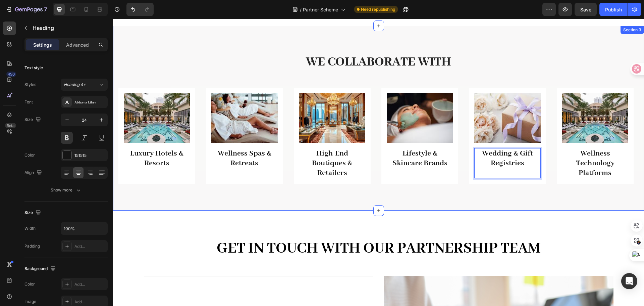
click at [611, 204] on div "We Collaborate With Heading Row Image Luxury Hotels & Resorts Heading Row Image…" at bounding box center [378, 118] width 531 height 184
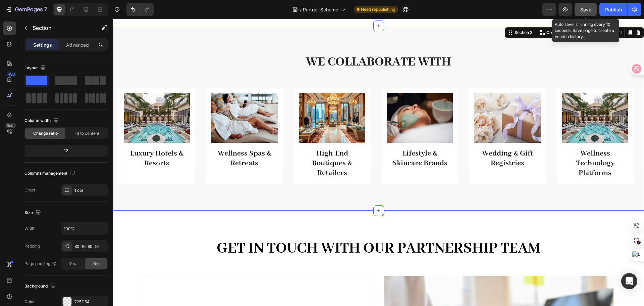
click at [586, 13] on div "Save" at bounding box center [585, 9] width 11 height 7
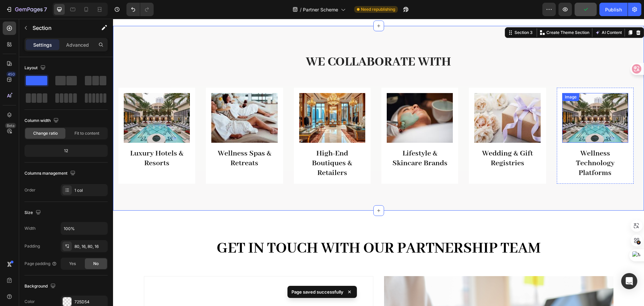
click at [592, 122] on img at bounding box center [595, 118] width 66 height 50
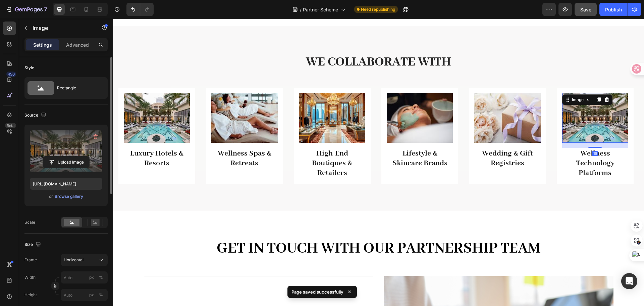
click at [54, 143] on label at bounding box center [66, 151] width 72 height 42
click at [54, 156] on input "file" at bounding box center [66, 161] width 46 height 11
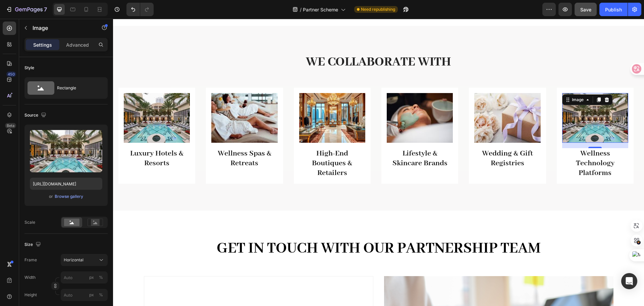
click at [606, 125] on img at bounding box center [595, 118] width 66 height 50
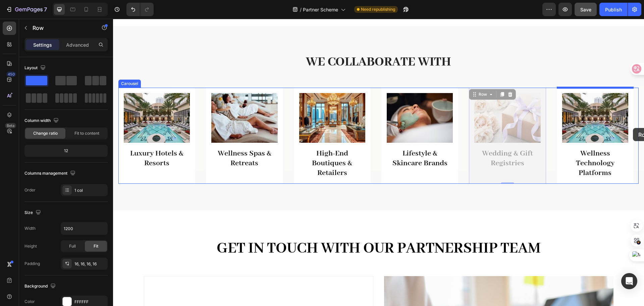
drag, startPoint x: 544, startPoint y: 132, endPoint x: 633, endPoint y: 128, distance: 89.0
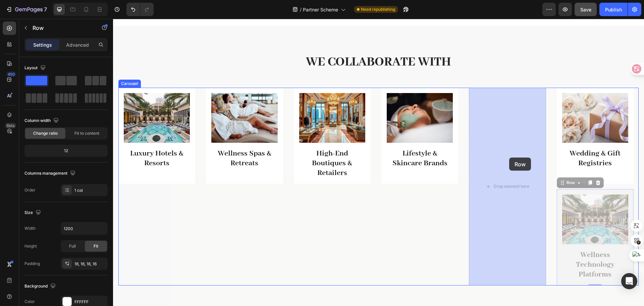
drag, startPoint x: 559, startPoint y: 199, endPoint x: 509, endPoint y: 157, distance: 64.8
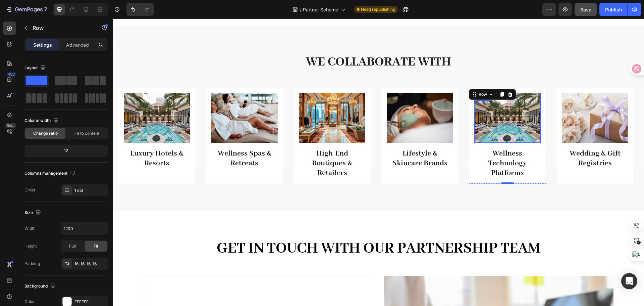
click at [515, 119] on img at bounding box center [507, 118] width 66 height 50
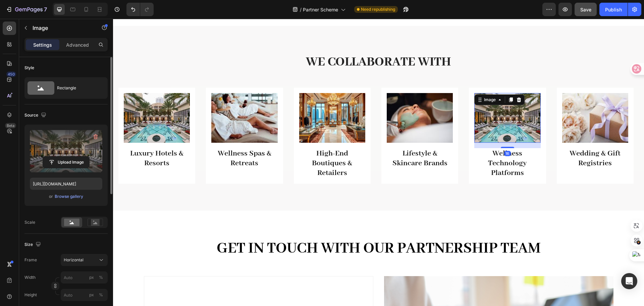
click at [64, 144] on label at bounding box center [66, 151] width 72 height 42
click at [64, 156] on input "file" at bounding box center [66, 161] width 46 height 11
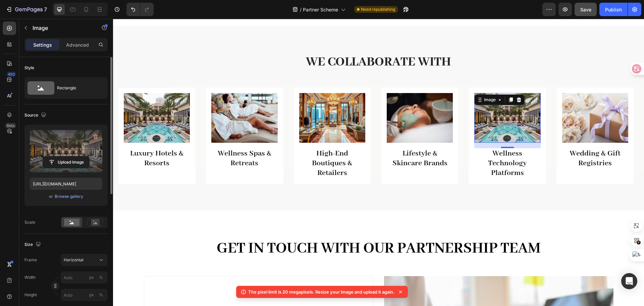
click at [502, 112] on img at bounding box center [507, 118] width 66 height 50
click at [79, 152] on label at bounding box center [66, 151] width 72 height 42
click at [79, 156] on input "file" at bounding box center [66, 161] width 46 height 11
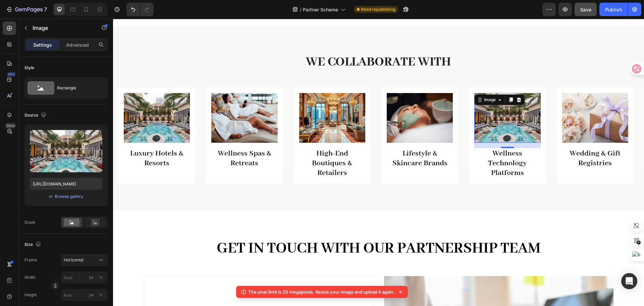
click at [402, 291] on icon at bounding box center [400, 291] width 3 height 3
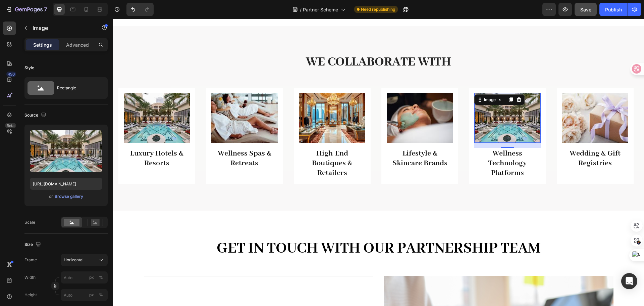
click at [514, 123] on img at bounding box center [507, 118] width 66 height 50
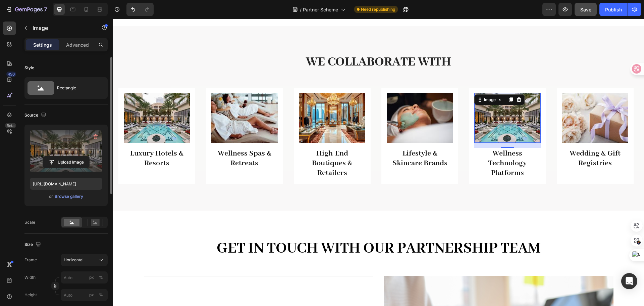
click at [72, 145] on label at bounding box center [66, 151] width 72 height 42
click at [72, 156] on input "file" at bounding box center [66, 161] width 46 height 11
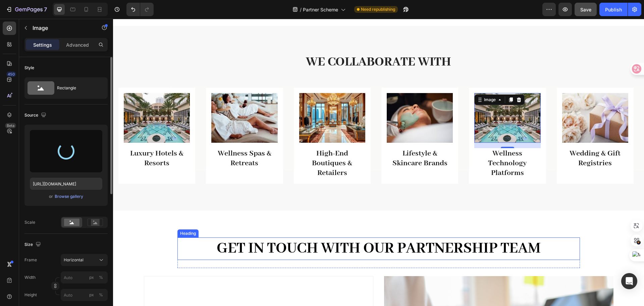
type input "https://cdn.shopify.com/s/files/1/0636/7471/2130/files/gempages_582482295949099…"
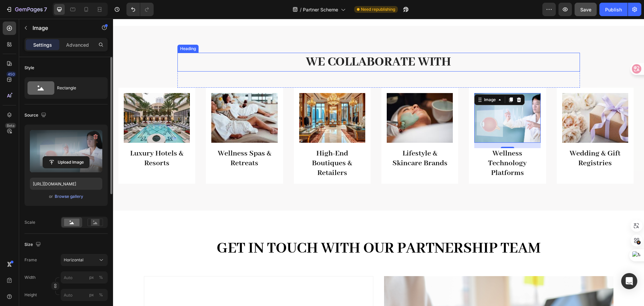
click at [543, 59] on h2 "We Collaborate With" at bounding box center [378, 62] width 402 height 19
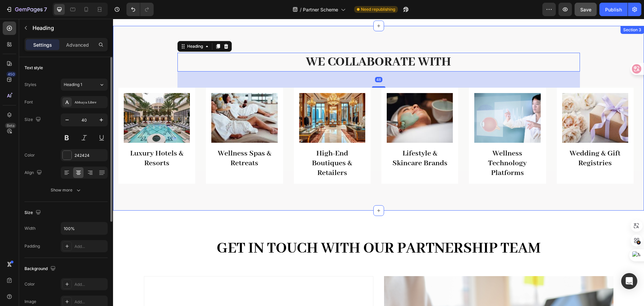
click at [277, 35] on div "We Collaborate With Heading 48 Row Image Luxury Hotels & Resorts Heading Row Im…" at bounding box center [378, 118] width 531 height 184
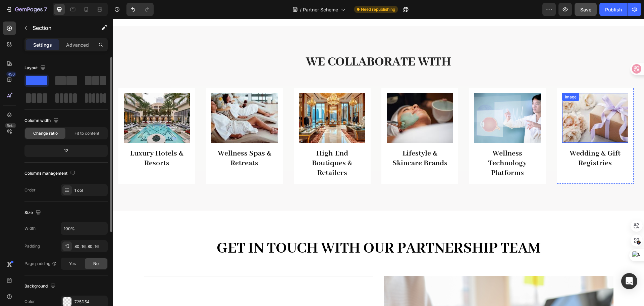
click at [594, 121] on img at bounding box center [595, 118] width 66 height 50
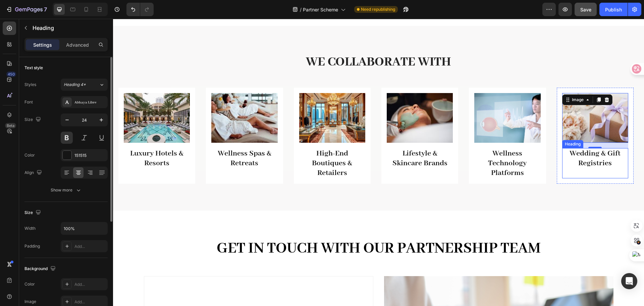
click at [596, 161] on h3 "Wedding & Gift Registries" at bounding box center [595, 163] width 66 height 30
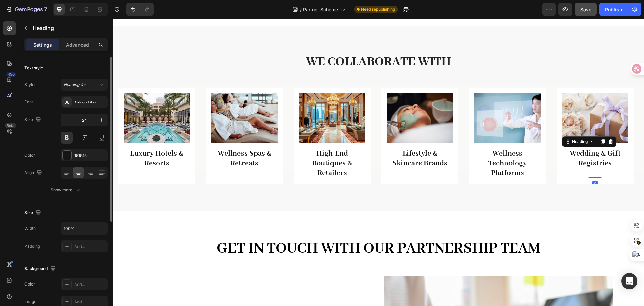
click at [601, 161] on h3 "Wedding & Gift Registries" at bounding box center [595, 163] width 66 height 30
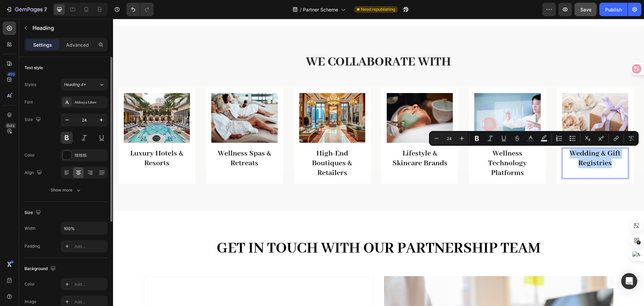
drag, startPoint x: 615, startPoint y: 163, endPoint x: 569, endPoint y: 150, distance: 48.2
click at [569, 150] on p "Wedding & Gift Registries" at bounding box center [595, 163] width 65 height 29
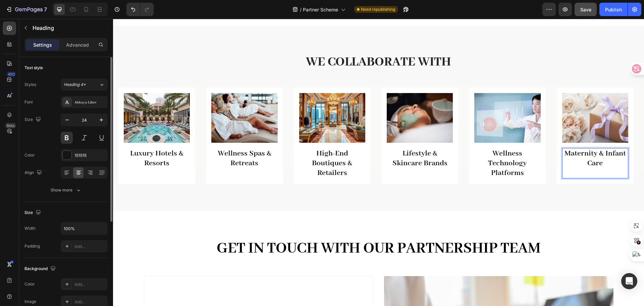
click at [597, 170] on p "Maternity & Infant Care" at bounding box center [595, 163] width 65 height 29
click at [547, 59] on h2 "We Collaborate With" at bounding box center [378, 62] width 402 height 19
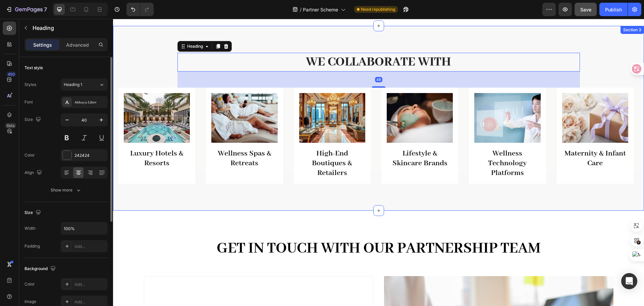
click at [303, 190] on div "We Collaborate With Heading 48 Row Image Luxury Hotels & Resorts Heading Row Im…" at bounding box center [378, 118] width 531 height 184
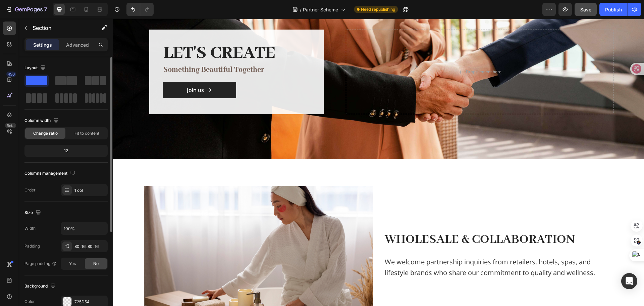
scroll to position [0, 0]
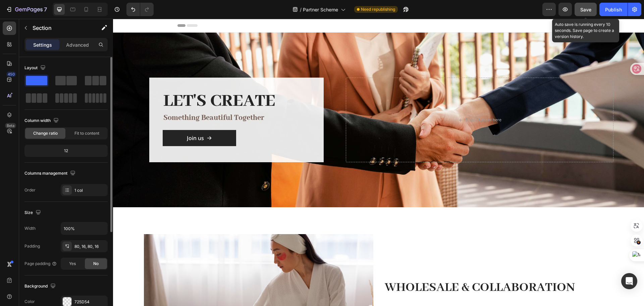
click at [585, 7] on span "Save" at bounding box center [585, 10] width 11 height 6
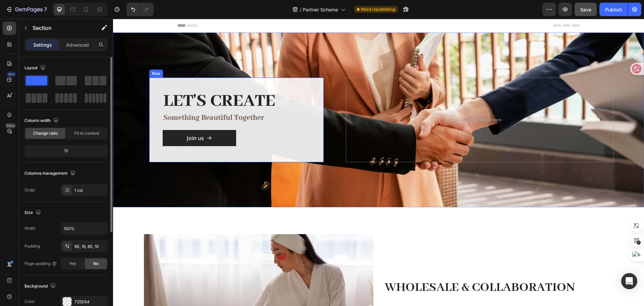
click at [285, 118] on p "something beautiful together" at bounding box center [236, 118] width 146 height 12
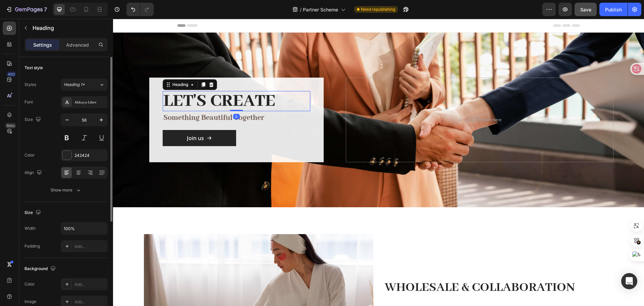
click at [272, 102] on h2 "Let's create" at bounding box center [237, 101] width 148 height 20
click at [271, 102] on h2 "Let's create" at bounding box center [237, 101] width 148 height 20
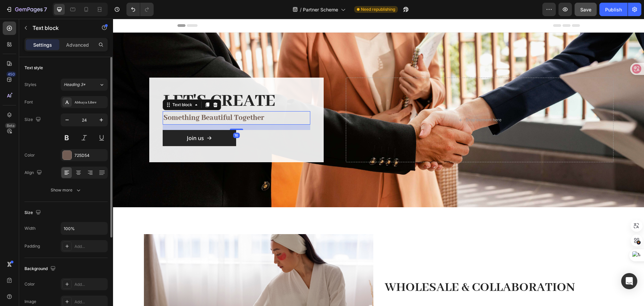
click at [163, 118] on p "something beautiful together" at bounding box center [236, 118] width 146 height 12
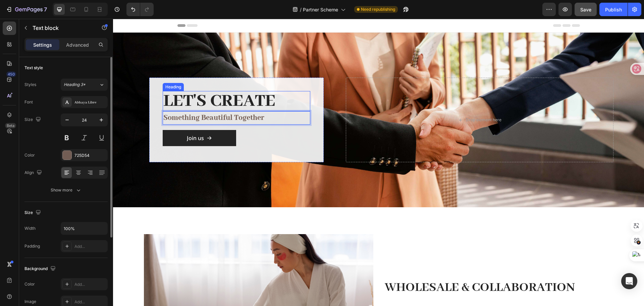
click at [165, 100] on p "Let's create" at bounding box center [236, 101] width 146 height 19
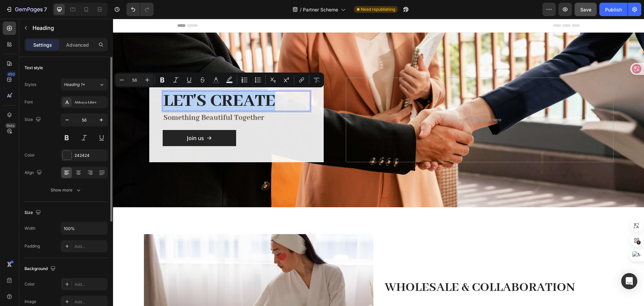
drag, startPoint x: 163, startPoint y: 101, endPoint x: 260, endPoint y: 97, distance: 97.0
click at [260, 97] on p "Let's create" at bounding box center [236, 101] width 146 height 19
copy p "Let's create"
click at [165, 118] on p "something beautiful together" at bounding box center [236, 118] width 146 height 12
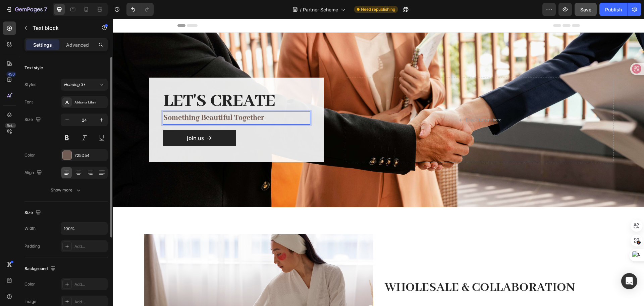
click at [163, 119] on p "something beautiful together" at bounding box center [236, 118] width 146 height 12
click at [273, 98] on p "Let's create" at bounding box center [236, 101] width 146 height 19
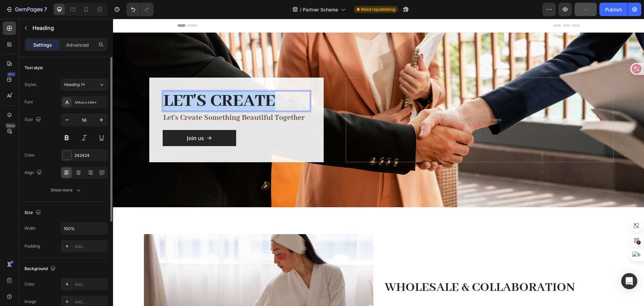
drag, startPoint x: 274, startPoint y: 102, endPoint x: 165, endPoint y: 102, distance: 109.0
click at [165, 102] on p "Let's create" at bounding box center [236, 101] width 146 height 19
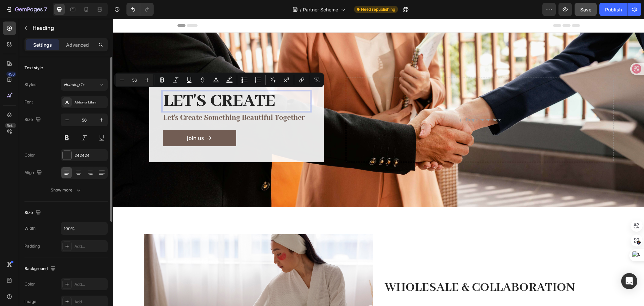
scroll to position [1, 0]
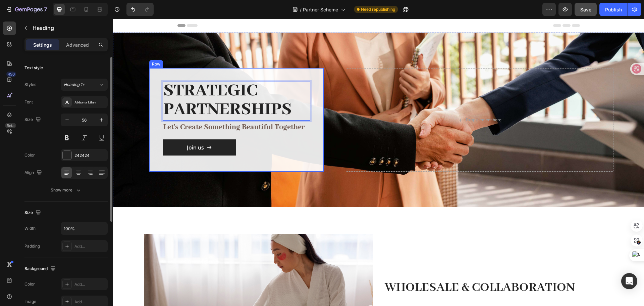
click at [149, 77] on div "Strategic Partnerships Heading 0 Let's create something beautiful together Text…" at bounding box center [236, 119] width 174 height 103
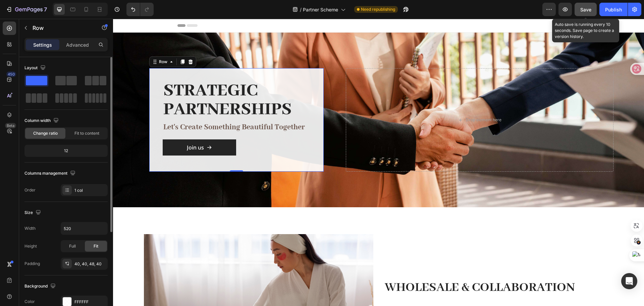
click at [587, 9] on span "Save" at bounding box center [585, 10] width 11 height 6
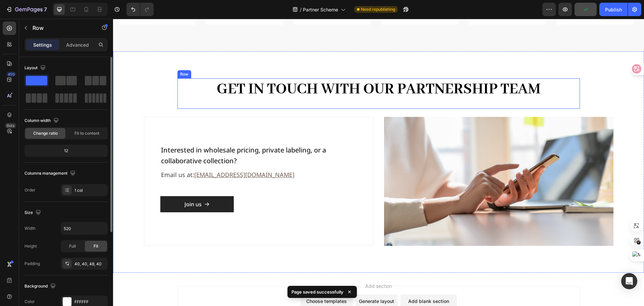
scroll to position [591, 0]
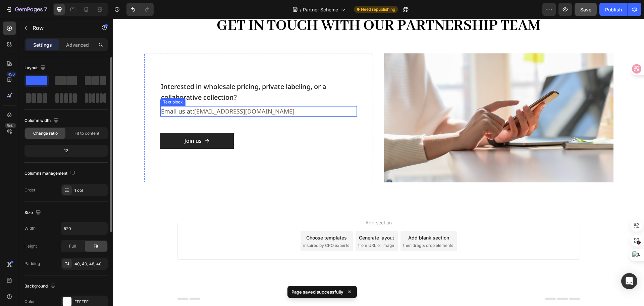
click at [353, 108] on p "Email us at: sales@6a-silk.com" at bounding box center [258, 111] width 195 height 9
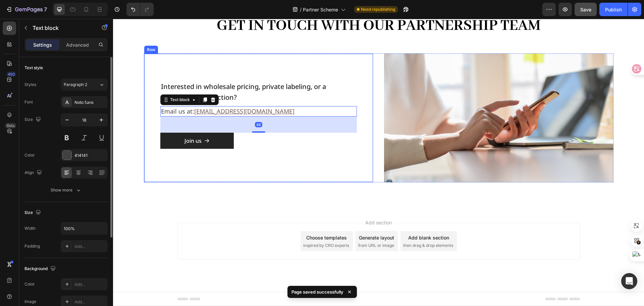
click at [359, 88] on div "Interested in wholesale pricing, private labeling, or a collaborative collectio…" at bounding box center [258, 117] width 229 height 129
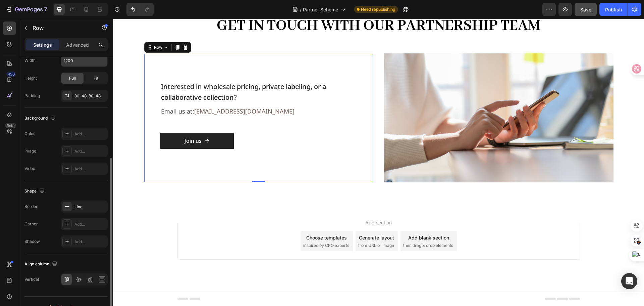
scroll to position [179, 0]
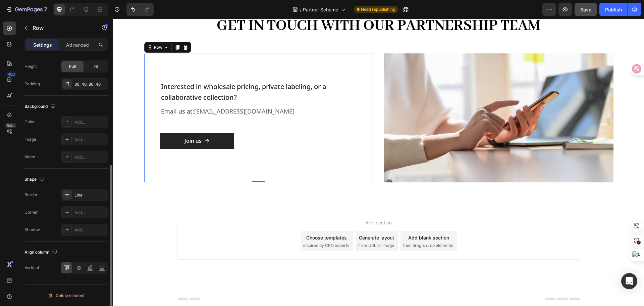
click at [321, 129] on div "Interested in wholesale pricing, private labeling, or a collaborative collectio…" at bounding box center [258, 117] width 197 height 74
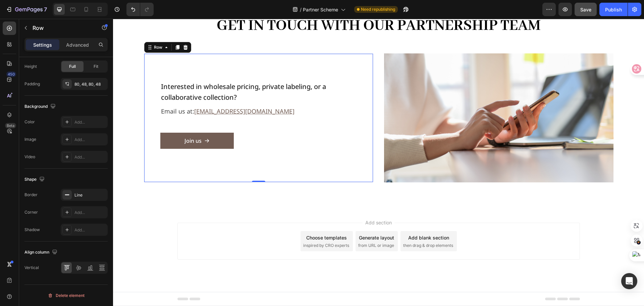
drag, startPoint x: 201, startPoint y: 155, endPoint x: 210, endPoint y: 148, distance: 11.7
click at [201, 154] on div "Interested in wholesale pricing, private labeling, or a collaborative collectio…" at bounding box center [258, 117] width 197 height 74
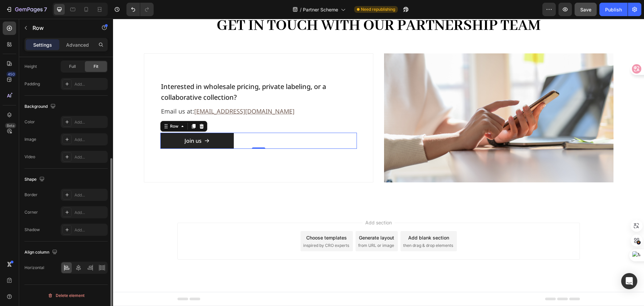
click at [238, 133] on div "Join us Button Row 0" at bounding box center [258, 140] width 197 height 16
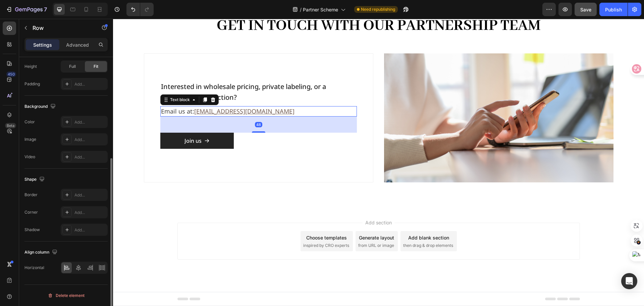
click at [265, 116] on div "Email us at: sales@6a-silk.com Text block 48" at bounding box center [258, 111] width 197 height 10
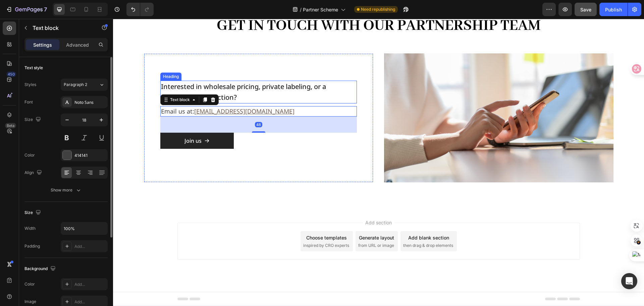
click at [285, 98] on h2 "Interested in wholesale pricing, private labeling, or a collaborative collectio…" at bounding box center [258, 91] width 197 height 23
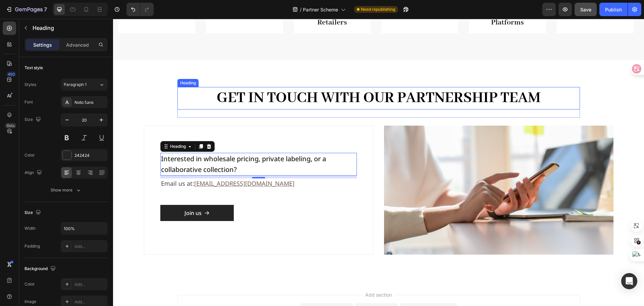
scroll to position [524, 0]
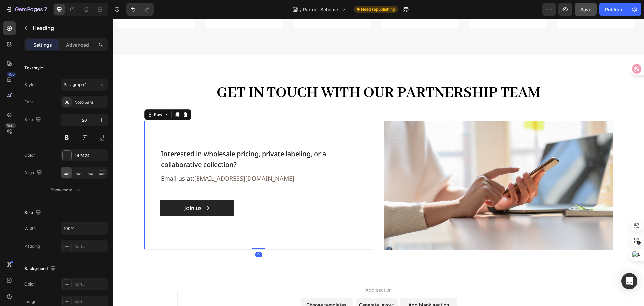
click at [300, 230] on div "Interested in wholesale pricing, private labeling, or a collaborative collectio…" at bounding box center [258, 184] width 229 height 129
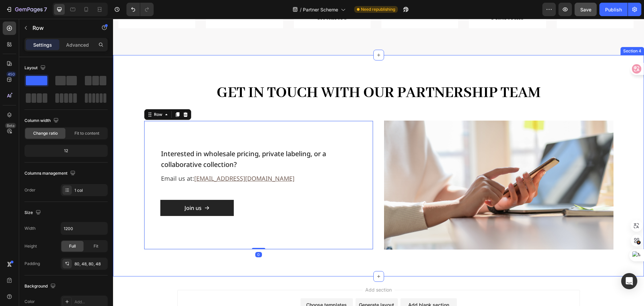
drag, startPoint x: 289, startPoint y: 261, endPoint x: 293, endPoint y: 257, distance: 5.9
click at [289, 261] on div "Get in Touch with Our Partnership Team Heading Row Interested in wholesale pric…" at bounding box center [378, 165] width 531 height 221
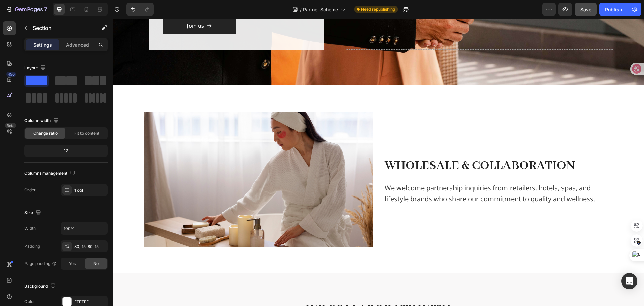
scroll to position [0, 0]
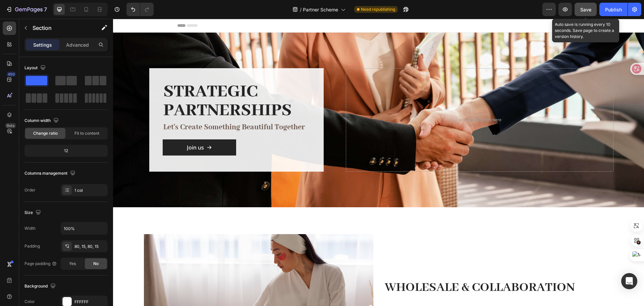
click at [591, 13] on div "Save" at bounding box center [585, 9] width 11 height 7
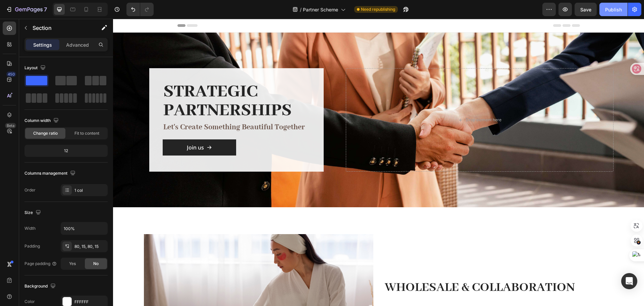
click at [611, 12] on div "Publish" at bounding box center [613, 9] width 17 height 7
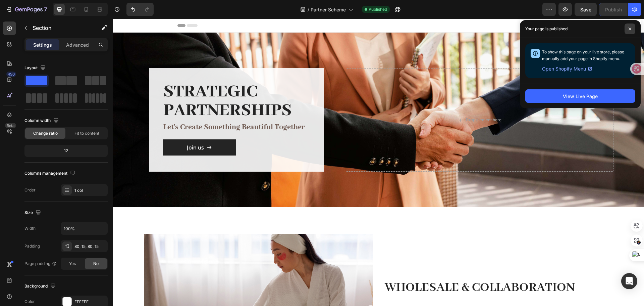
click at [631, 30] on icon at bounding box center [629, 28] width 3 height 3
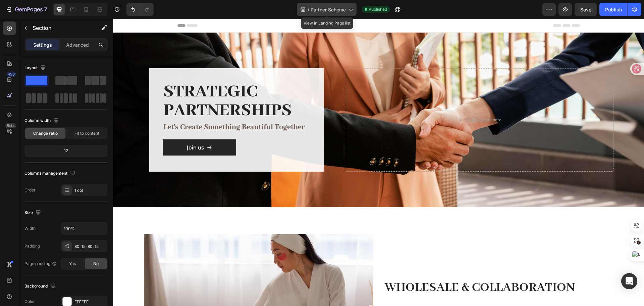
click at [341, 9] on span "Partner Scheme" at bounding box center [328, 9] width 35 height 7
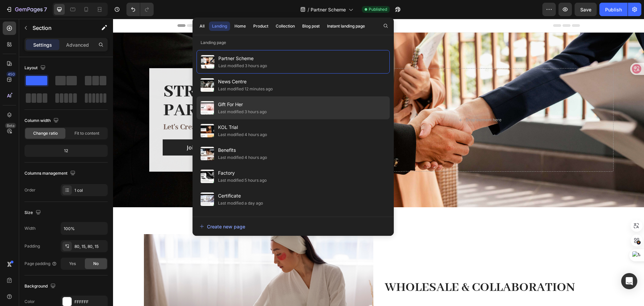
click at [239, 101] on span "Gift For Her" at bounding box center [242, 104] width 49 height 8
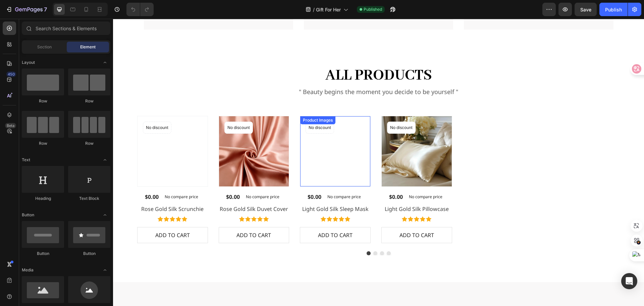
scroll to position [436, 0]
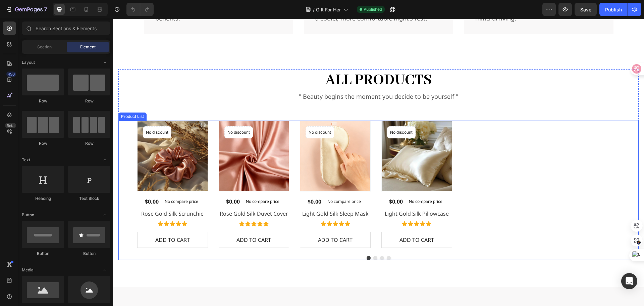
drag, startPoint x: 504, startPoint y: 145, endPoint x: 492, endPoint y: 148, distance: 11.9
click at [504, 145] on div "Product Images No discount Not be displayed when published Product Badge Row $0…" at bounding box center [378, 183] width 483 height 127
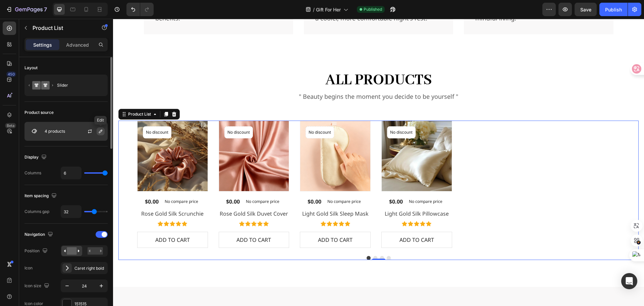
click at [99, 129] on icon "button" at bounding box center [100, 130] width 5 height 5
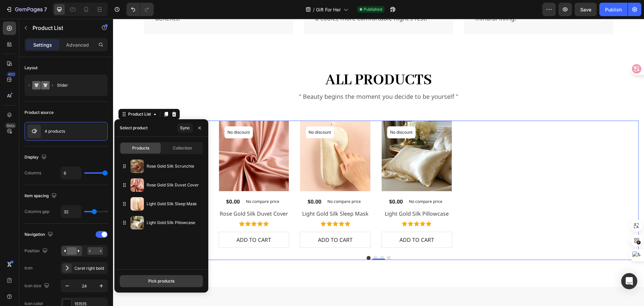
click at [162, 281] on div "Pick products" at bounding box center [161, 281] width 26 height 6
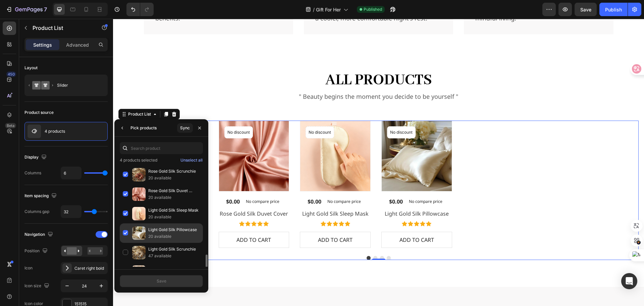
scroll to position [54, 0]
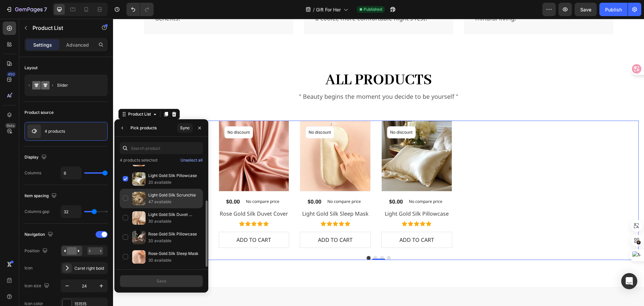
click at [126, 199] on div "Light Gold Silk Scrunchie 47 available" at bounding box center [161, 198] width 83 height 19
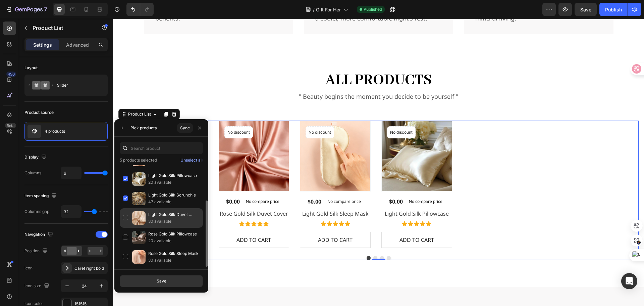
click at [127, 215] on div "Light Gold Silk Duvet Cover 30 available" at bounding box center [161, 217] width 83 height 19
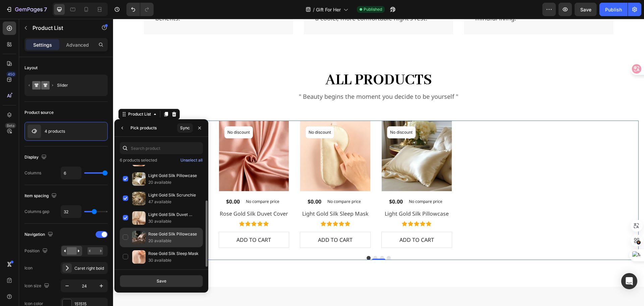
click at [128, 233] on div "Rose Gold Silk Pillowcase 20 available" at bounding box center [161, 236] width 83 height 19
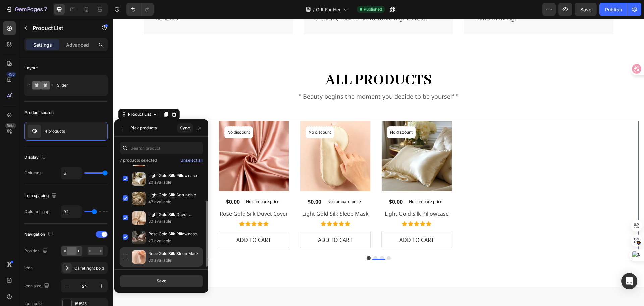
click at [125, 254] on div "Rose Gold Silk Sleep Mask 30 available" at bounding box center [161, 256] width 83 height 19
click at [169, 279] on button "Save" at bounding box center [161, 281] width 83 height 12
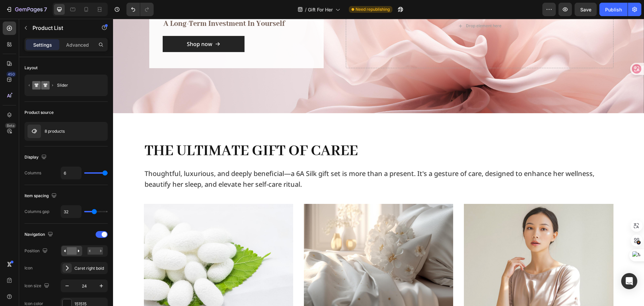
scroll to position [0, 0]
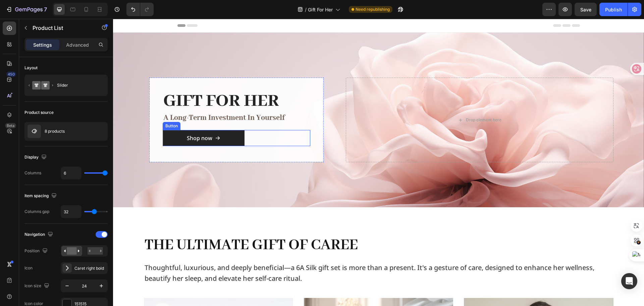
click at [251, 136] on div "Shop now Button" at bounding box center [237, 138] width 148 height 16
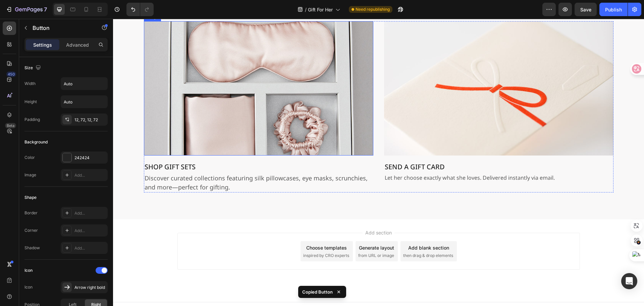
scroll to position [771, 0]
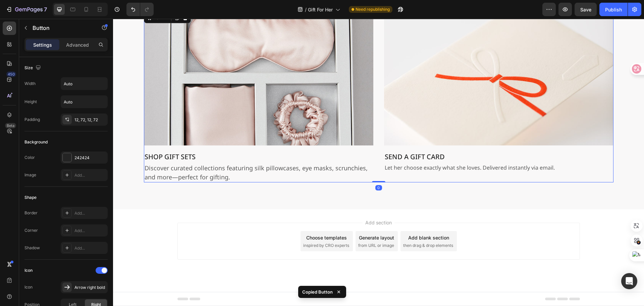
click at [376, 176] on div "Image SHOP GIFT SETS Text block Discover curated collections featuring silk pil…" at bounding box center [379, 96] width 470 height 171
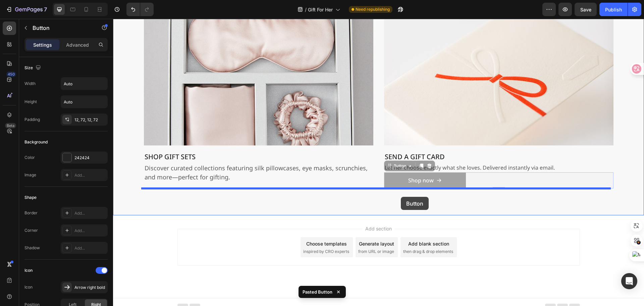
drag, startPoint x: 469, startPoint y: 177, endPoint x: 401, endPoint y: 197, distance: 71.1
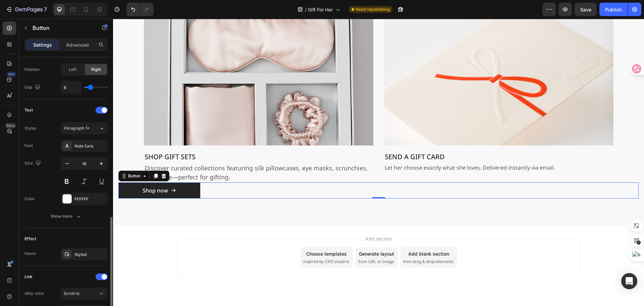
scroll to position [301, 0]
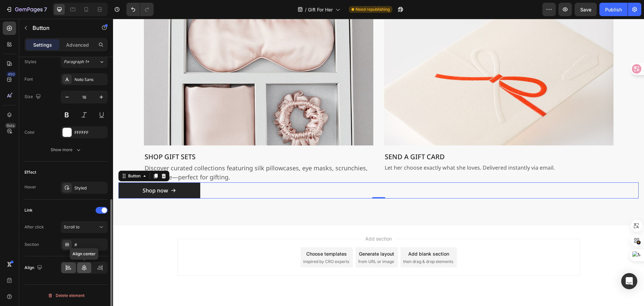
click at [84, 266] on icon at bounding box center [84, 267] width 7 height 7
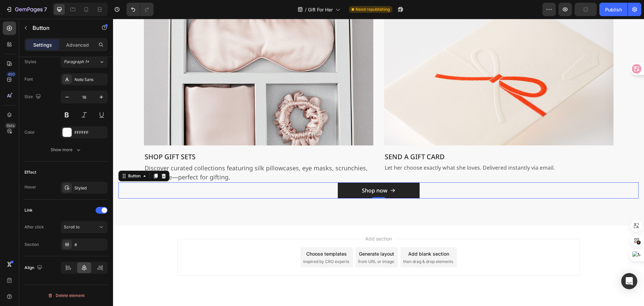
drag, startPoint x: 434, startPoint y: 187, endPoint x: 430, endPoint y: 189, distance: 4.2
click at [434, 187] on div "Shop now Button 0" at bounding box center [378, 190] width 520 height 16
click at [84, 47] on p "Advanced" at bounding box center [77, 44] width 23 height 7
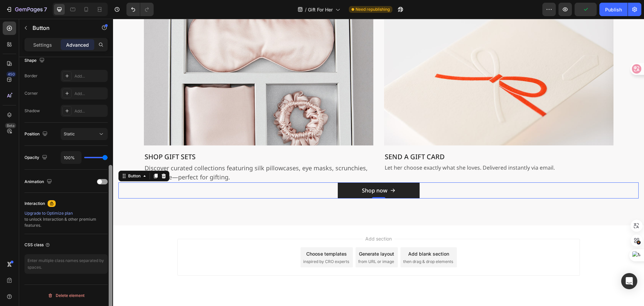
scroll to position [180, 0]
click at [46, 45] on p "Settings" at bounding box center [42, 44] width 19 height 7
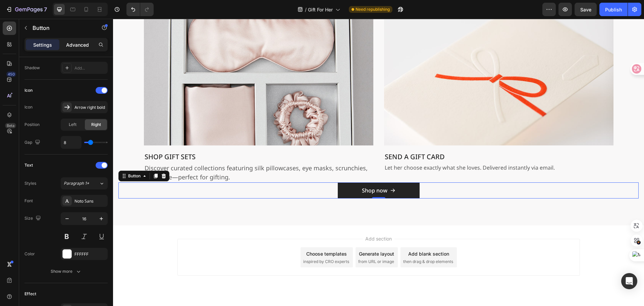
click at [78, 45] on p "Advanced" at bounding box center [77, 44] width 23 height 7
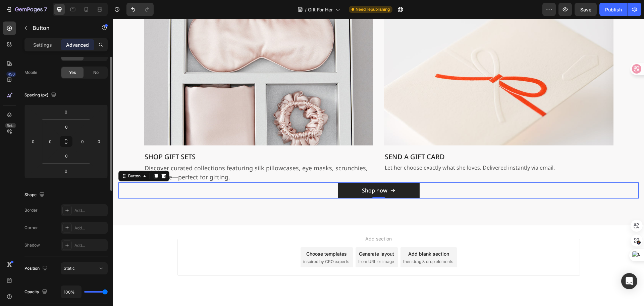
scroll to position [0, 0]
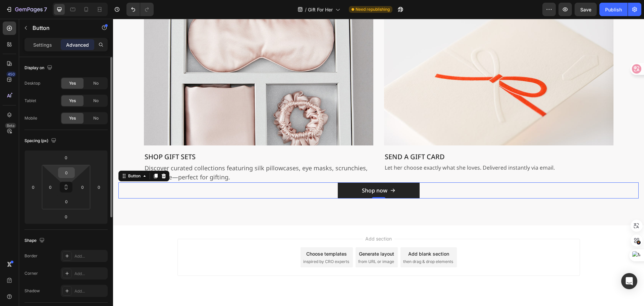
click at [70, 172] on input "0" at bounding box center [66, 172] width 13 height 10
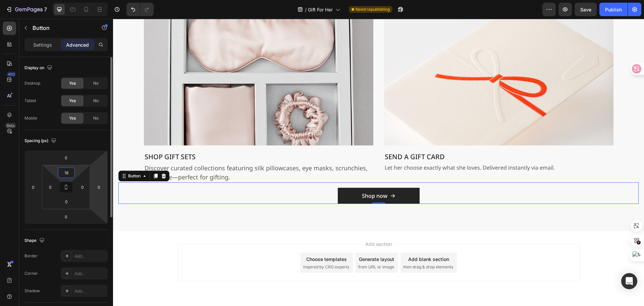
type input "16"
click at [292, 221] on div "Two Ways to Give the Gift of Glow Heading Row Image SHOP GIFT SETS Text block D…" at bounding box center [378, 90] width 531 height 279
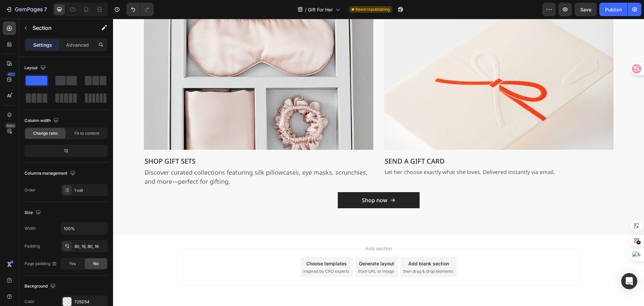
scroll to position [793, 0]
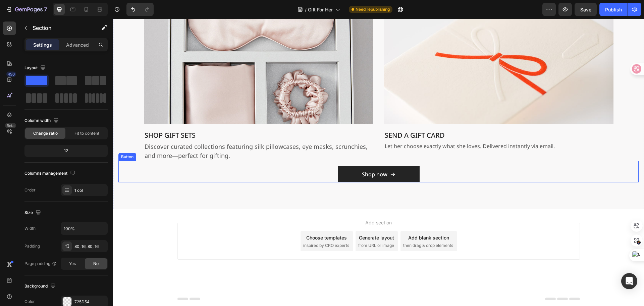
click at [435, 172] on div "Shop now Button" at bounding box center [378, 171] width 520 height 21
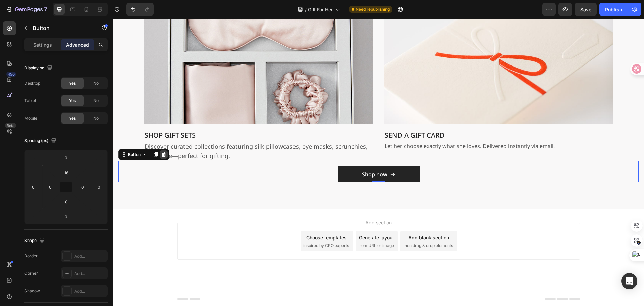
drag, startPoint x: 161, startPoint y: 153, endPoint x: 188, endPoint y: 155, distance: 26.6
click at [162, 153] on icon at bounding box center [163, 154] width 5 height 5
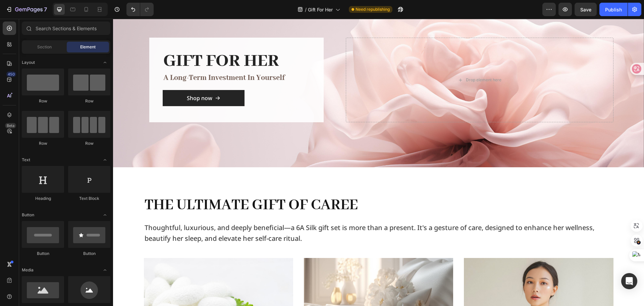
scroll to position [0, 0]
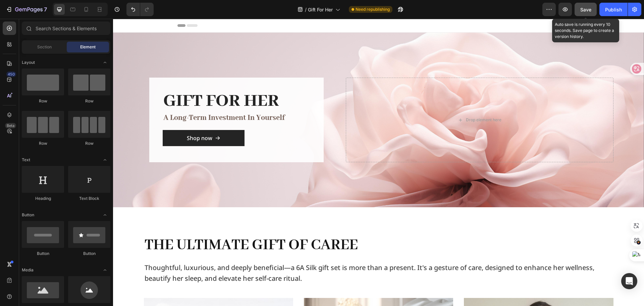
click at [583, 7] on span "Save" at bounding box center [585, 10] width 11 height 6
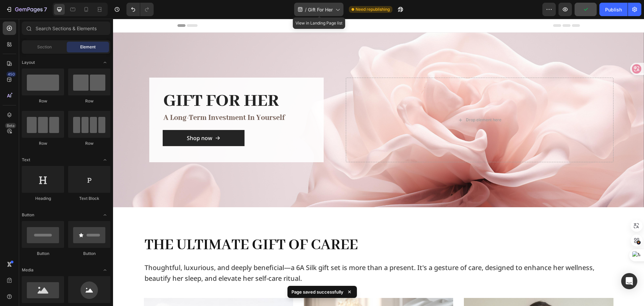
click at [337, 9] on icon at bounding box center [337, 9] width 7 height 7
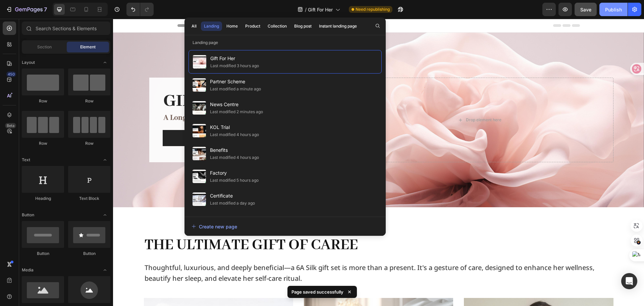
click at [603, 9] on button "Publish" at bounding box center [613, 9] width 28 height 13
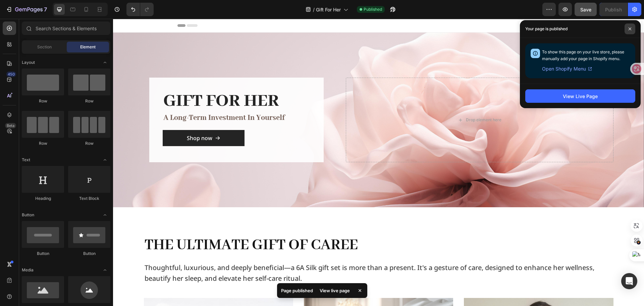
click at [630, 29] on icon at bounding box center [630, 29] width 3 height 3
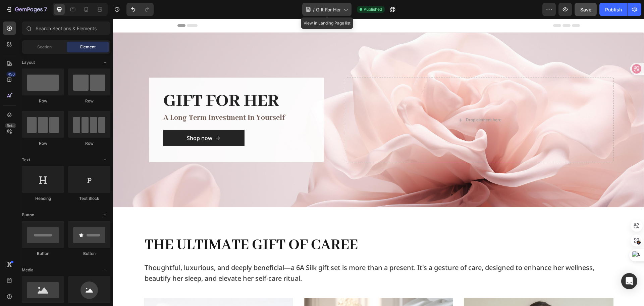
click at [345, 10] on icon at bounding box center [345, 9] width 7 height 7
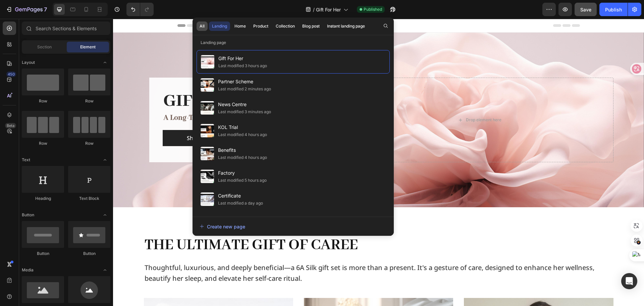
click at [204, 26] on div "All" at bounding box center [202, 26] width 5 height 6
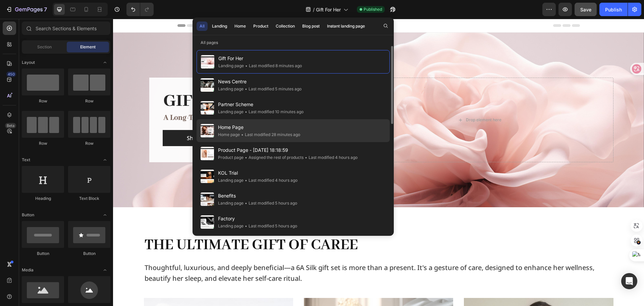
click at [244, 132] on div "• Last modified 28 minutes ago" at bounding box center [270, 134] width 60 height 7
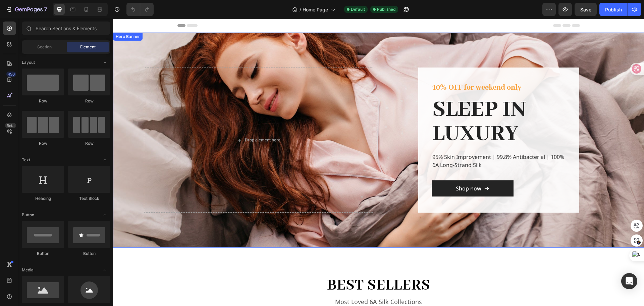
click at [350, 56] on div "Overlay" at bounding box center [378, 140] width 531 height 215
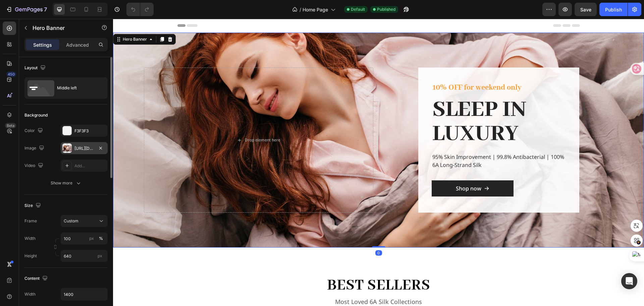
click at [69, 146] on div at bounding box center [66, 147] width 9 height 9
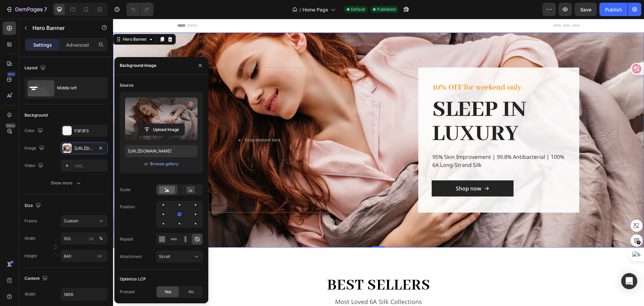
click at [150, 112] on label at bounding box center [161, 118] width 72 height 42
click at [150, 124] on input "file" at bounding box center [161, 129] width 46 height 11
click at [144, 107] on label at bounding box center [161, 118] width 72 height 42
click at [144, 124] on input "file" at bounding box center [161, 129] width 46 height 11
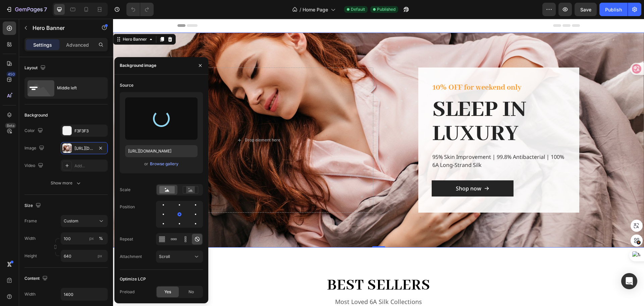
click at [618, 101] on div "Overlay" at bounding box center [378, 140] width 531 height 215
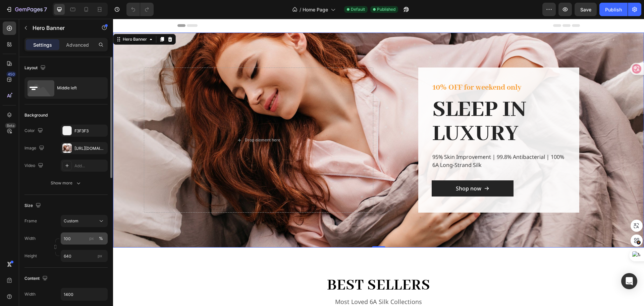
scroll to position [34, 0]
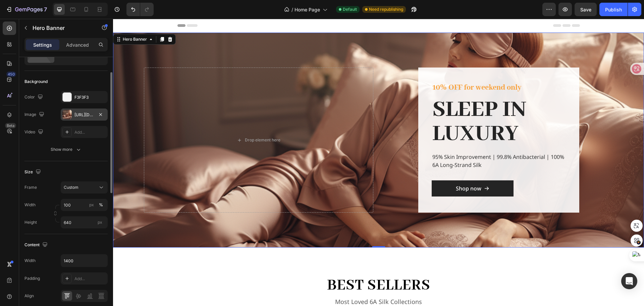
click at [69, 116] on div at bounding box center [66, 114] width 9 height 9
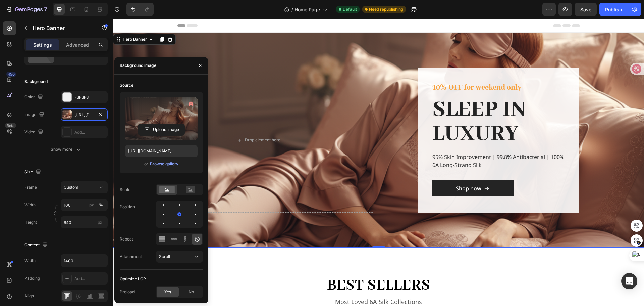
click at [150, 120] on label at bounding box center [161, 118] width 72 height 42
click at [150, 124] on input "file" at bounding box center [161, 129] width 46 height 11
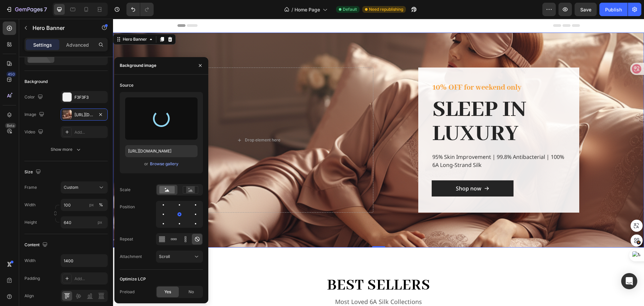
type input "[URL][DOMAIN_NAME]"
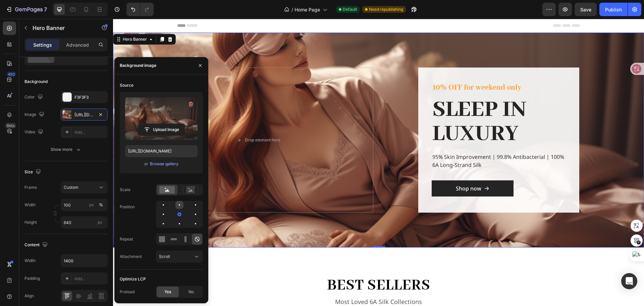
click at [178, 206] on div at bounding box center [179, 205] width 8 height 8
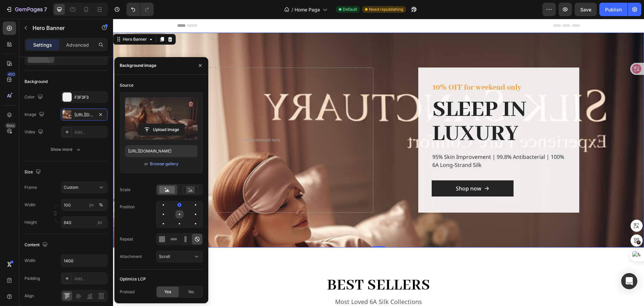
click at [179, 216] on div at bounding box center [179, 214] width 8 height 8
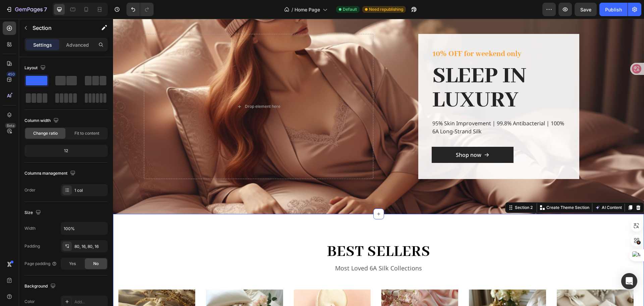
click at [625, 93] on div "Overlay" at bounding box center [378, 106] width 531 height 215
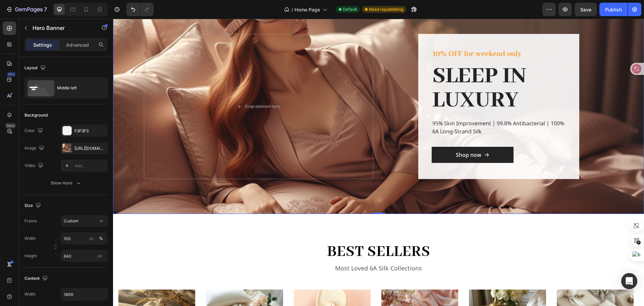
click at [129, 101] on div "Overlay" at bounding box center [378, 106] width 531 height 215
click at [77, 146] on div "[URL][DOMAIN_NAME]" at bounding box center [83, 148] width 19 height 6
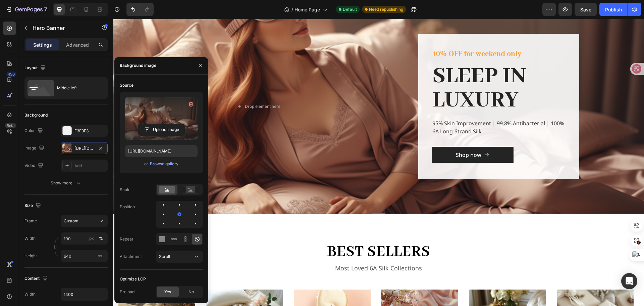
click at [140, 119] on label at bounding box center [161, 118] width 72 height 42
click at [140, 124] on input "file" at bounding box center [161, 129] width 46 height 11
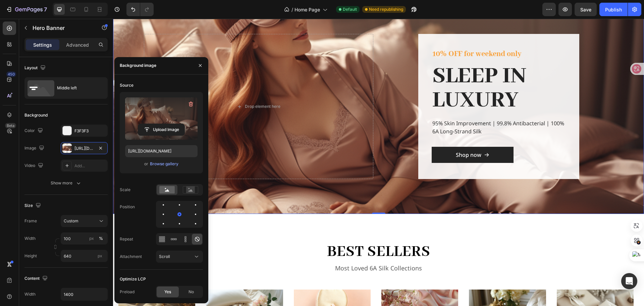
click at [158, 113] on label at bounding box center [161, 118] width 72 height 42
click at [158, 124] on input "file" at bounding box center [161, 129] width 46 height 11
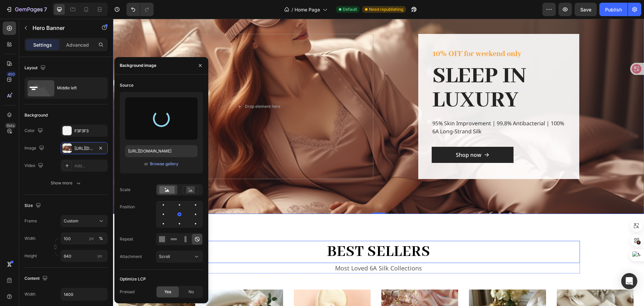
type input "[URL][DOMAIN_NAME]"
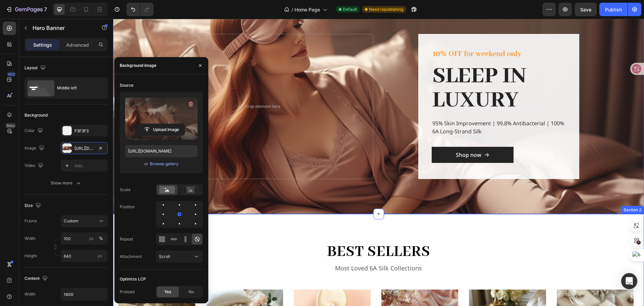
drag, startPoint x: 591, startPoint y: 250, endPoint x: 587, endPoint y: 250, distance: 4.1
click at [591, 250] on div "best sellers Heading Most Loved 6A Silk Collections Text block Row Image Light …" at bounding box center [378, 303] width 520 height 127
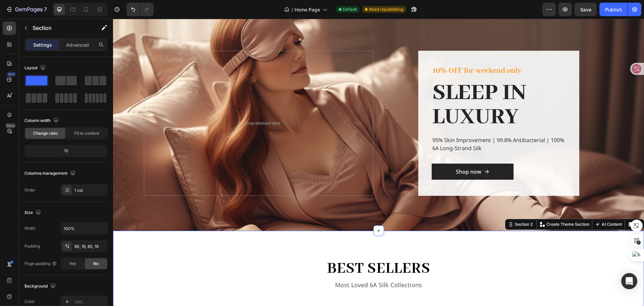
scroll to position [0, 0]
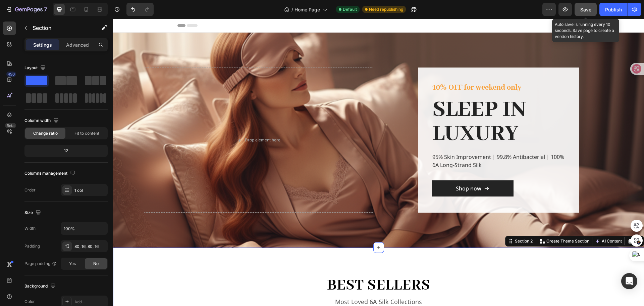
click at [586, 5] on button "Save" at bounding box center [586, 9] width 22 height 13
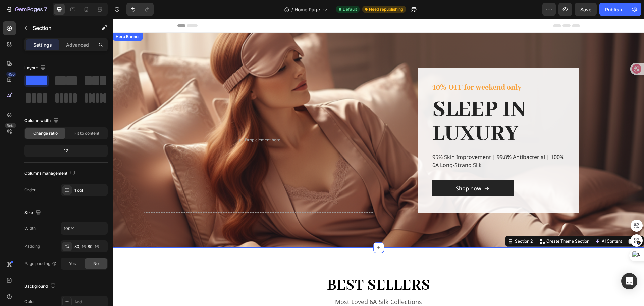
click at [265, 47] on div "Overlay" at bounding box center [378, 140] width 531 height 215
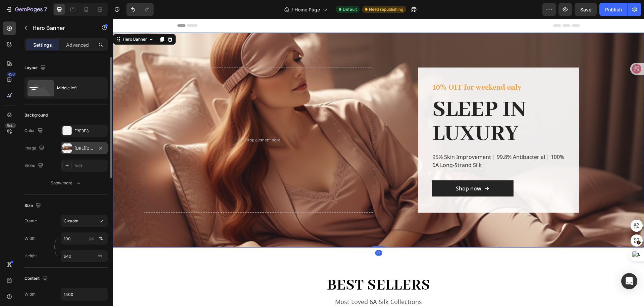
click at [66, 147] on div at bounding box center [66, 147] width 9 height 9
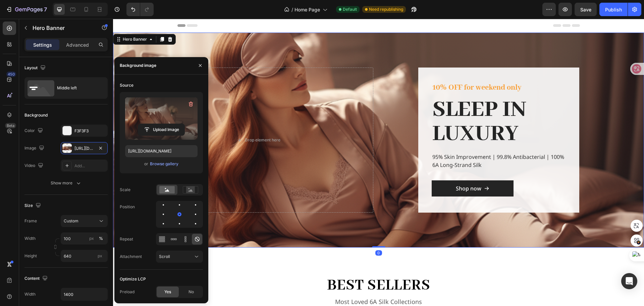
click at [146, 113] on label at bounding box center [161, 118] width 72 height 42
click at [146, 124] on input "file" at bounding box center [161, 129] width 46 height 11
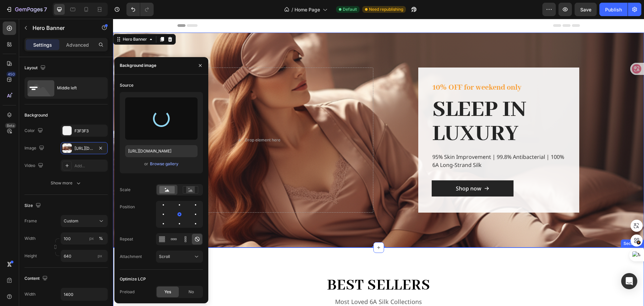
type input "[URL][DOMAIN_NAME]"
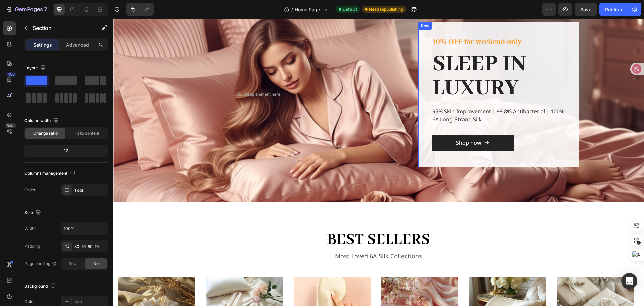
scroll to position [34, 0]
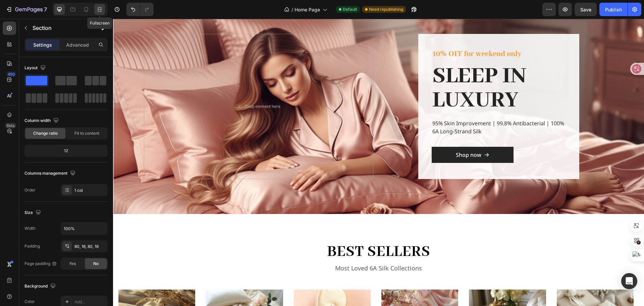
click at [100, 9] on icon at bounding box center [99, 9] width 7 height 7
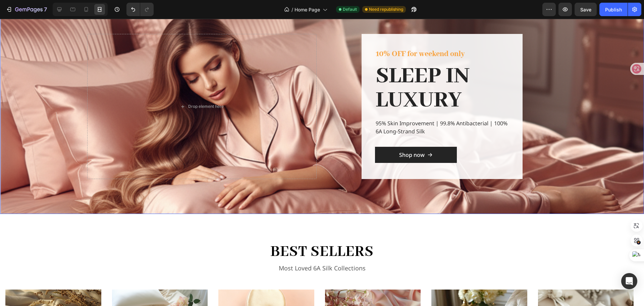
click at [39, 57] on div "Overlay" at bounding box center [322, 106] width 644 height 215
click at [58, 9] on icon at bounding box center [59, 9] width 7 height 7
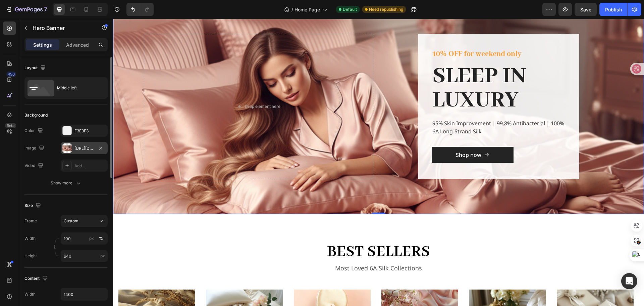
click at [68, 150] on div at bounding box center [66, 147] width 9 height 9
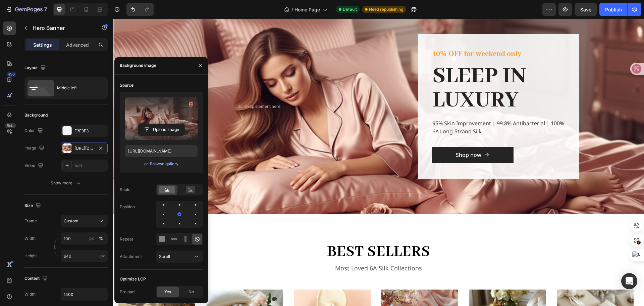
click at [149, 111] on label at bounding box center [161, 118] width 72 height 42
click at [149, 124] on input "file" at bounding box center [161, 129] width 46 height 11
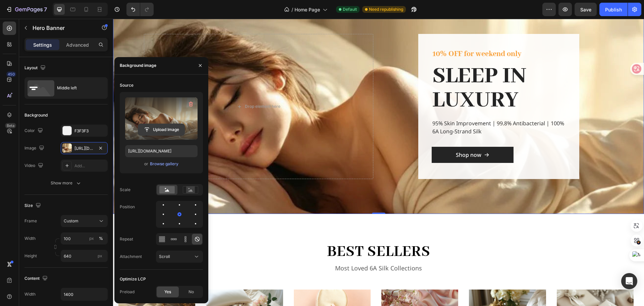
click at [162, 126] on input "file" at bounding box center [161, 129] width 46 height 11
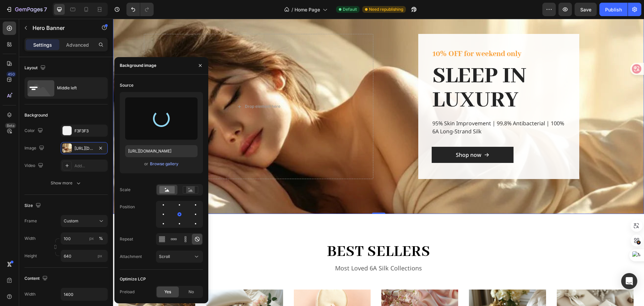
type input "https://cdn.shopify.com/s/files/1/0636/7471/2130/files/gempages_582482295949099…"
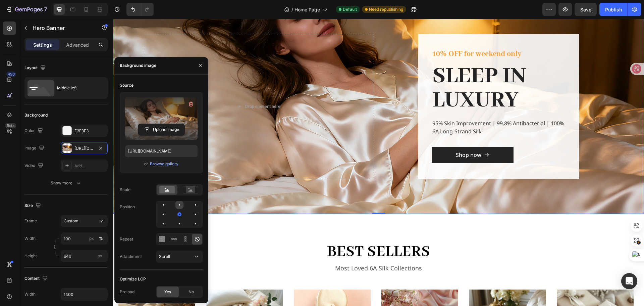
click at [178, 203] on div at bounding box center [179, 205] width 8 height 8
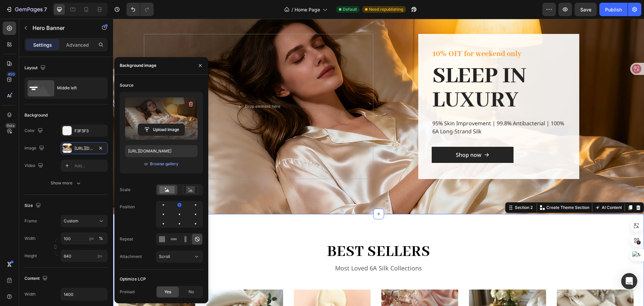
click at [569, 228] on div "best sellers Heading Most Loved 6A Silk Collections Text block Row Image Light …" at bounding box center [378, 304] width 531 height 181
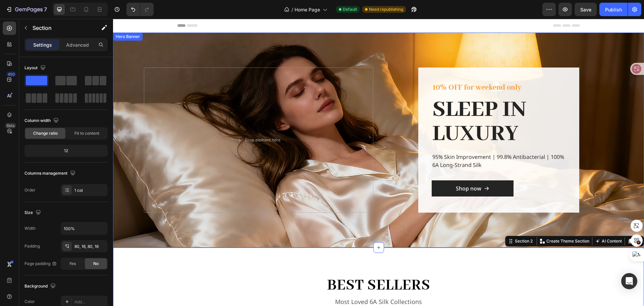
click at [401, 61] on div "Overlay" at bounding box center [378, 140] width 531 height 215
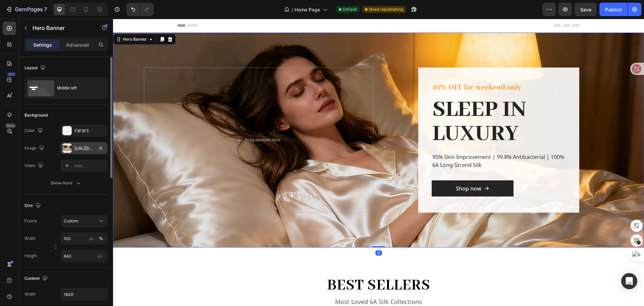
click at [70, 146] on div at bounding box center [66, 147] width 9 height 9
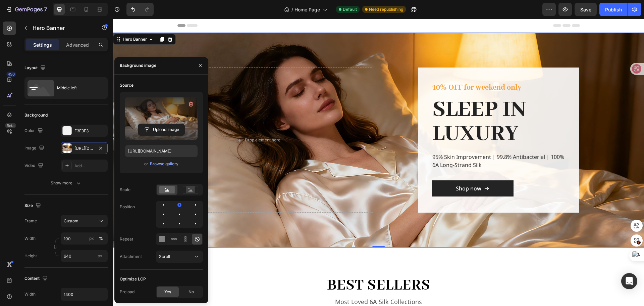
click at [158, 118] on label at bounding box center [161, 118] width 72 height 42
click at [158, 124] on input "file" at bounding box center [161, 129] width 46 height 11
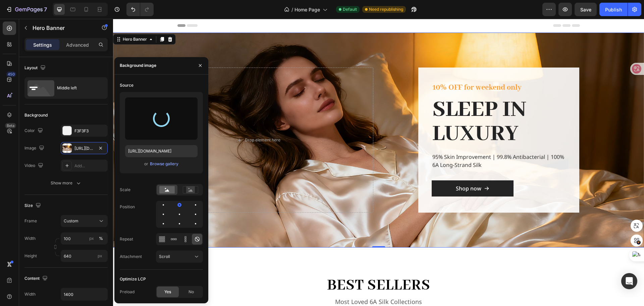
type input "https://cdn.shopify.com/s/files/1/0636/7471/2130/files/gempages_582482295949099…"
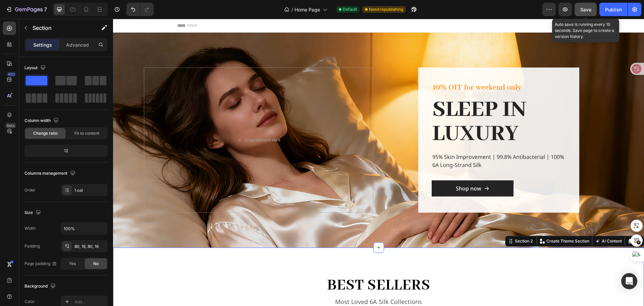
click at [582, 6] on div "Save" at bounding box center [585, 9] width 11 height 7
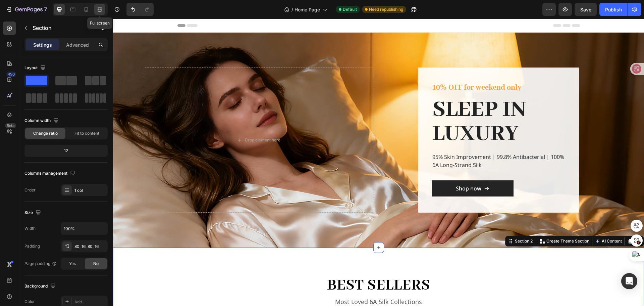
click at [99, 10] on icon at bounding box center [99, 9] width 7 height 7
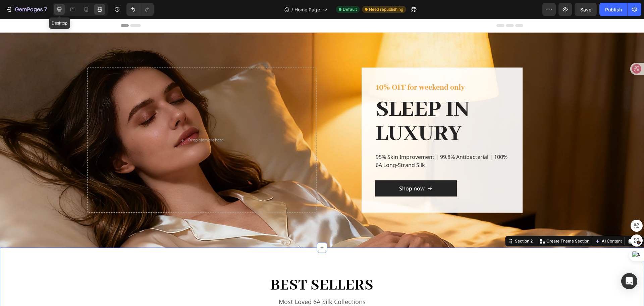
click at [59, 9] on icon at bounding box center [59, 9] width 7 height 7
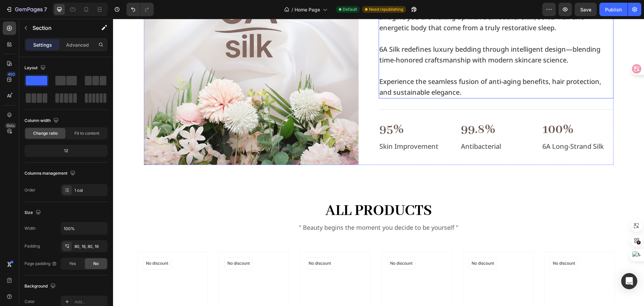
scroll to position [470, 0]
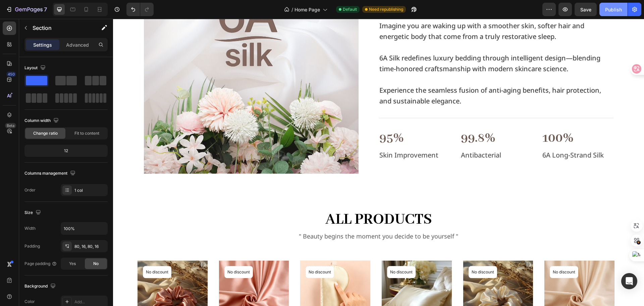
click at [608, 7] on div "Publish" at bounding box center [613, 9] width 17 height 7
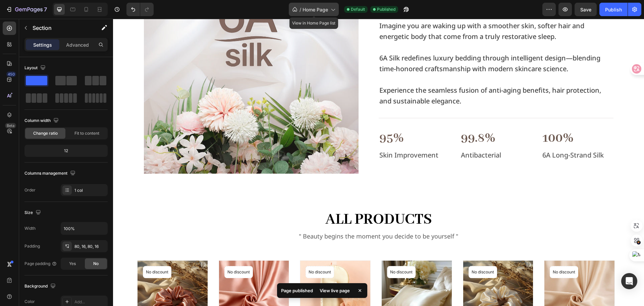
click at [328, 11] on span "Home Page" at bounding box center [315, 9] width 25 height 7
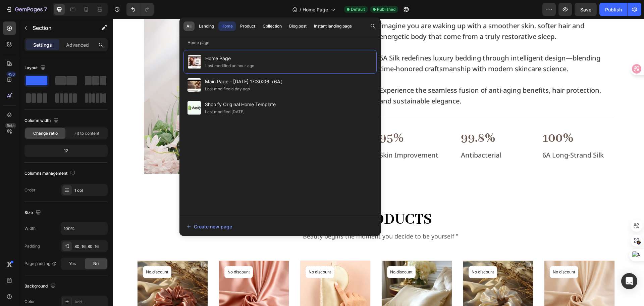
click at [188, 24] on div "All" at bounding box center [188, 26] width 5 height 6
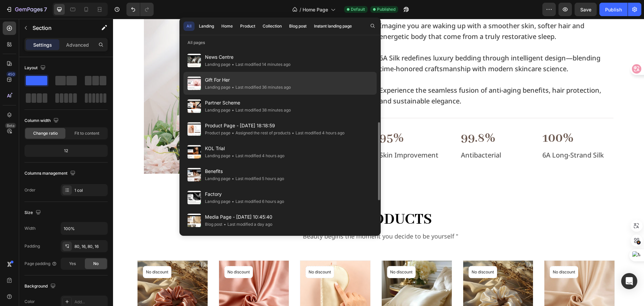
scroll to position [37, 0]
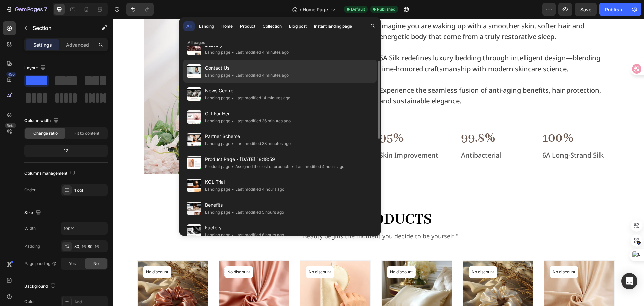
click at [223, 70] on span "Contact Us" at bounding box center [247, 68] width 84 height 8
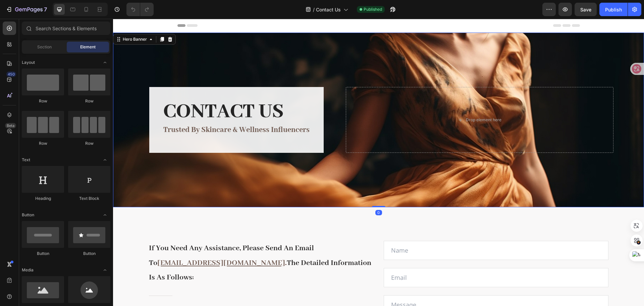
click at [240, 63] on div "Overlay" at bounding box center [378, 120] width 531 height 174
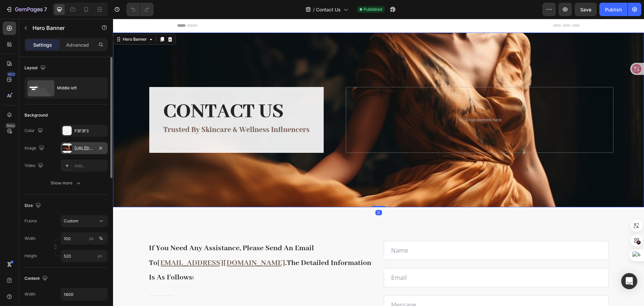
click at [66, 146] on div at bounding box center [66, 147] width 9 height 9
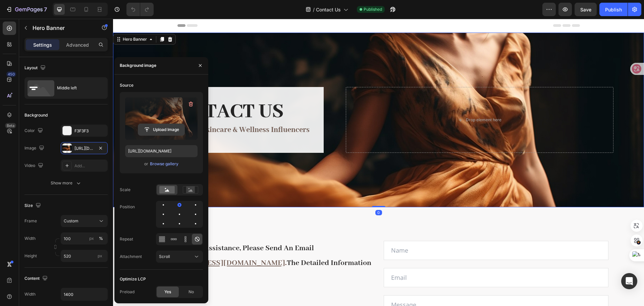
click at [158, 131] on input "file" at bounding box center [161, 129] width 46 height 11
click at [159, 128] on input "file" at bounding box center [161, 129] width 46 height 11
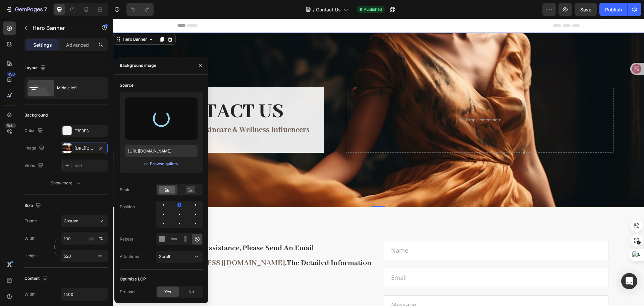
type input "[URL][DOMAIN_NAME]"
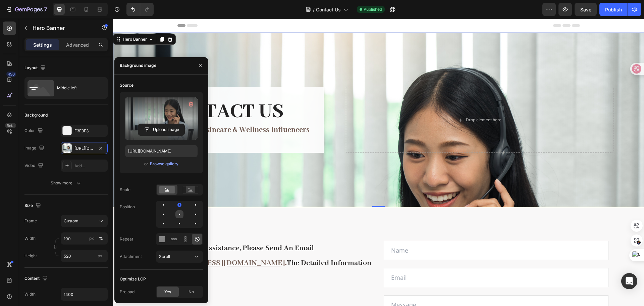
click at [178, 215] on div at bounding box center [179, 214] width 8 height 8
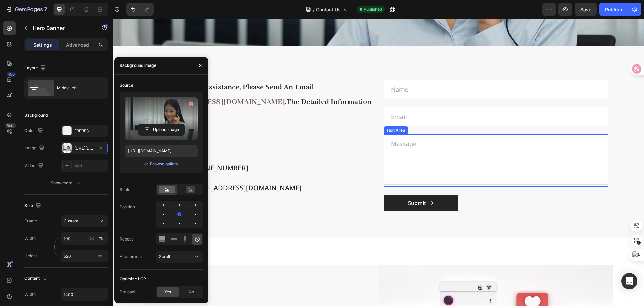
scroll to position [161, 0]
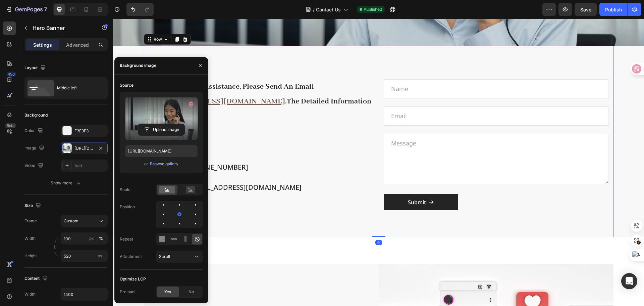
click at [370, 73] on div "if you need any assistance, please send an email to [EMAIL_ADDRESS][DOMAIN_NAME…" at bounding box center [379, 141] width 470 height 191
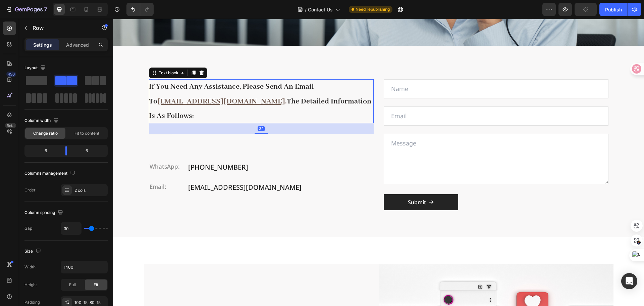
click at [285, 97] on u "[EMAIL_ADDRESS][DOMAIN_NAME]" at bounding box center [221, 101] width 128 height 9
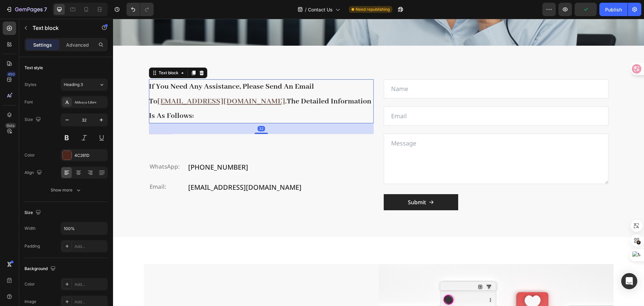
click at [285, 97] on u "[EMAIL_ADDRESS][DOMAIN_NAME]" at bounding box center [221, 101] width 128 height 9
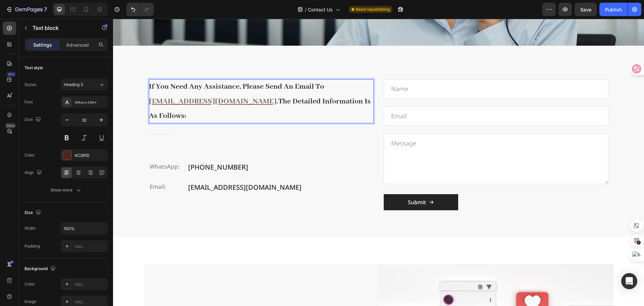
click at [215, 104] on span "the detailed information is as follows:" at bounding box center [260, 109] width 222 height 24
click at [237, 89] on span "if you need any assistance, please send an email to" at bounding box center [236, 86] width 175 height 9
click at [239, 88] on span "if you need any assistance, please send an email to" at bounding box center [236, 86] width 175 height 9
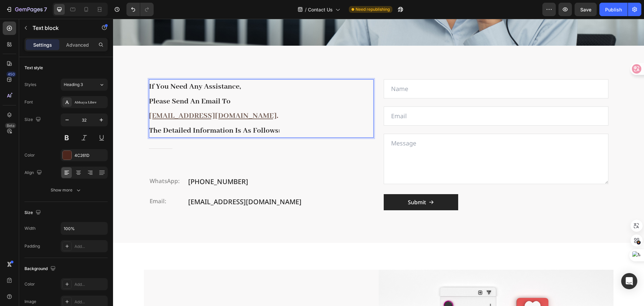
click at [149, 118] on u "sales@6a-silk.com" at bounding box center [213, 115] width 128 height 9
click at [149, 117] on u "sales@6a-silk.com" at bounding box center [213, 115] width 128 height 9
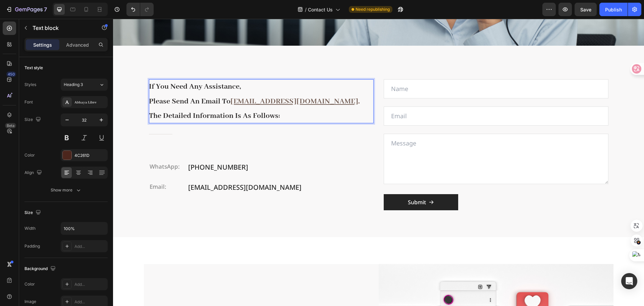
click at [247, 86] on p "if you need any assistance," at bounding box center [261, 86] width 225 height 15
click at [149, 117] on span "the detailed information is as follows:" at bounding box center [214, 115] width 131 height 9
click at [149, 116] on span "the detailed information is as follows:" at bounding box center [214, 115] width 131 height 9
click at [149, 115] on span "the detailed information is as follows:" at bounding box center [214, 115] width 131 height 9
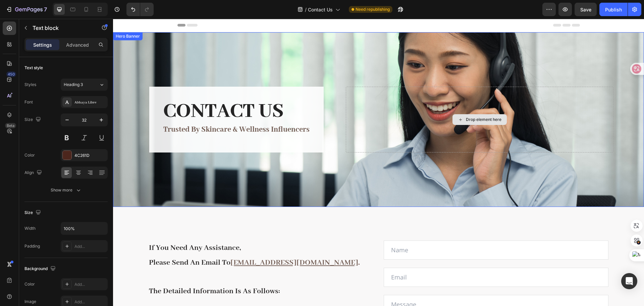
scroll to position [0, 0]
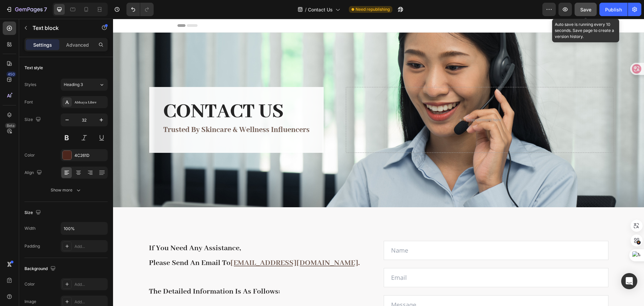
click at [584, 9] on span "Save" at bounding box center [585, 10] width 11 height 6
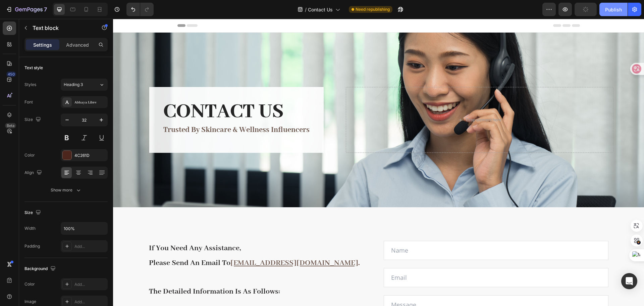
click at [610, 11] on div "Publish" at bounding box center [613, 9] width 17 height 7
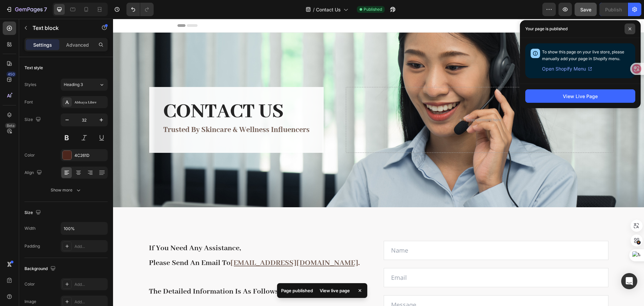
click at [630, 26] on span at bounding box center [630, 28] width 11 height 11
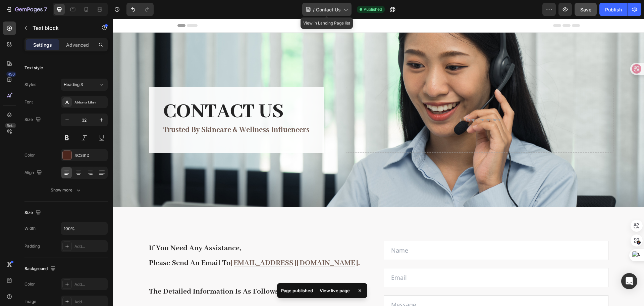
click at [341, 8] on div "/ Contact Us" at bounding box center [326, 9] width 49 height 13
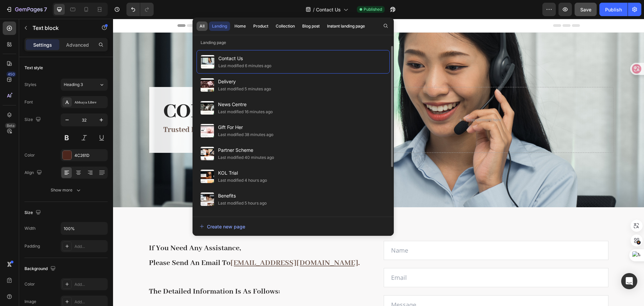
click at [203, 28] on div "All" at bounding box center [202, 26] width 5 height 6
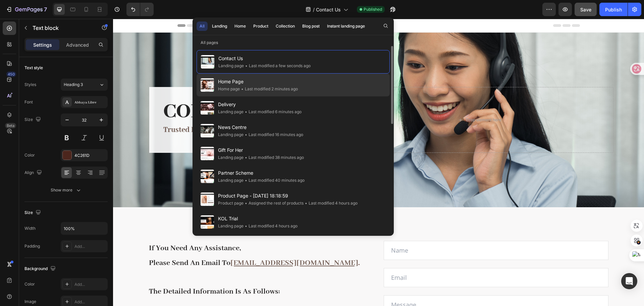
click at [244, 88] on div "• Last modified 2 minutes ago" at bounding box center [269, 89] width 58 height 7
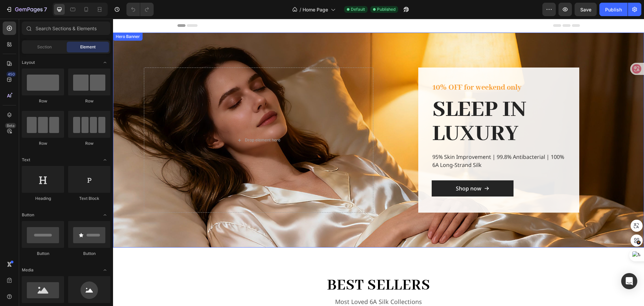
click at [252, 55] on div "Overlay" at bounding box center [378, 140] width 531 height 215
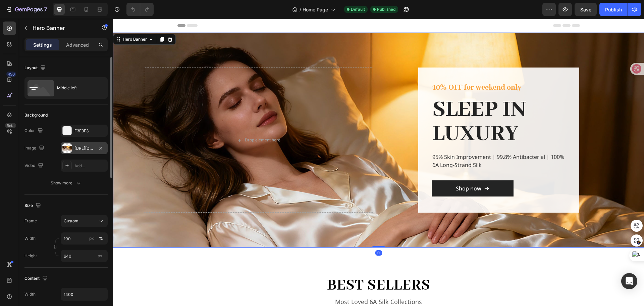
click at [66, 148] on div at bounding box center [66, 147] width 9 height 9
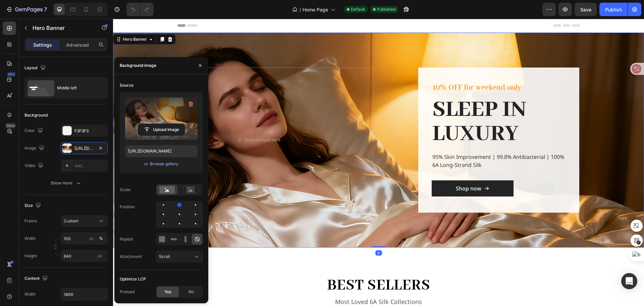
click at [154, 114] on label at bounding box center [161, 118] width 72 height 42
click at [154, 124] on input "file" at bounding box center [161, 129] width 46 height 11
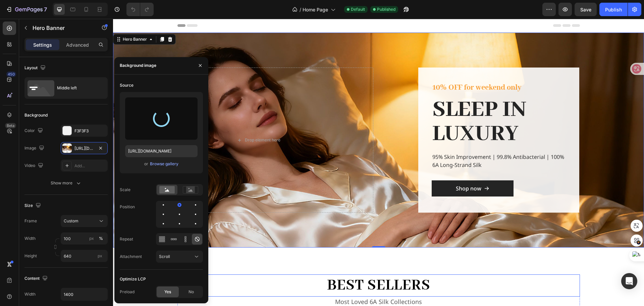
type input "[URL][DOMAIN_NAME]"
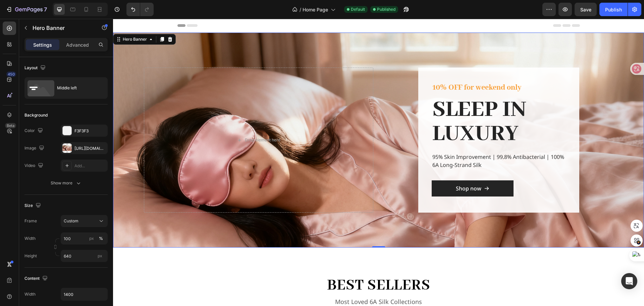
click at [320, 46] on div "Overlay" at bounding box center [378, 140] width 531 height 215
click at [132, 9] on icon "Undo/Redo" at bounding box center [133, 9] width 4 height 4
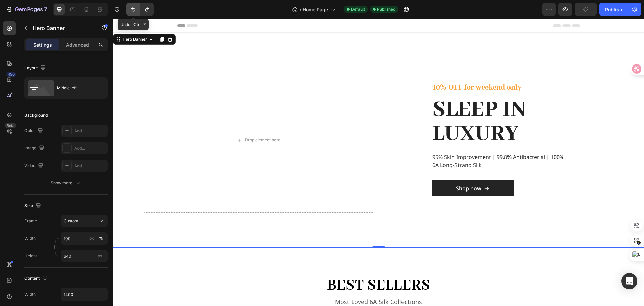
click at [133, 10] on icon "Undo/Redo" at bounding box center [133, 9] width 7 height 7
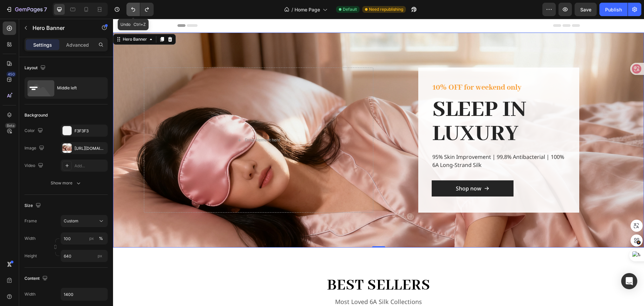
click at [133, 10] on icon "Undo/Redo" at bounding box center [133, 9] width 7 height 7
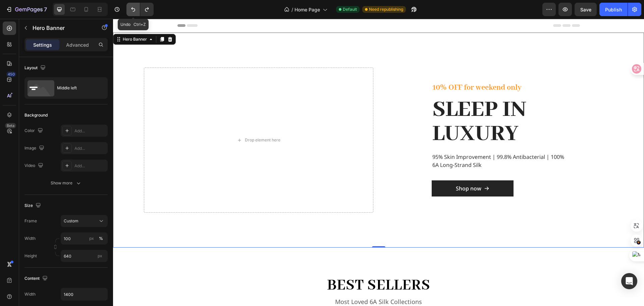
click at [134, 10] on icon "Undo/Redo" at bounding box center [133, 9] width 7 height 7
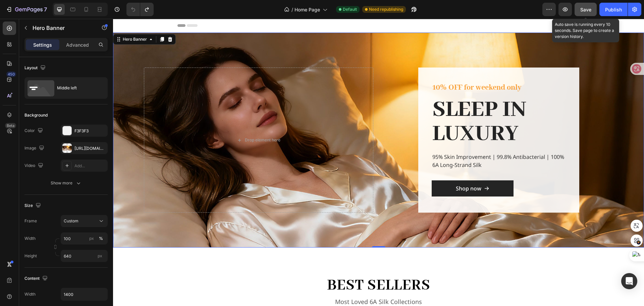
click at [588, 9] on span "Save" at bounding box center [585, 10] width 11 height 6
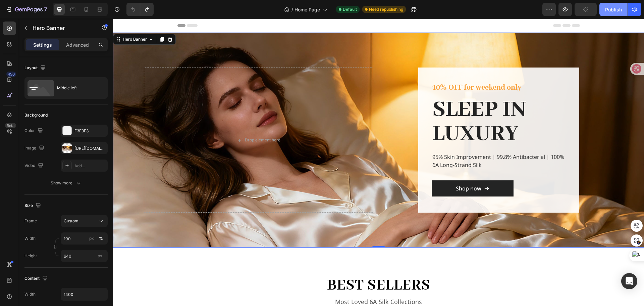
click at [611, 6] on div "Publish" at bounding box center [613, 9] width 17 height 7
